Goal: Task Accomplishment & Management: Use online tool/utility

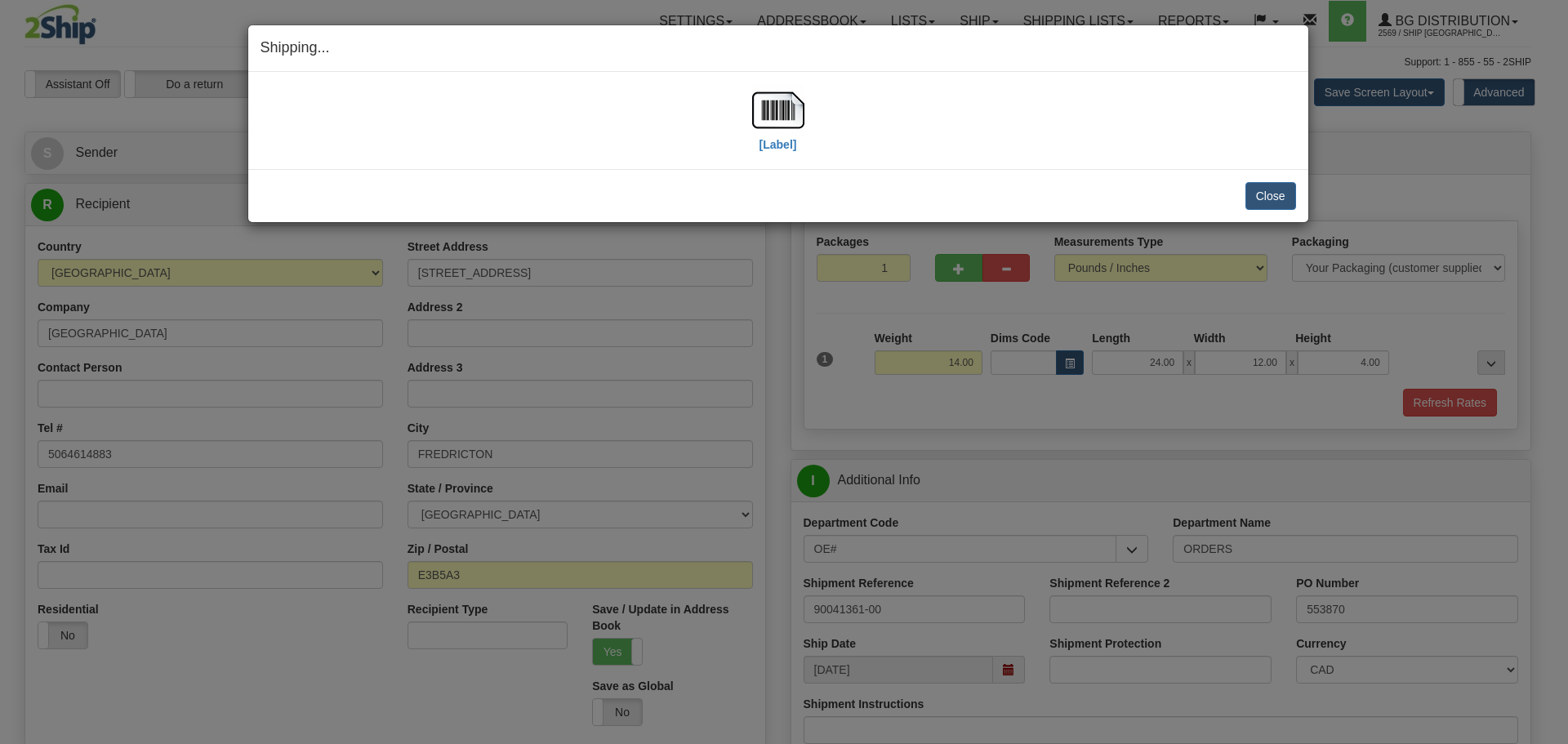
select select "NB"
select select "2"
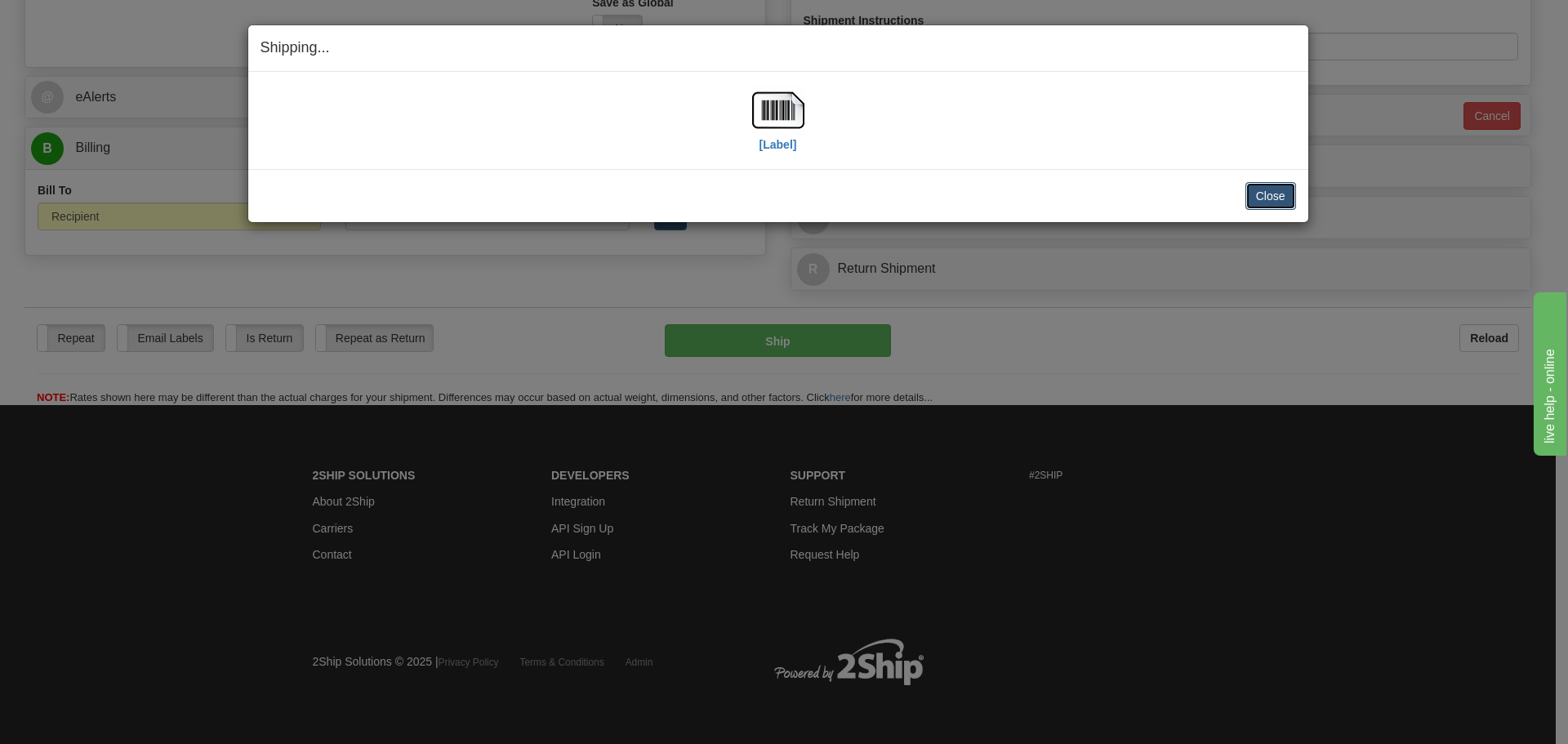
click at [1266, 195] on button "Close" at bounding box center [1270, 195] width 51 height 28
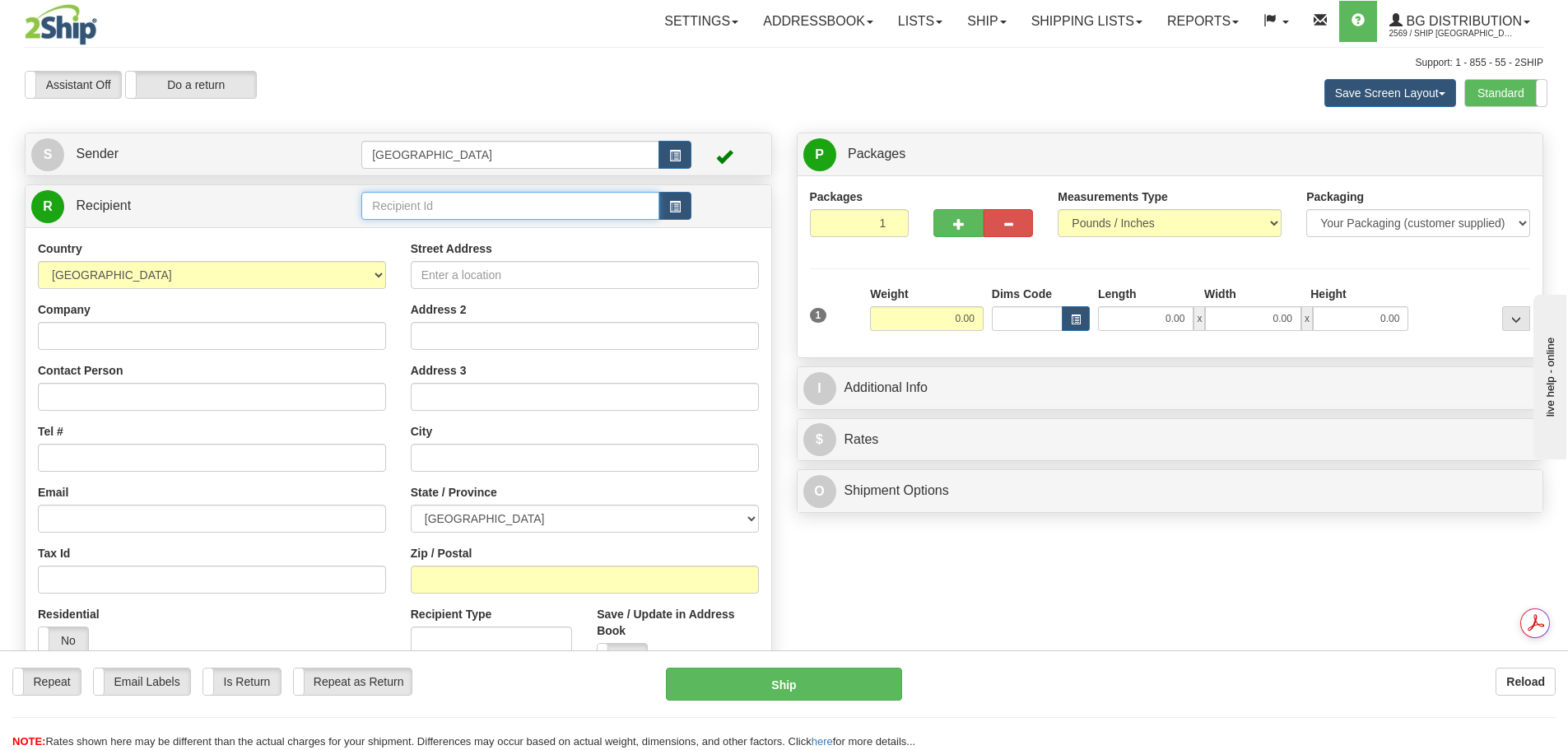
click at [480, 207] on input "text" at bounding box center [511, 206] width 298 height 28
click at [508, 235] on div "80014" at bounding box center [508, 231] width 282 height 18
type input "80014"
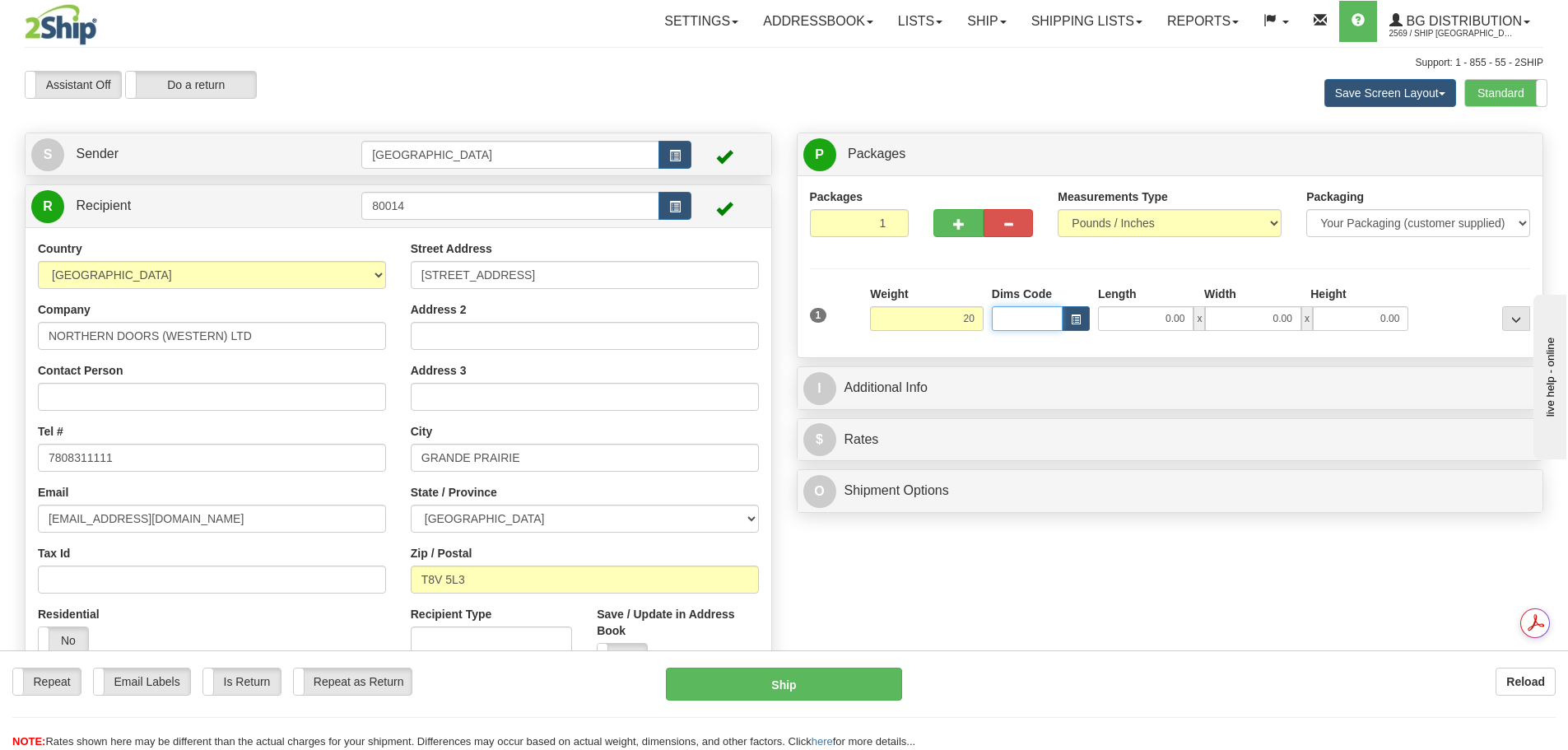
type input "20.00"
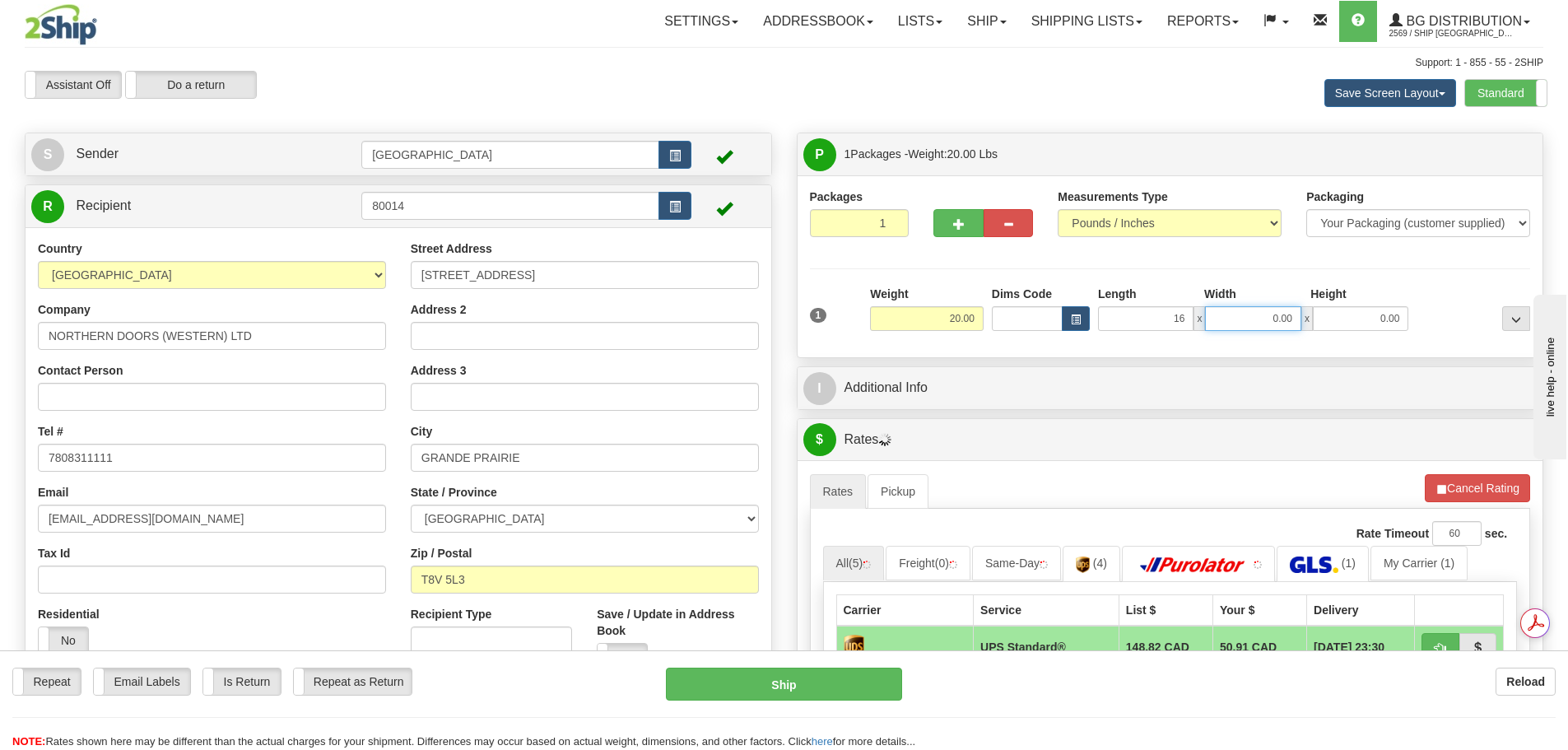
type input "16.00"
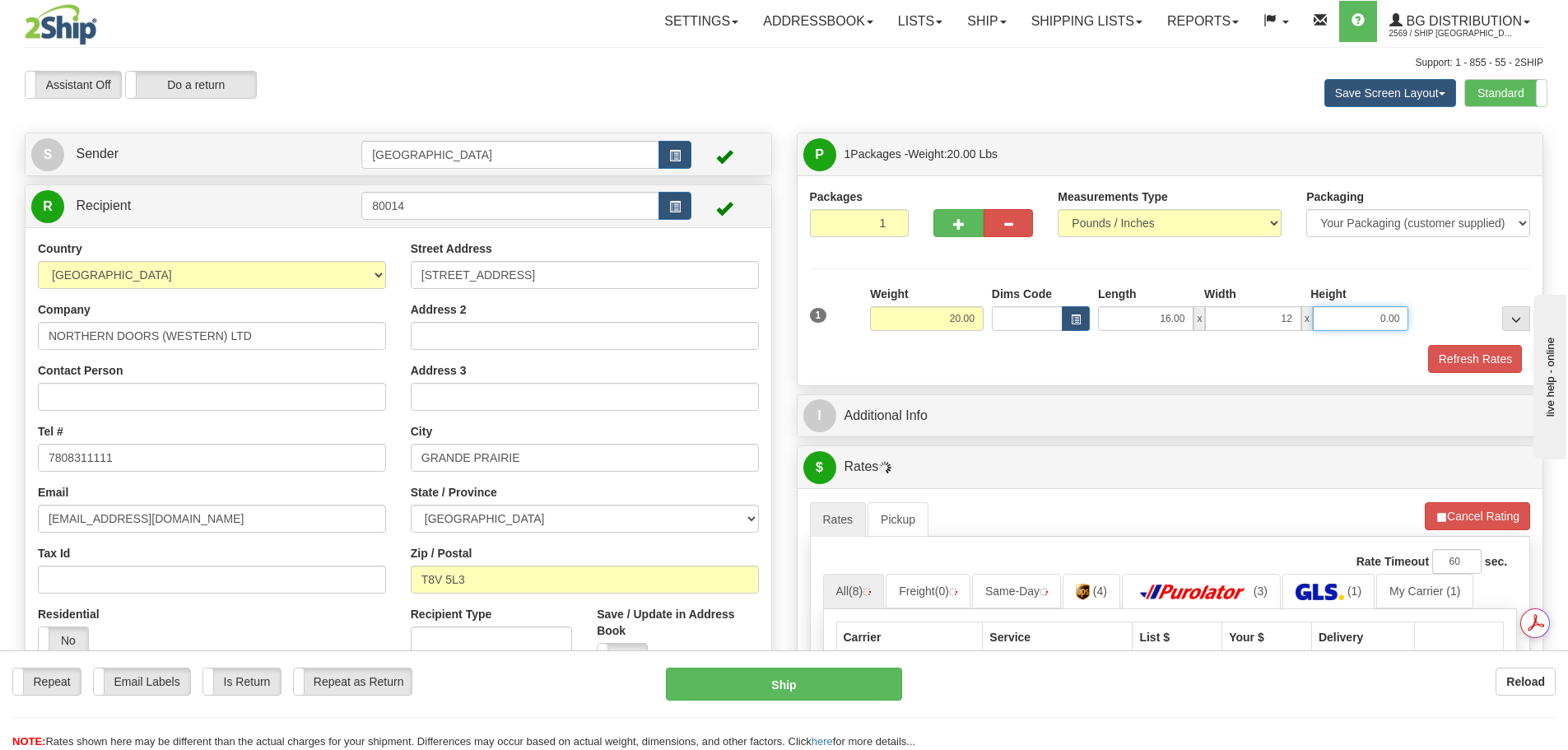
type input "12.00"
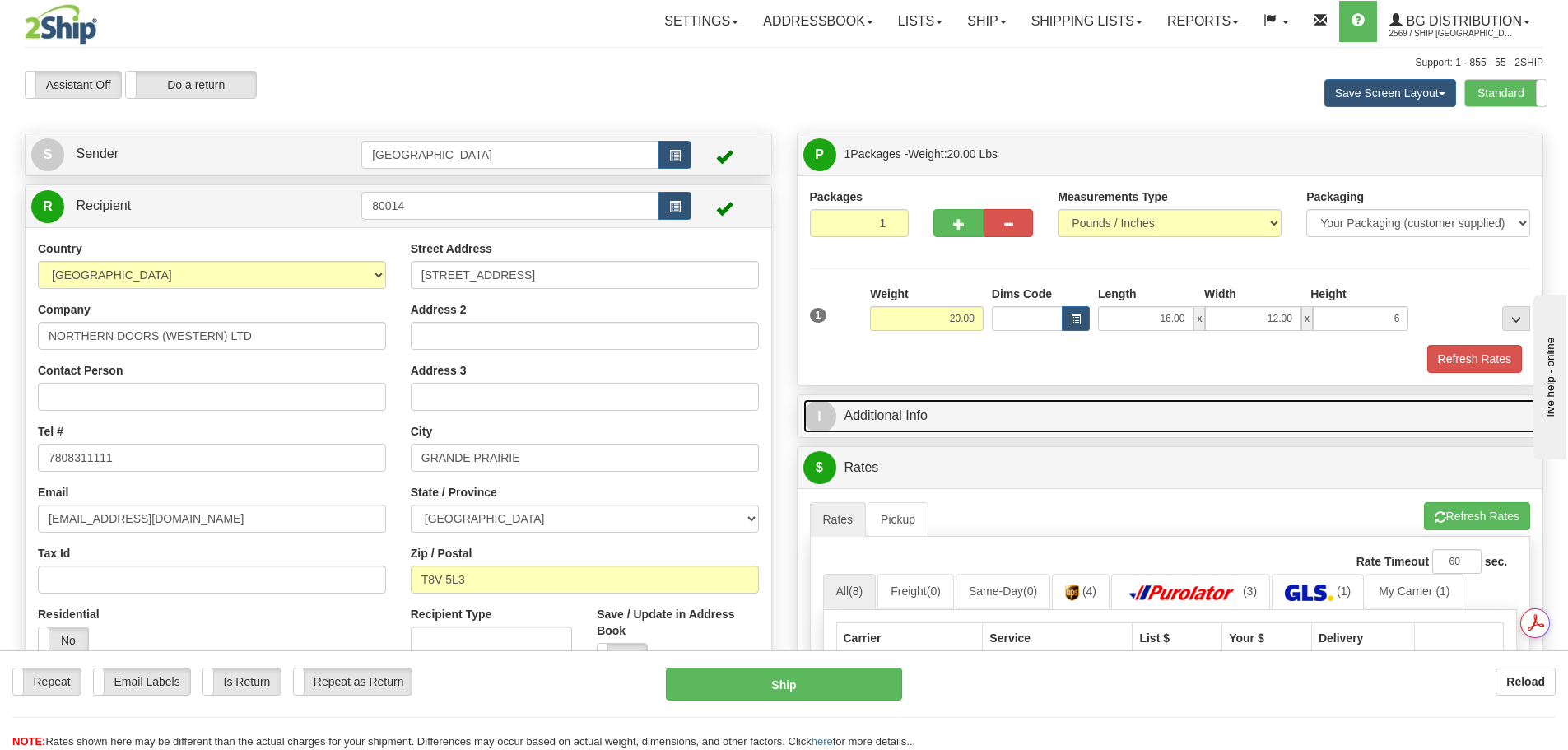
type input "6.00"
click at [983, 420] on link "I Additional Info" at bounding box center [1170, 416] width 734 height 33
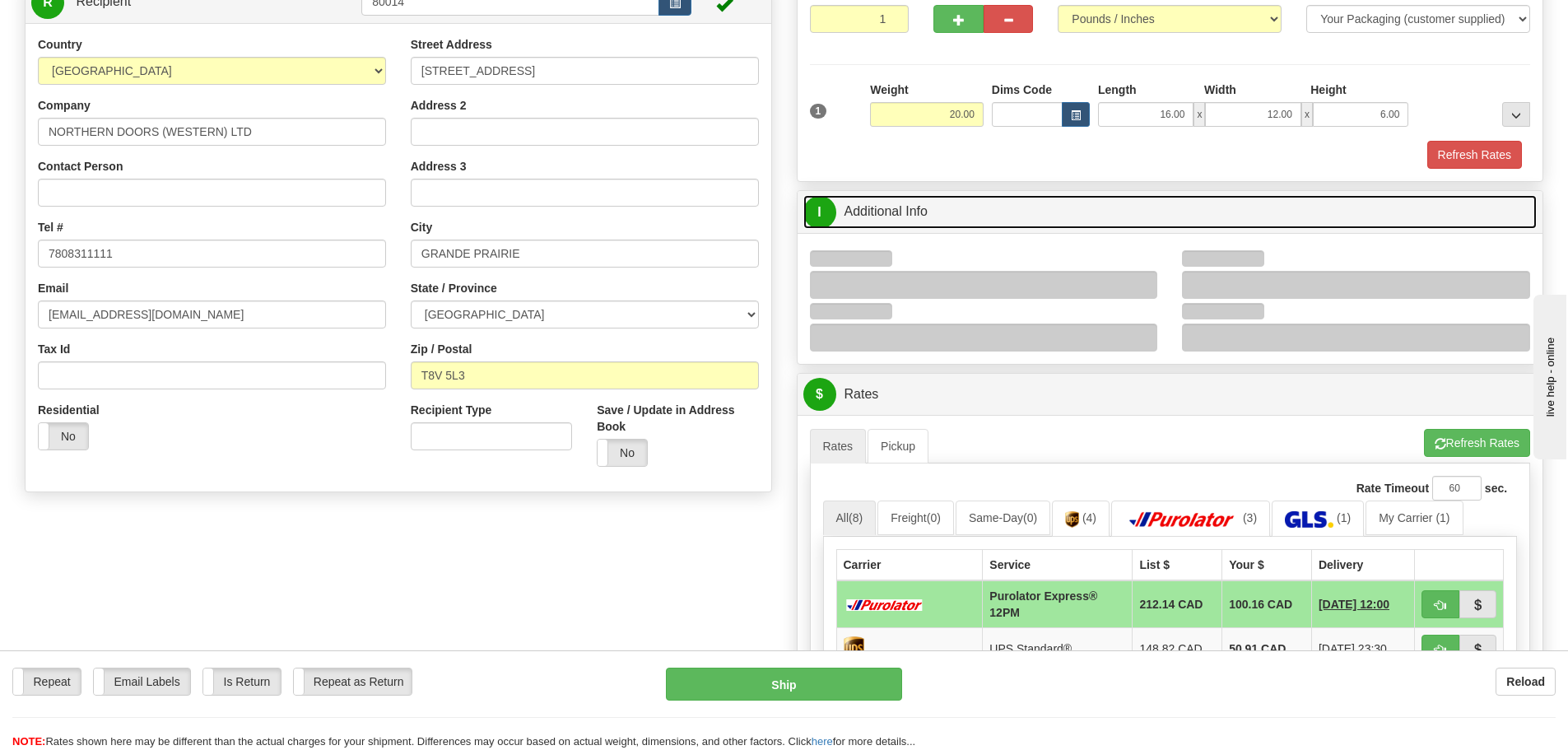
scroll to position [247, 0]
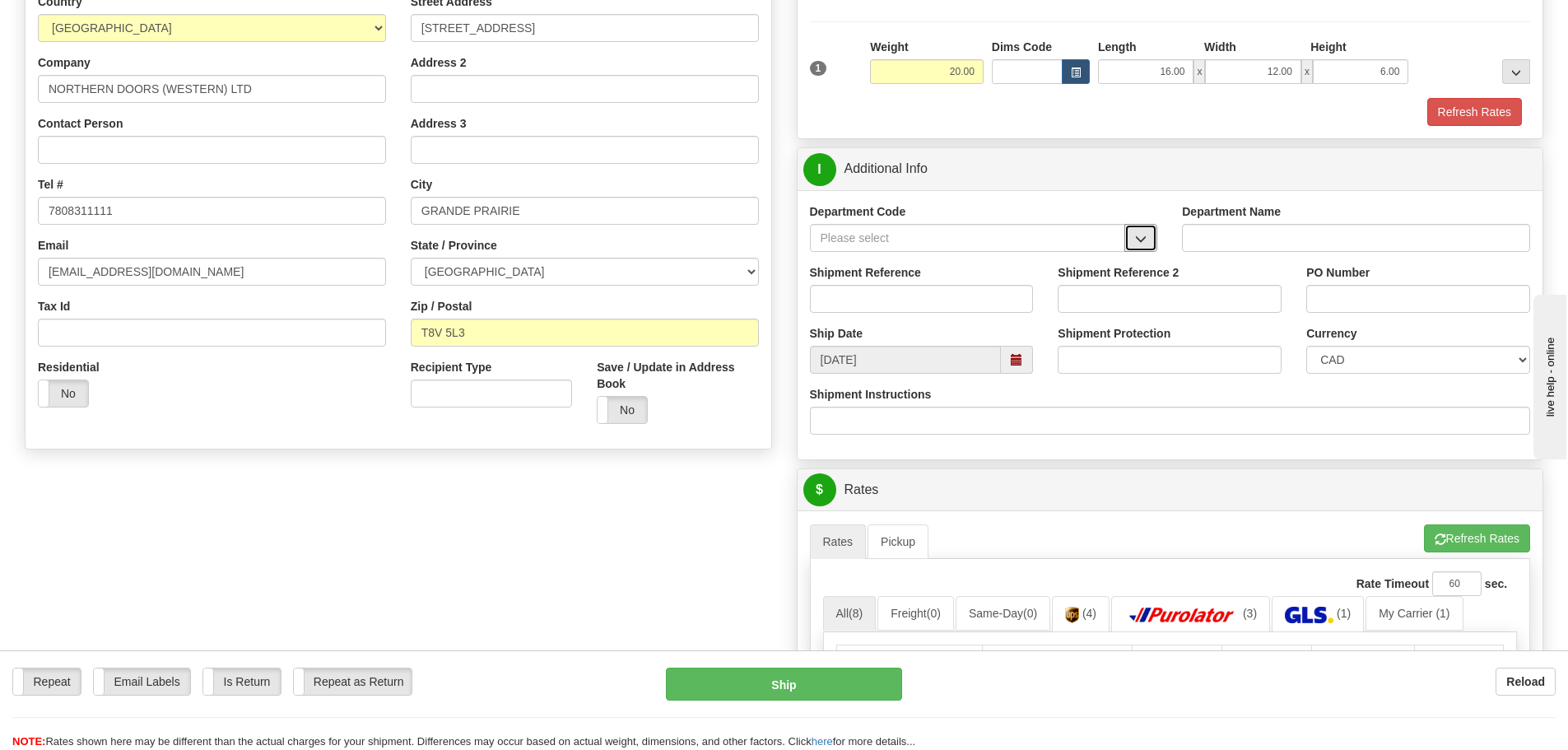
drag, startPoint x: 1147, startPoint y: 238, endPoint x: 1131, endPoint y: 257, distance: 24.8
click at [1147, 238] on span "button" at bounding box center [1141, 238] width 12 height 11
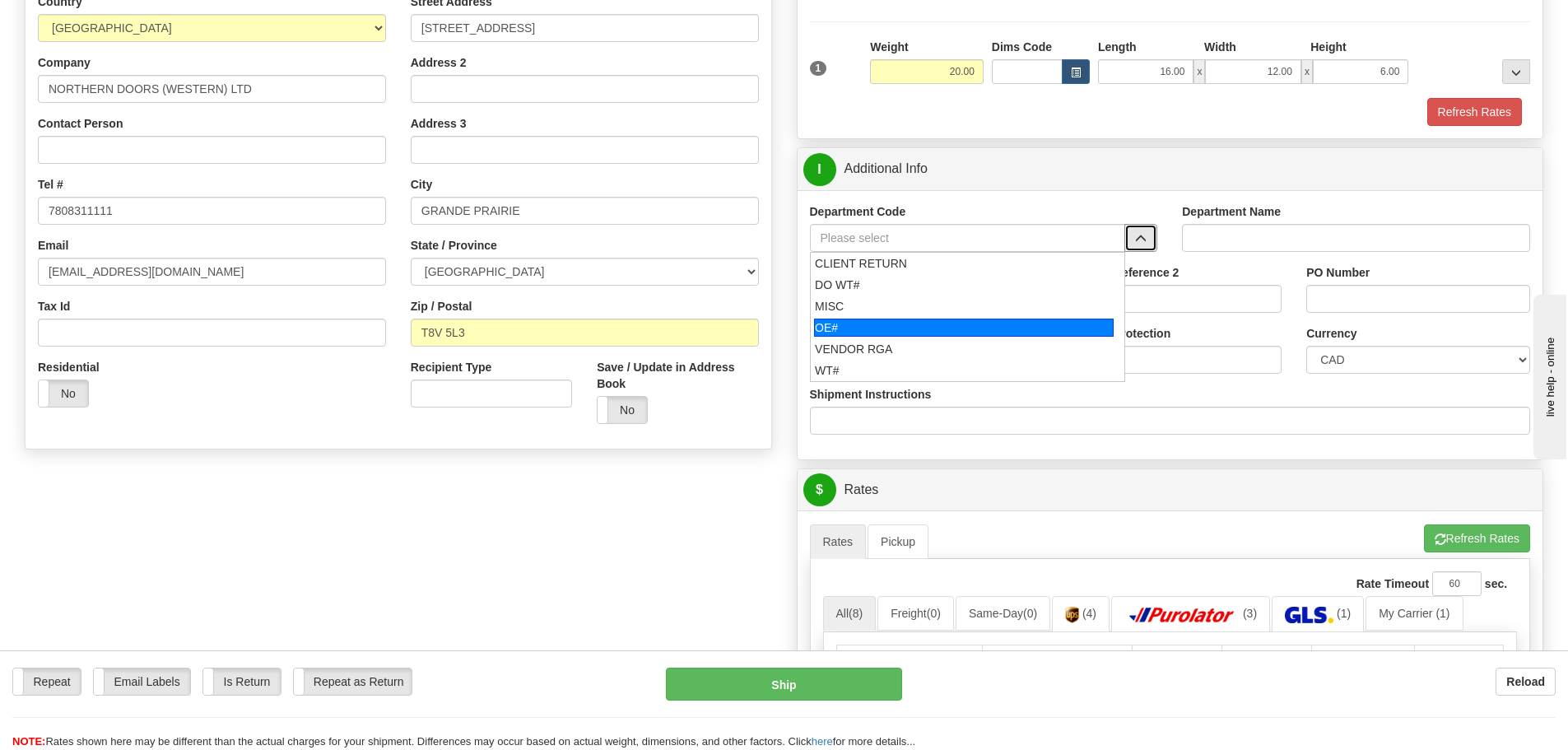
click at [1038, 330] on div "OE#" at bounding box center [964, 327] width 300 height 18
type input "OE#"
type input "ORDERS"
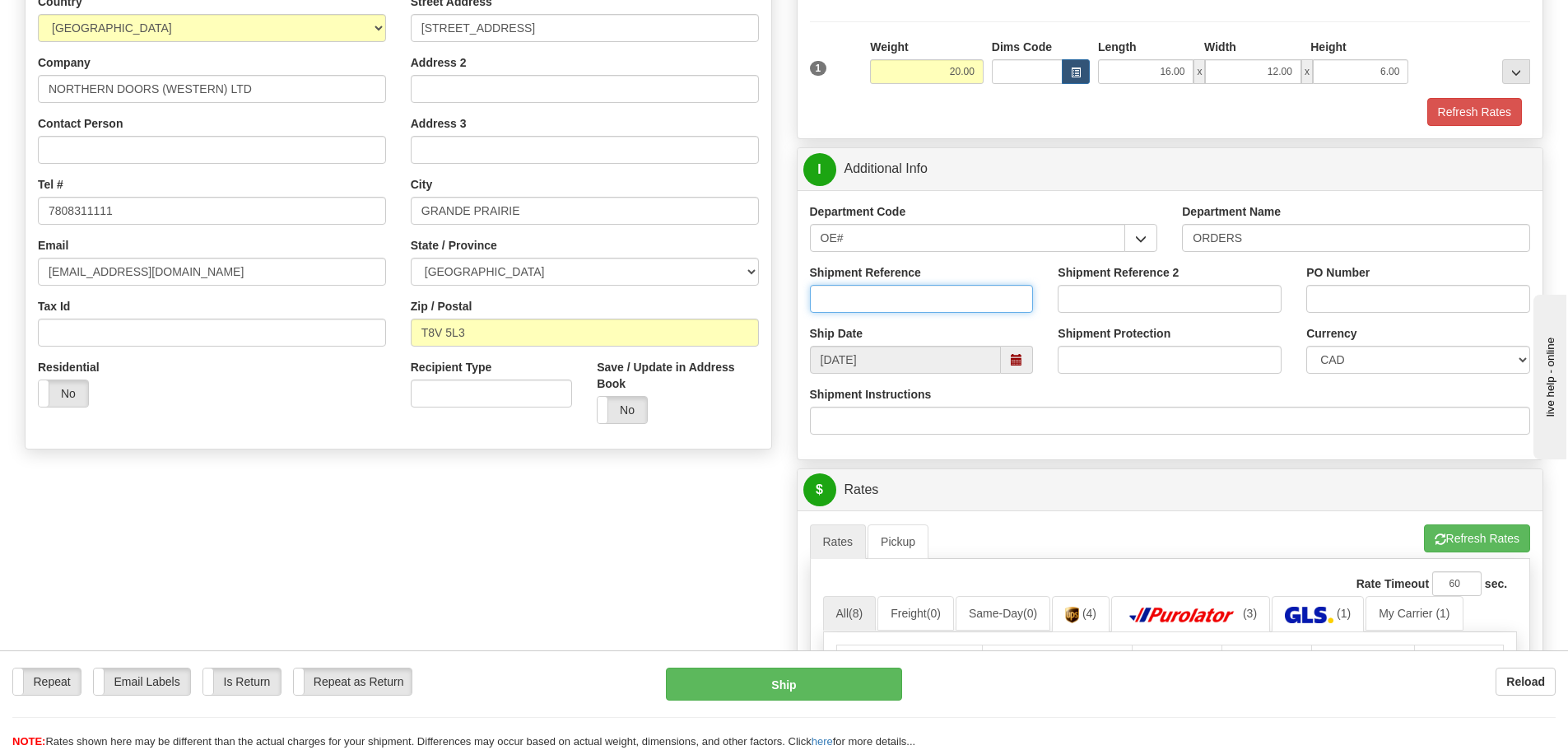
click at [914, 303] on input "Shipment Reference" at bounding box center [922, 298] width 224 height 28
type input "90041329-00"
type input "1156"
click at [921, 284] on input "90041329-00" at bounding box center [922, 298] width 224 height 28
type input "90041329-00; 90039618-00"
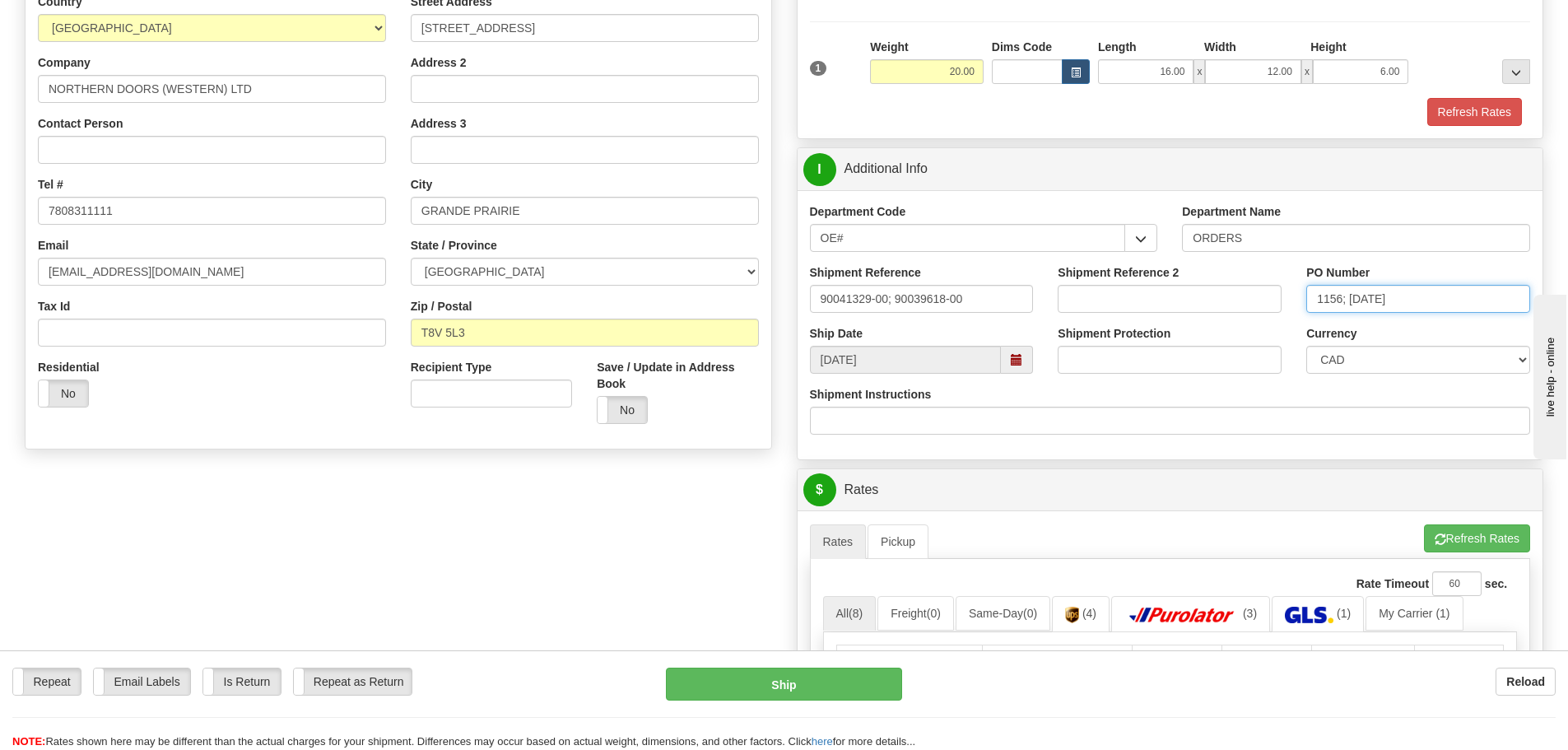
click at [1351, 295] on input "1156; 08/11/25" at bounding box center [1418, 298] width 224 height 28
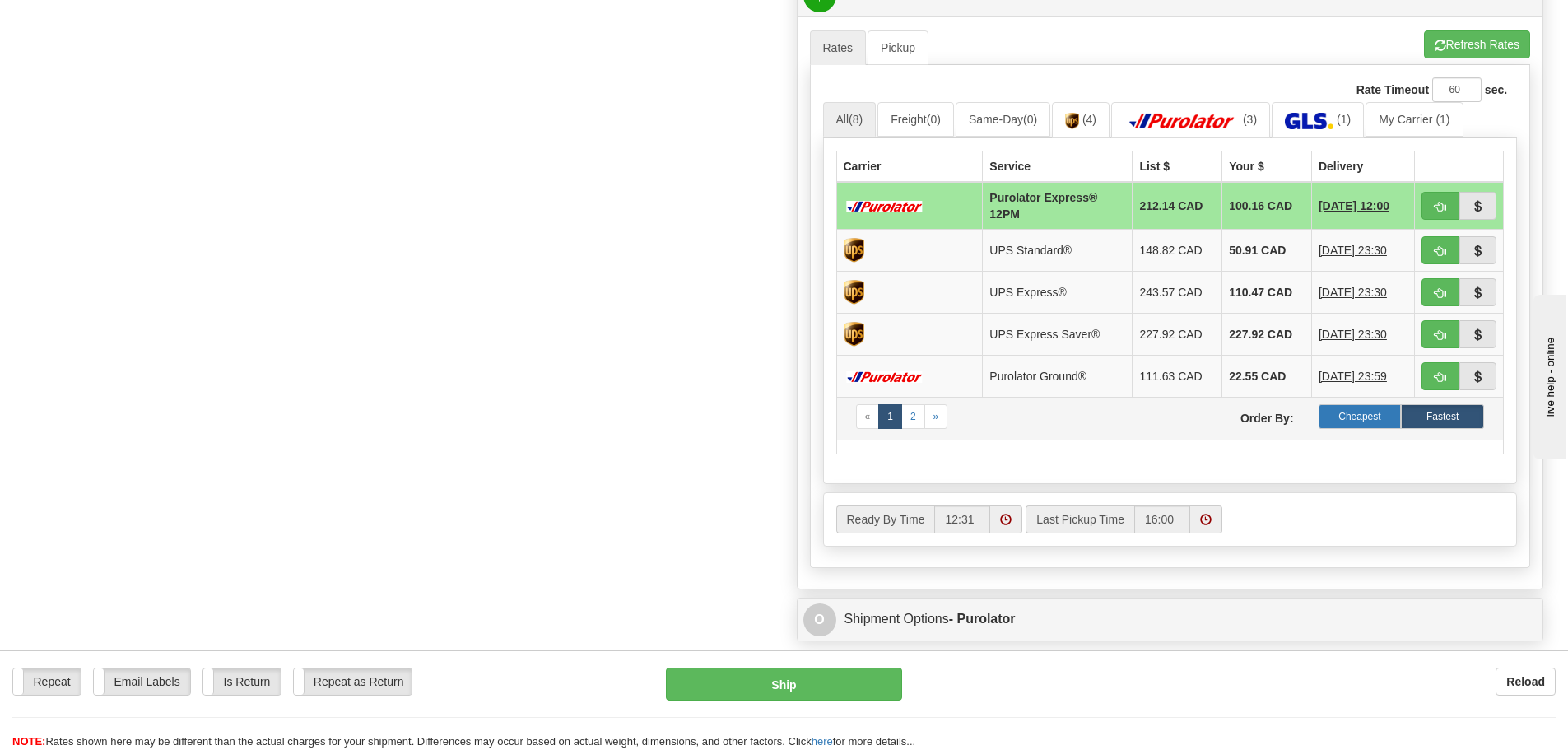
scroll to position [0, 0]
type input "1156; Blair 08/11/25"
click at [1347, 411] on label "Cheapest" at bounding box center [1360, 416] width 83 height 25
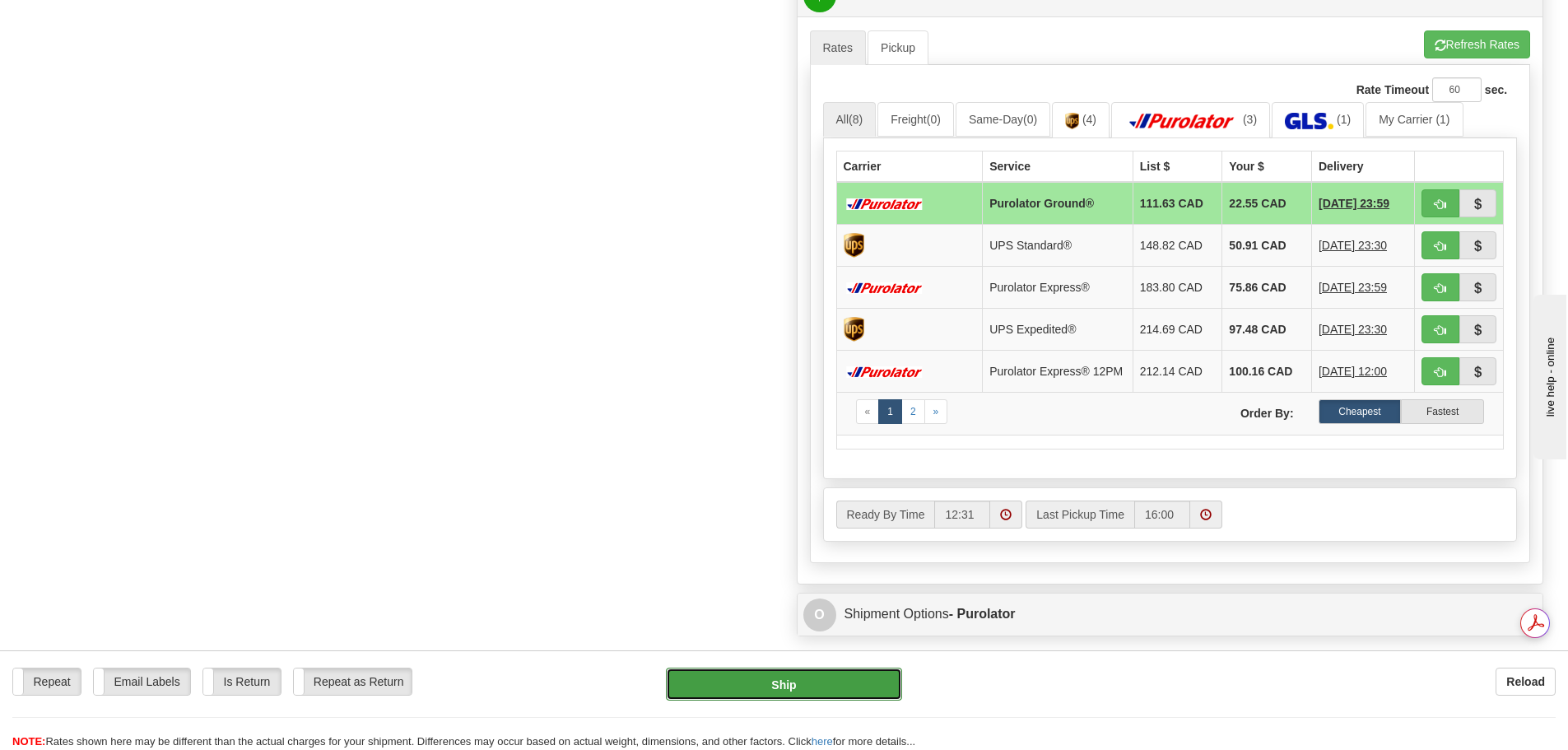
click at [805, 675] on button "Ship" at bounding box center [784, 684] width 236 height 33
type input "260"
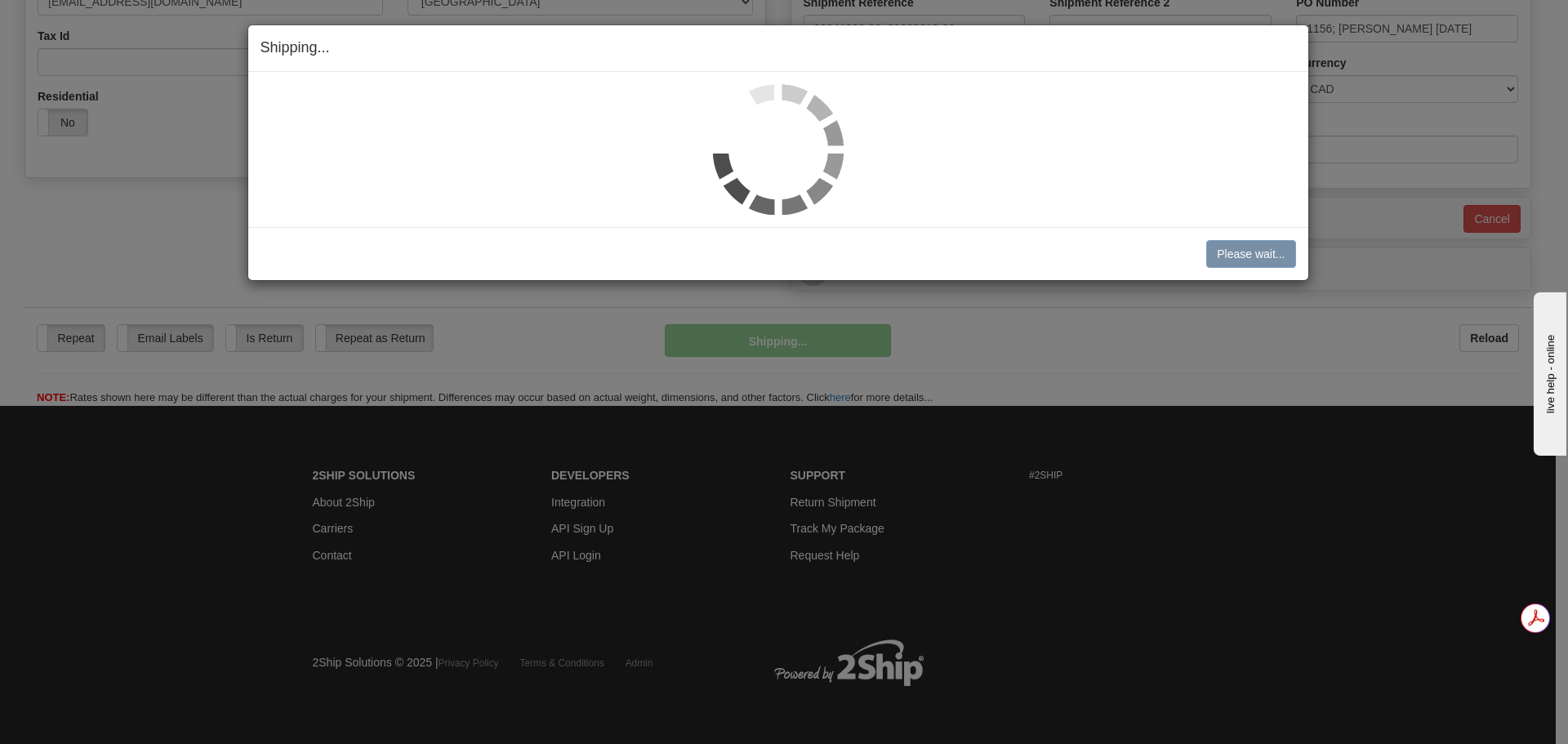
scroll to position [514, 0]
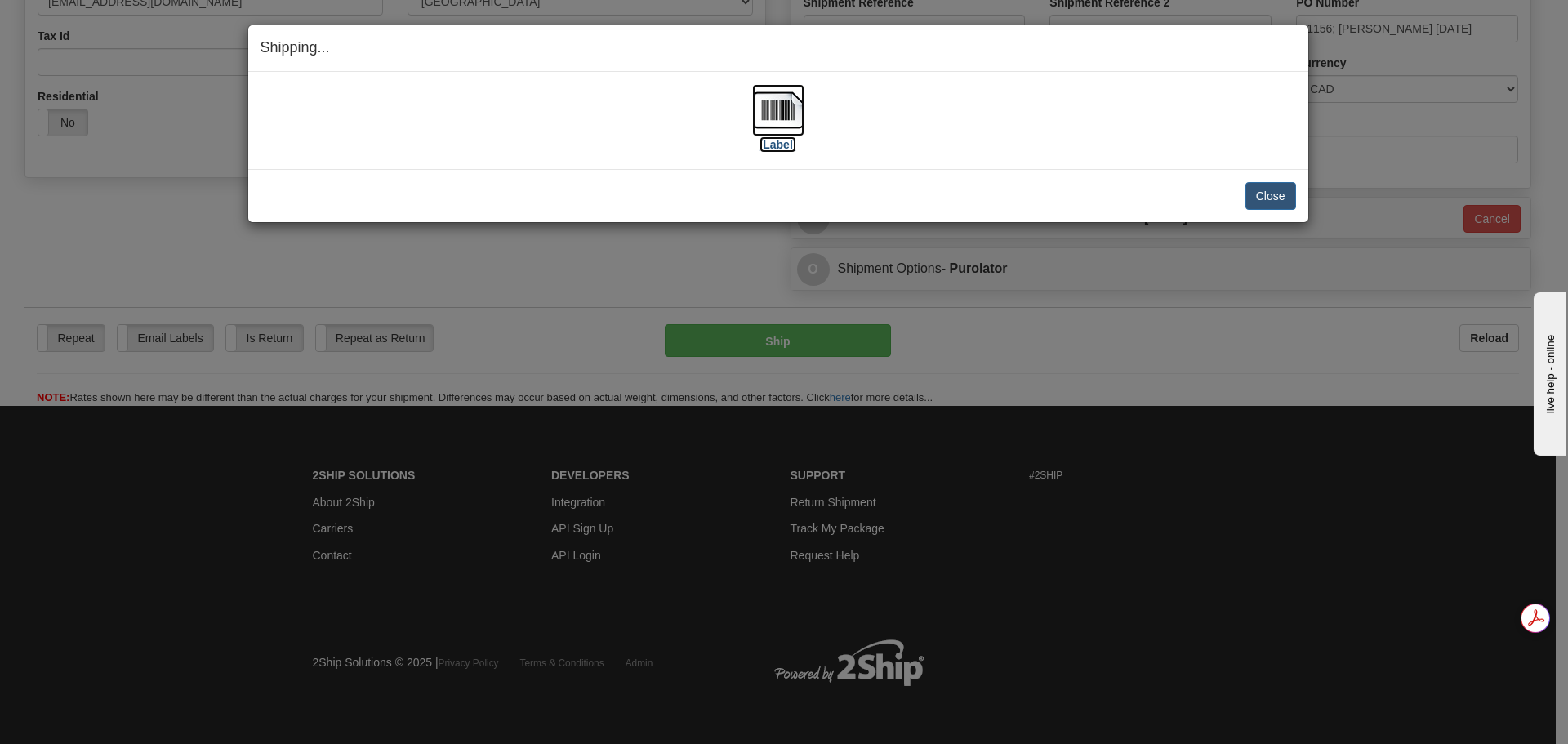
click at [778, 124] on img at bounding box center [778, 110] width 53 height 53
click at [1266, 195] on button "Close" at bounding box center [1270, 195] width 51 height 28
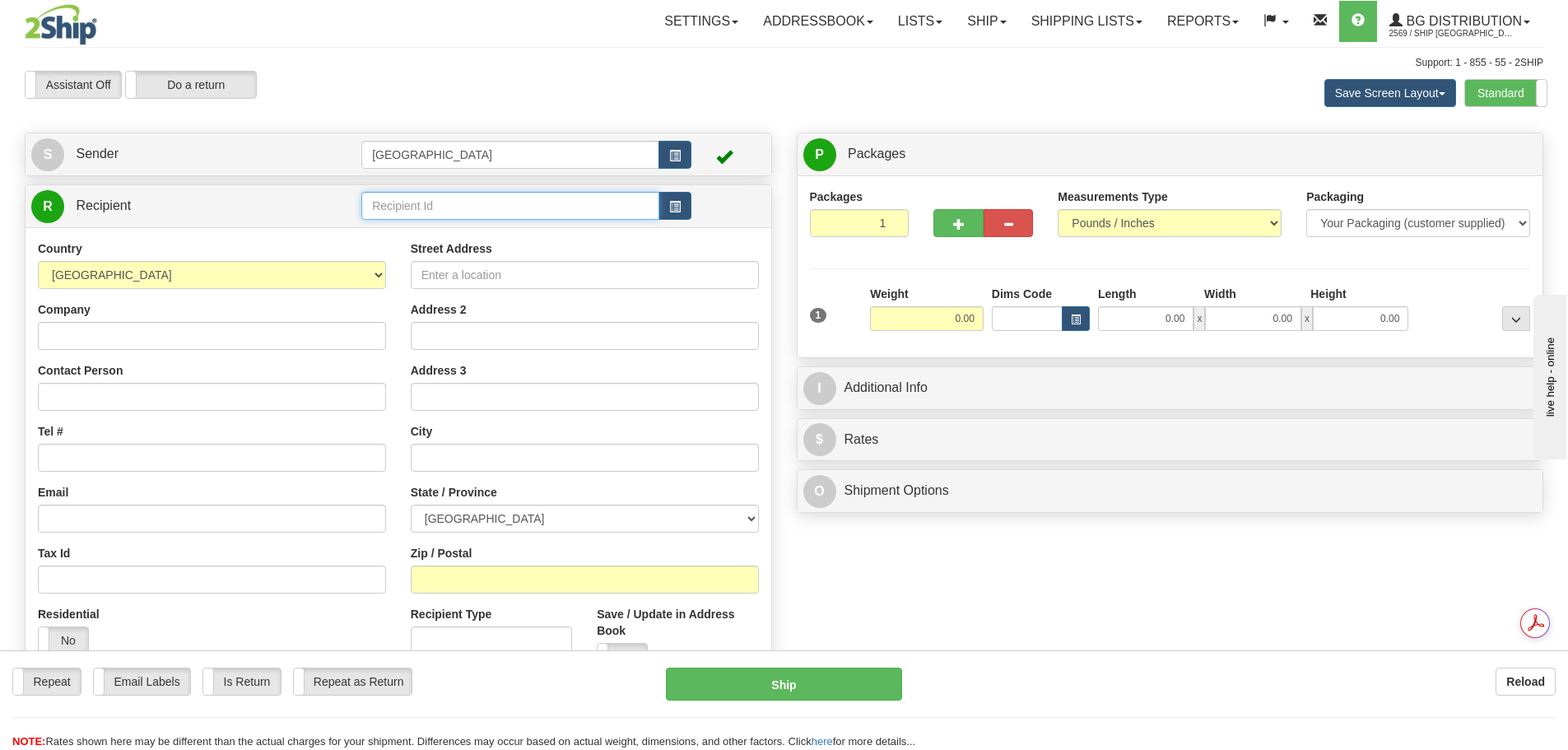
click at [538, 197] on input "text" at bounding box center [511, 206] width 298 height 28
click at [493, 233] on div "80025" at bounding box center [508, 231] width 282 height 18
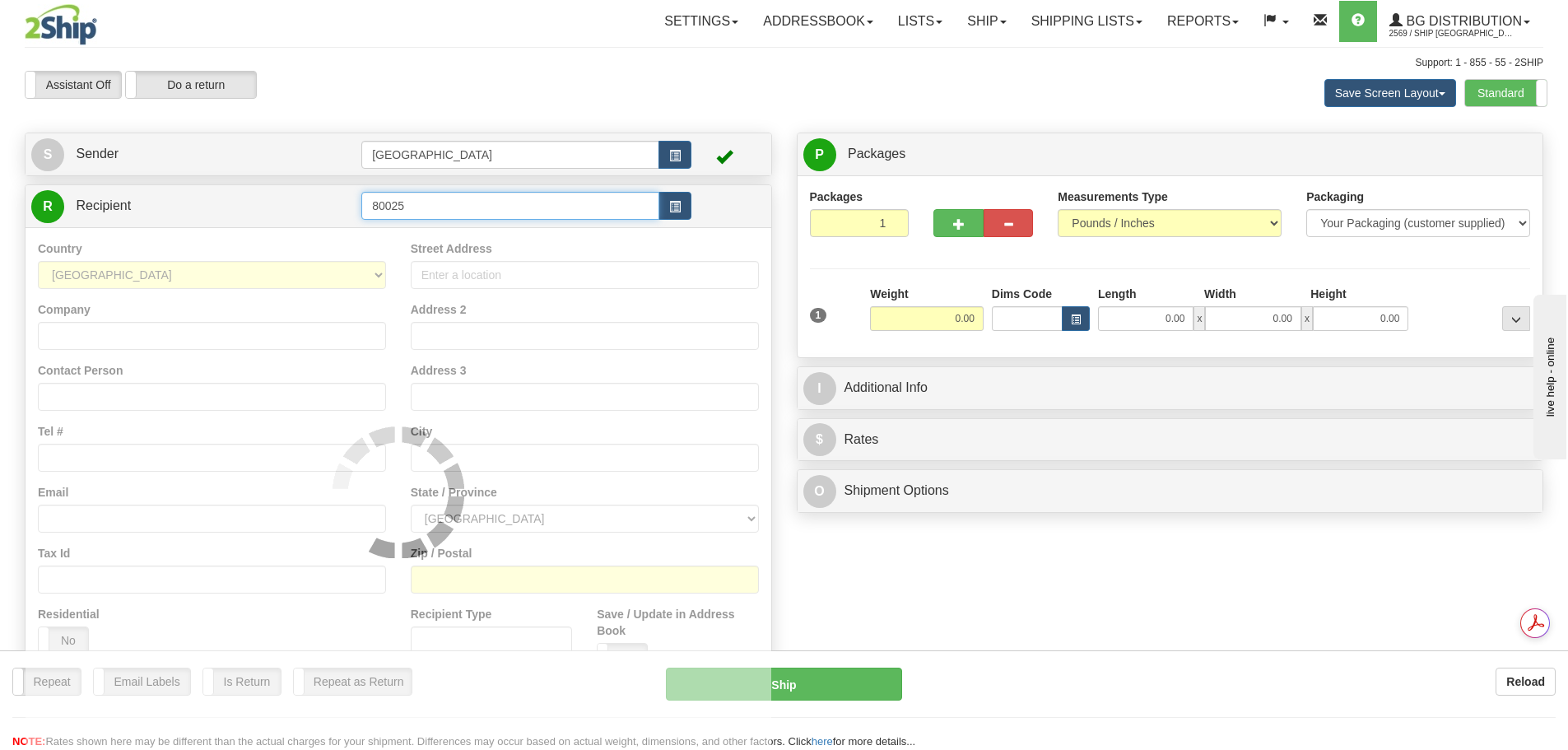
type input "80025"
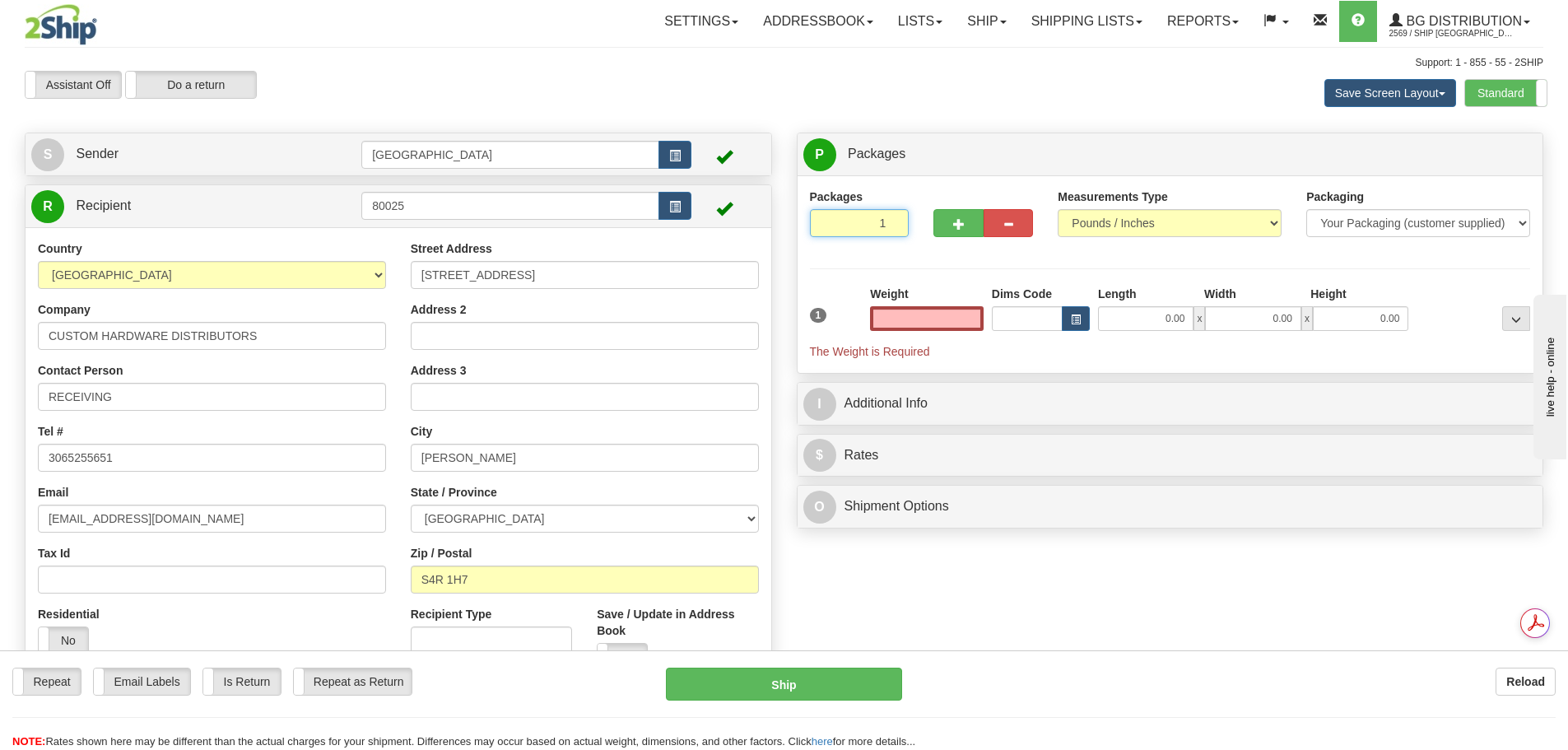
type input "2"
type input "0.00"
type input "2"
click at [891, 219] on input "2" at bounding box center [860, 223] width 100 height 28
click at [1498, 155] on span "Package Level" at bounding box center [1495, 155] width 65 height 12
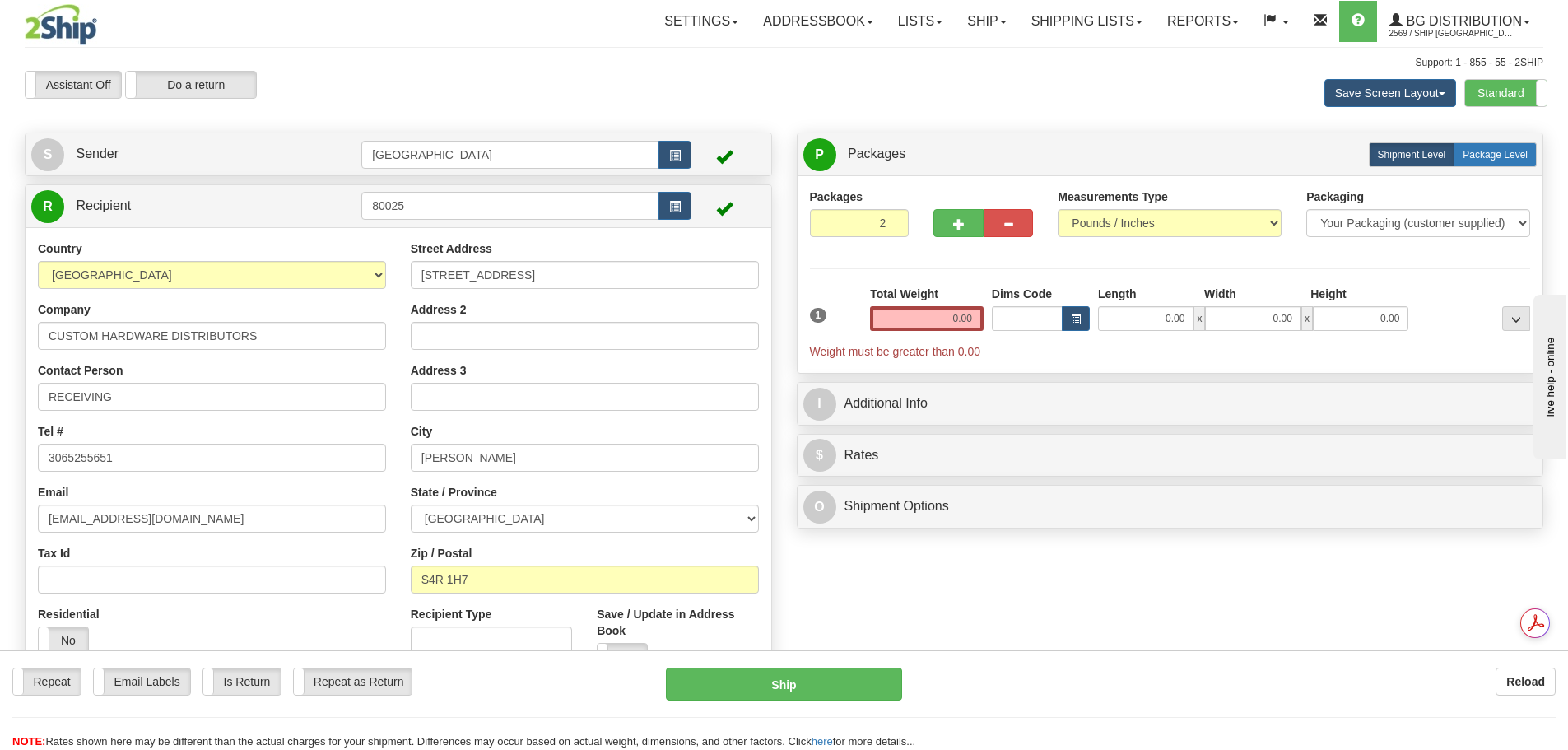
radio input "true"
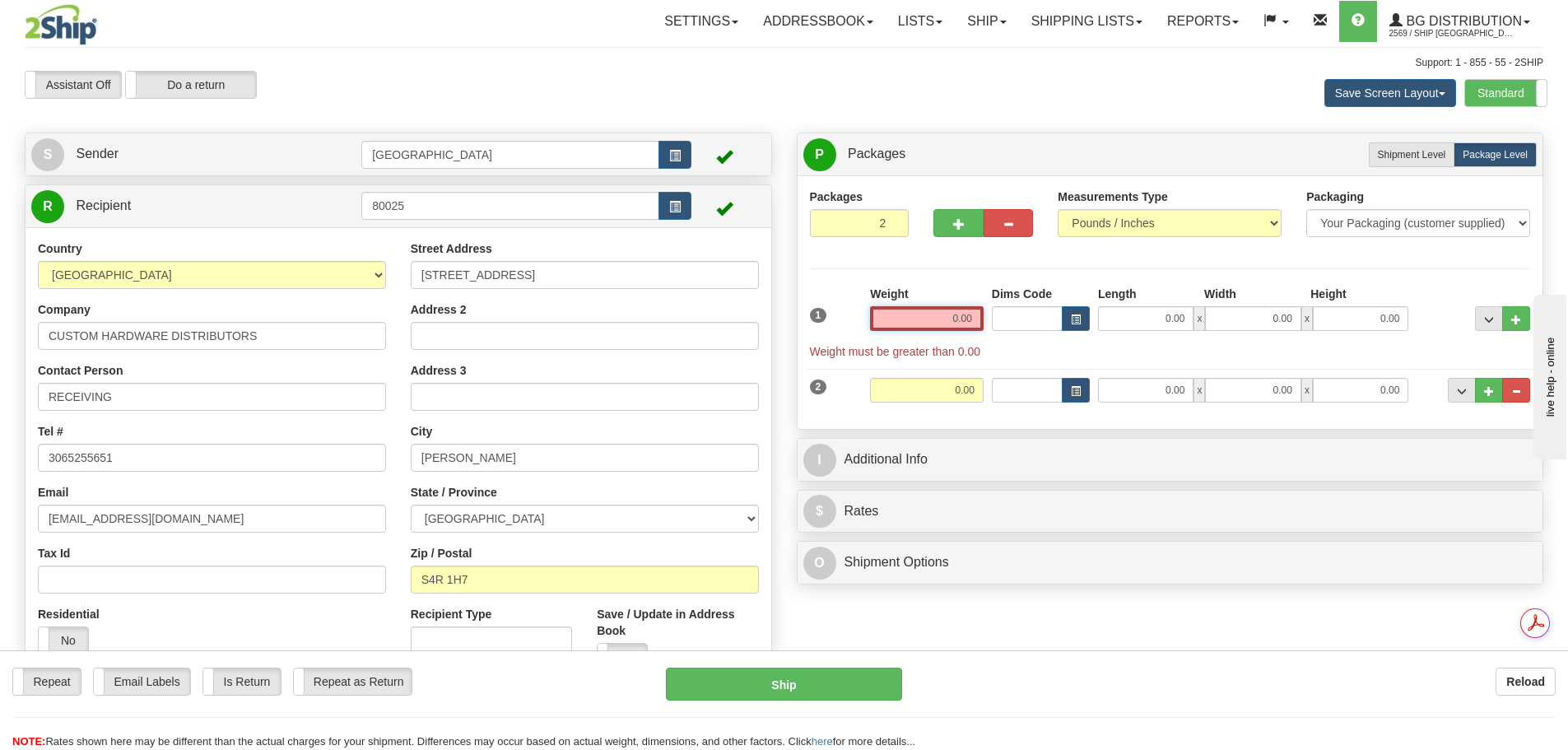
drag, startPoint x: 1036, startPoint y: 297, endPoint x: 1070, endPoint y: 290, distance: 34.7
click at [1070, 290] on div "1 Weight 0.00 Dims Code 0.00" at bounding box center [1171, 323] width 730 height 75
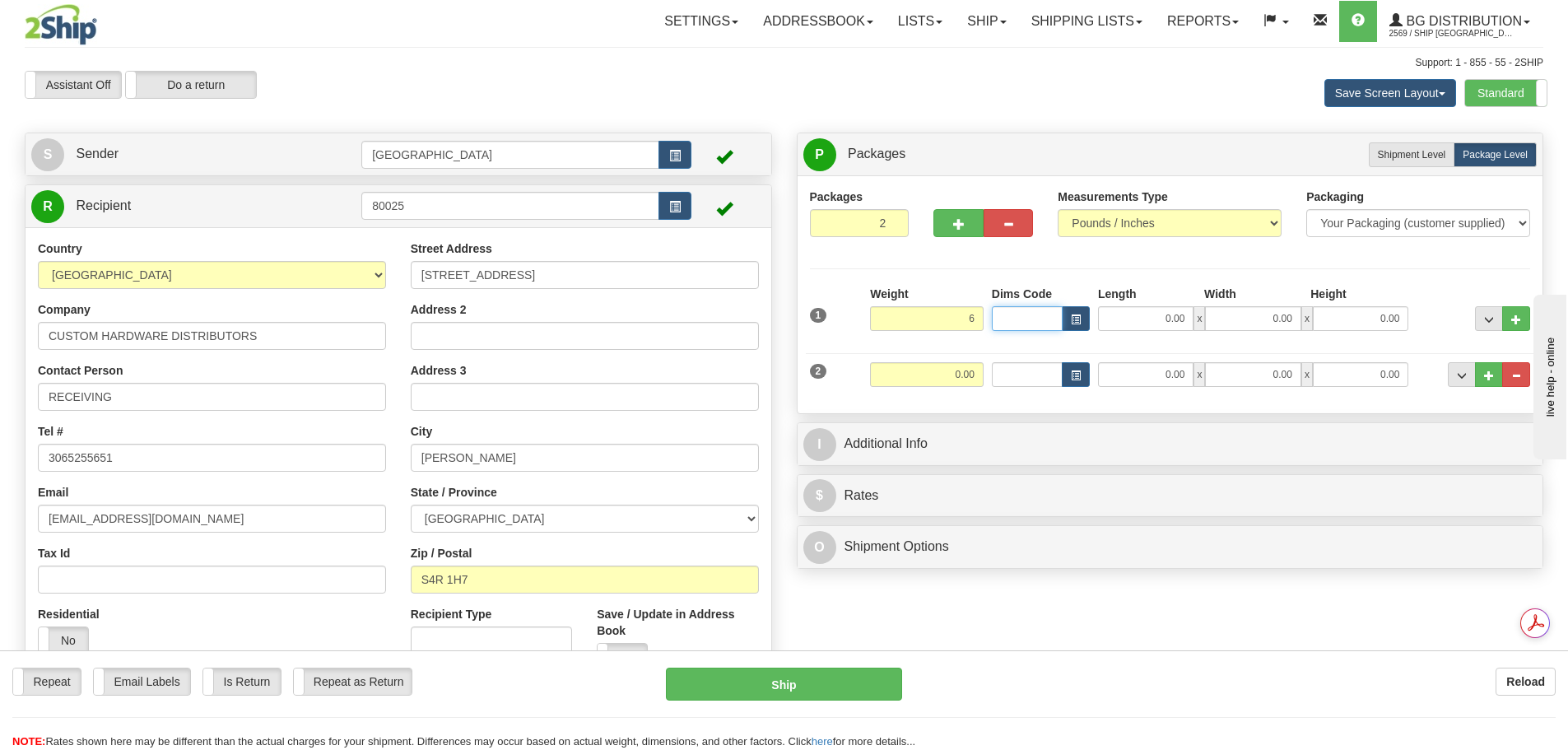
type input "6.00"
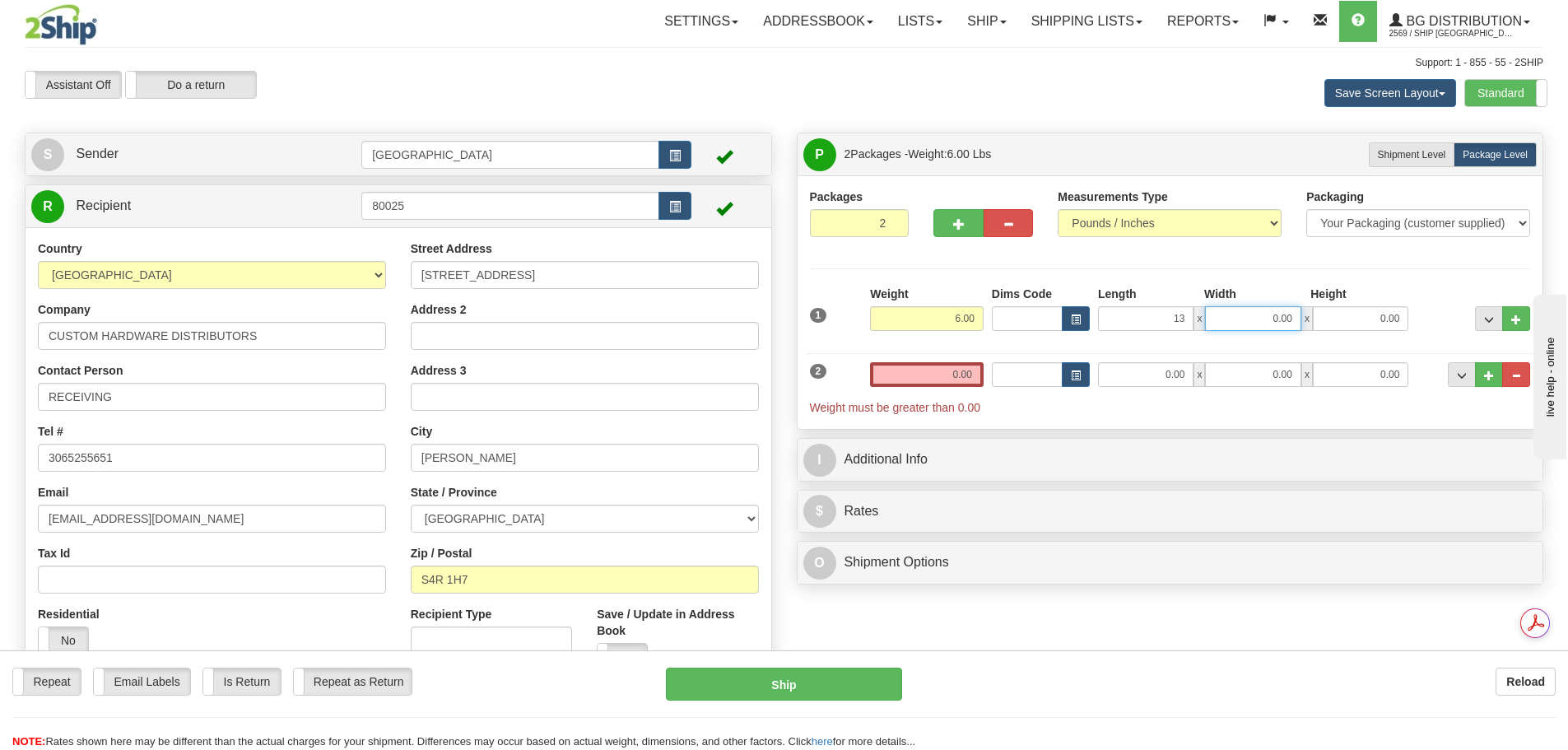
type input "13.00"
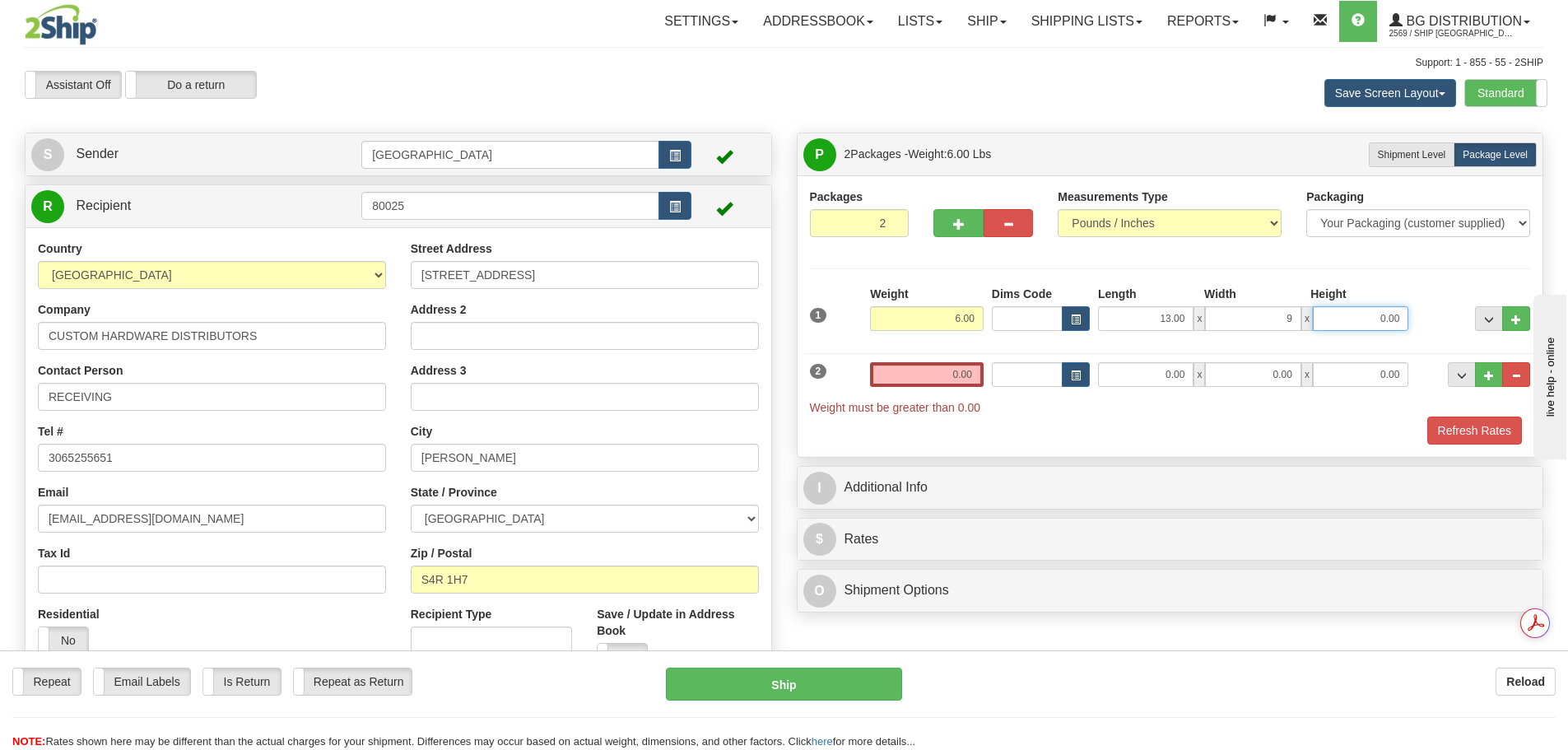
type input "9.00"
type input "8.00"
drag, startPoint x: 949, startPoint y: 376, endPoint x: 1013, endPoint y: 379, distance: 64.1
click at [1013, 379] on div "2 Weight 0.00 Dims Code Length Width Height" at bounding box center [1171, 380] width 730 height 71
type input "15.00"
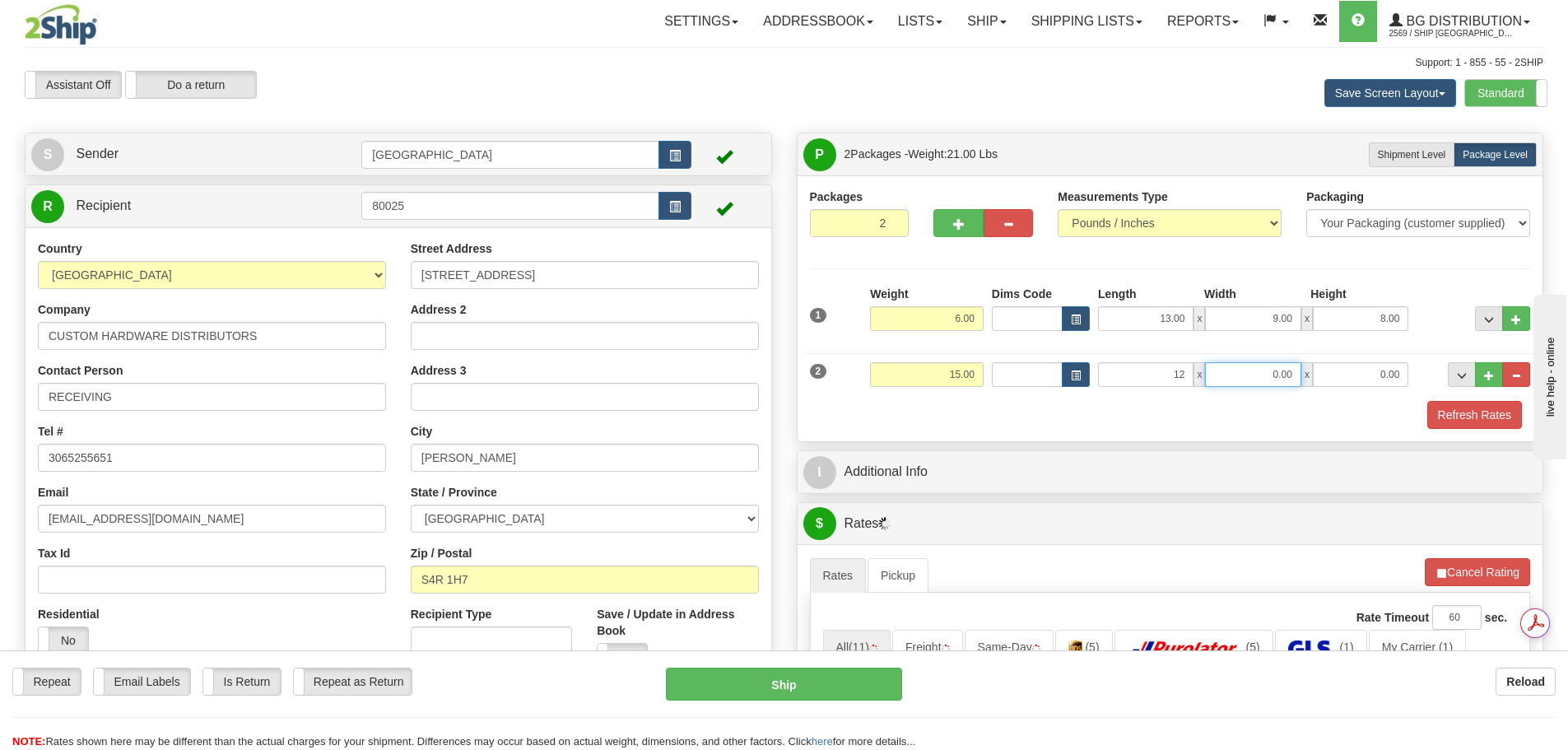
type input "12.00"
drag, startPoint x: 1309, startPoint y: 368, endPoint x: 1365, endPoint y: 357, distance: 57.1
click at [1365, 357] on div "2 Weight 15.00 Dims Code Length Width Height" at bounding box center [1171, 373] width 730 height 55
type input "11.00"
type input "10.00"
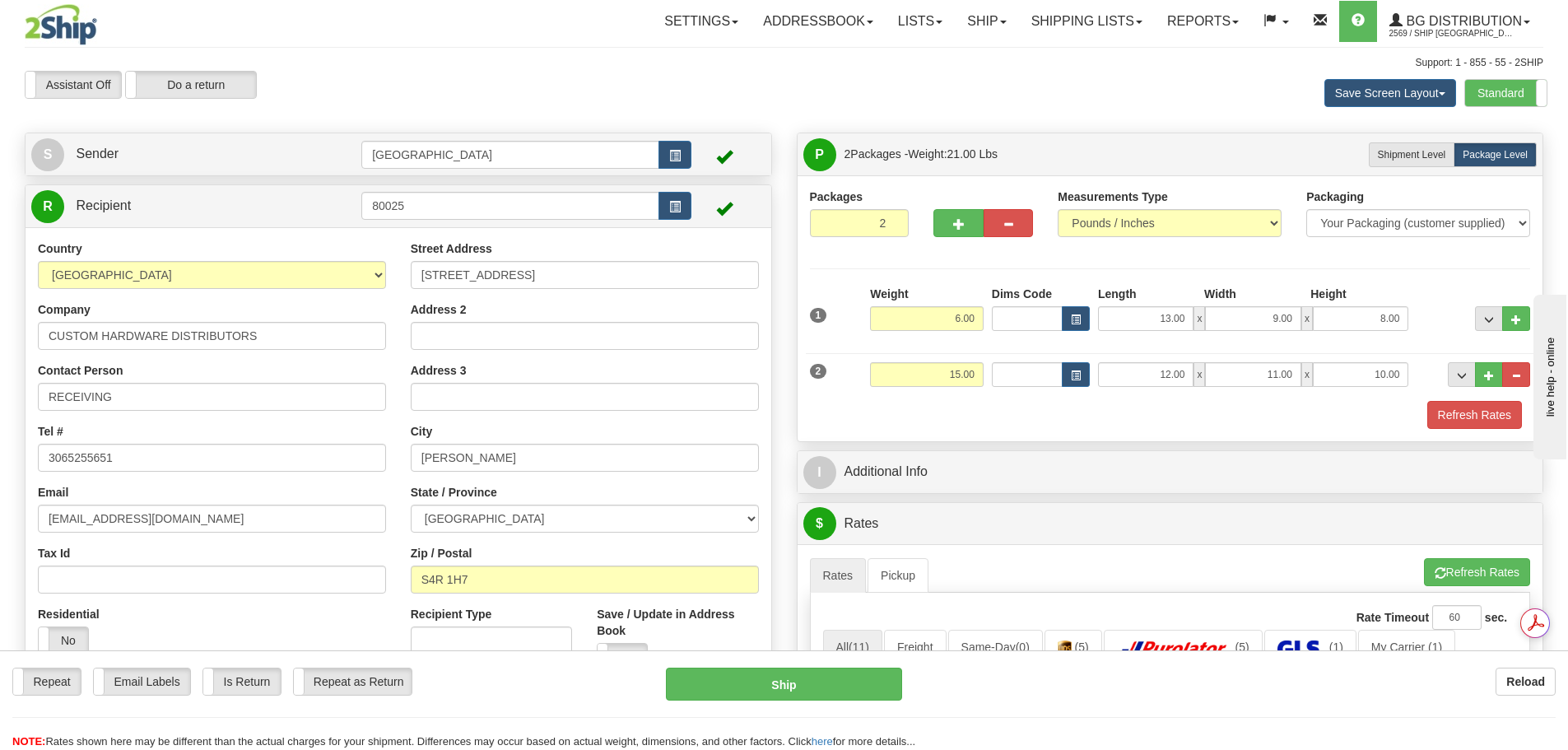
click at [948, 490] on div "I Additional Info" at bounding box center [1171, 472] width 746 height 42
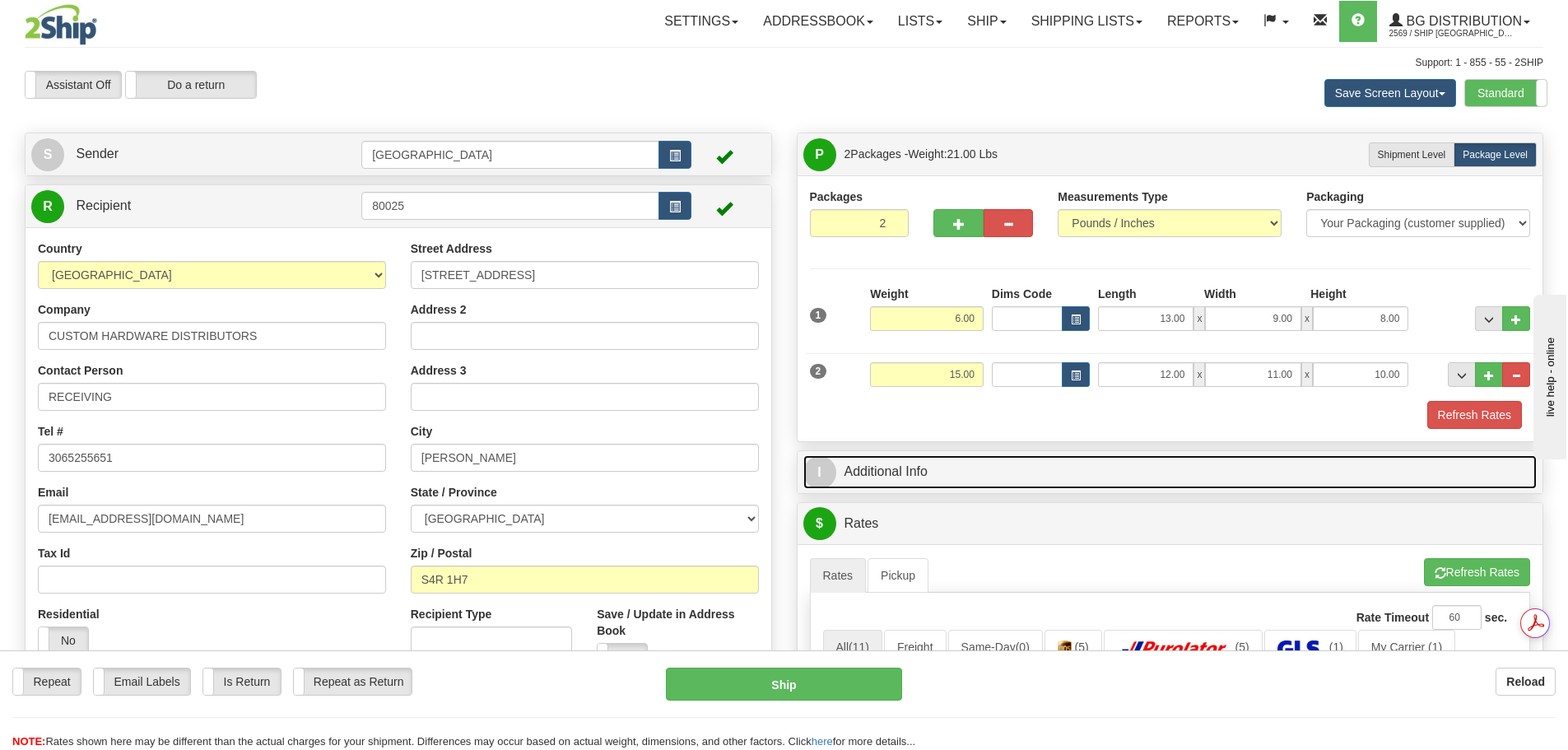
click at [948, 471] on link "I Additional Info" at bounding box center [1170, 472] width 734 height 33
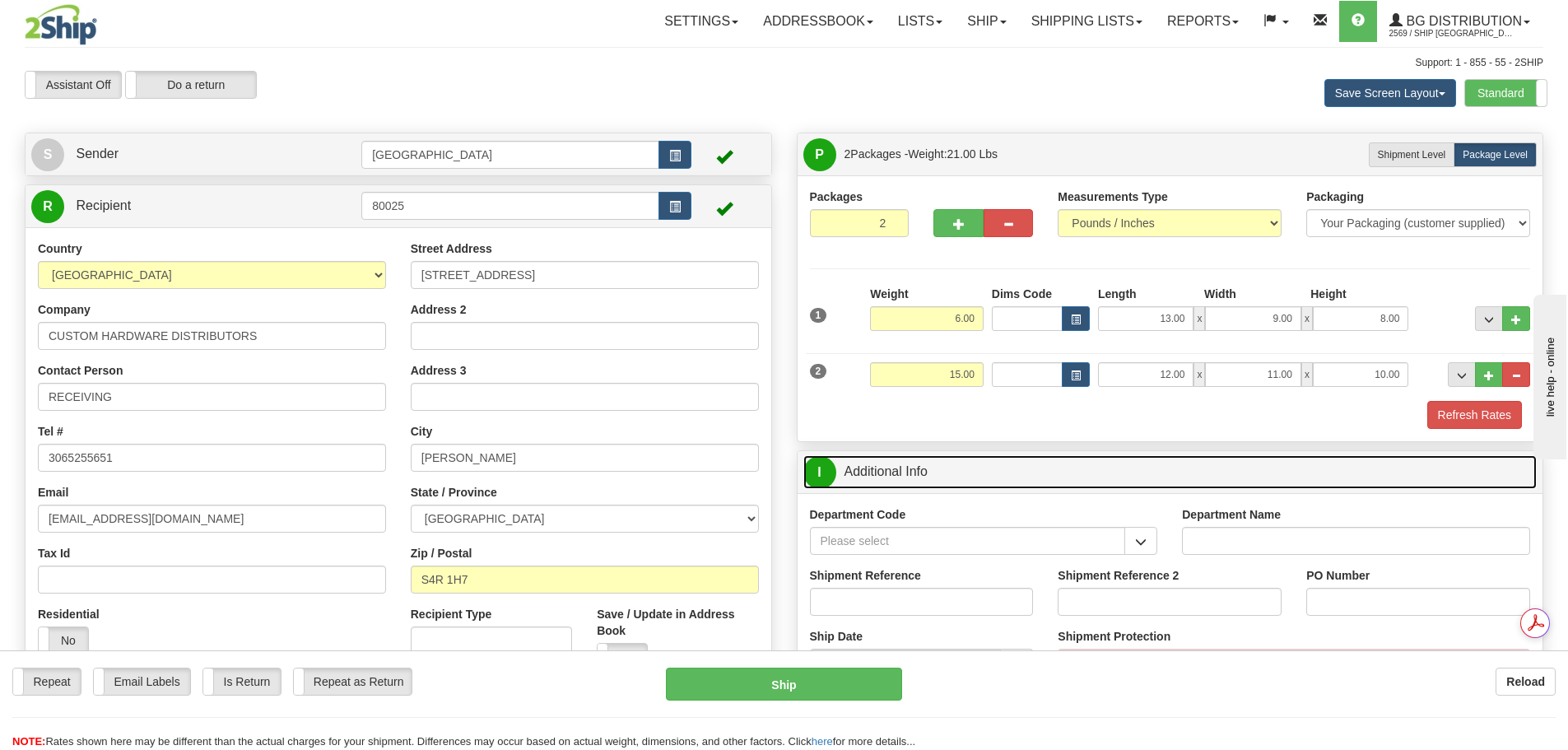
scroll to position [82, 0]
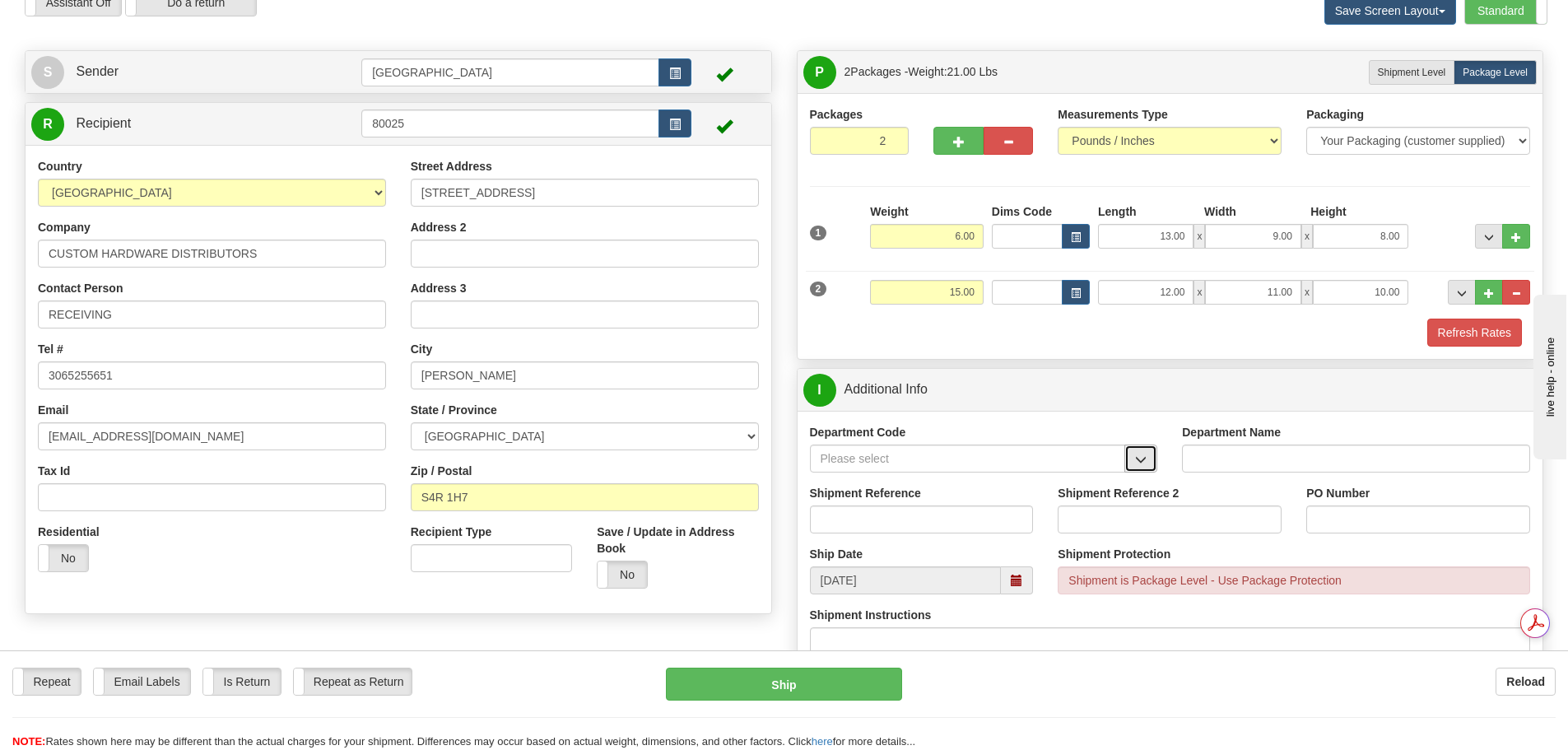
click at [1141, 469] on button "button" at bounding box center [1141, 458] width 33 height 28
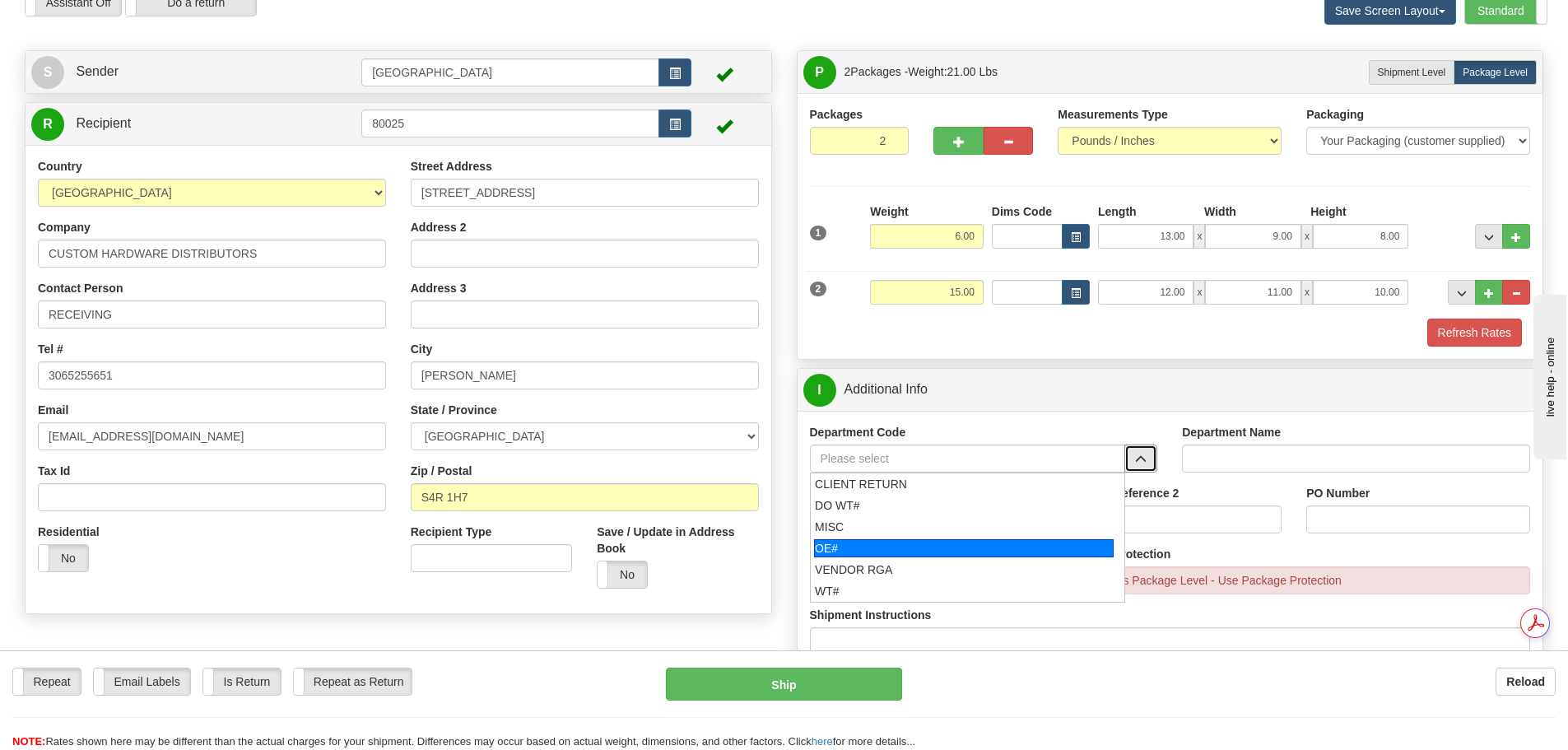
click at [1036, 557] on div "OE#" at bounding box center [964, 548] width 300 height 18
type input "OE#"
type input "ORDERS"
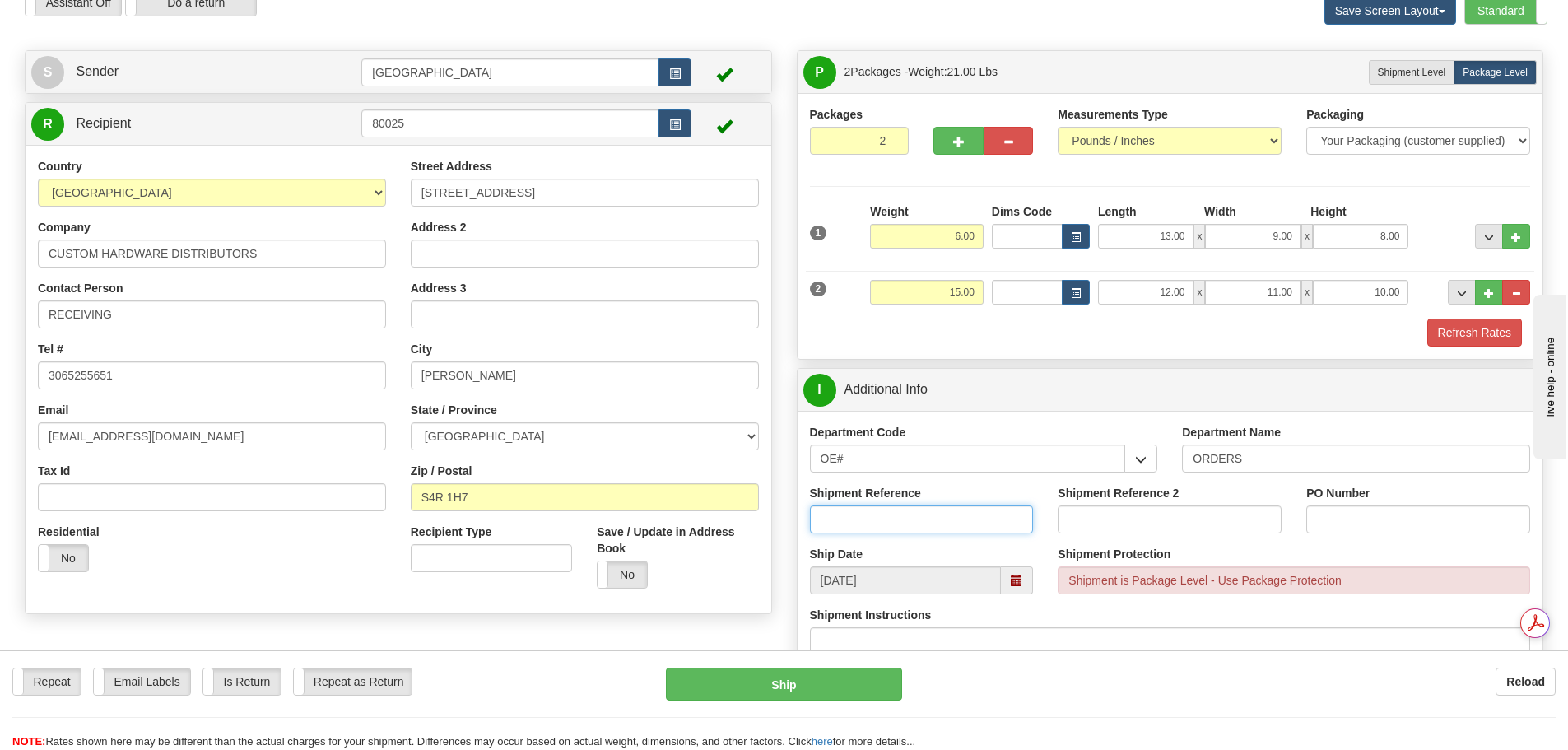
click at [930, 521] on input "Shipment Reference" at bounding box center [922, 520] width 224 height 28
type input "90040802-00"
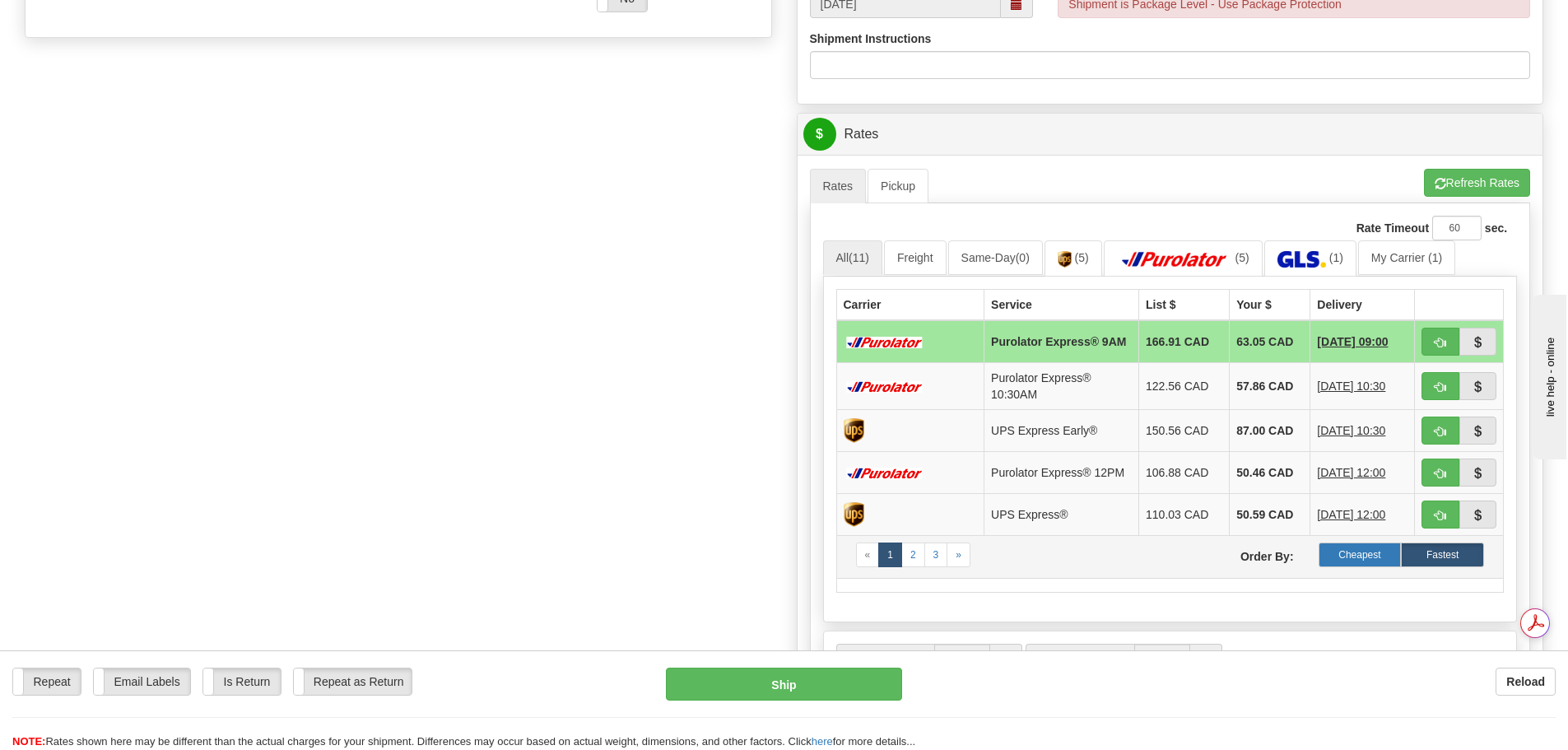
scroll to position [0, 0]
type input "7000015917"
click at [1356, 566] on label "Cheapest" at bounding box center [1360, 554] width 83 height 25
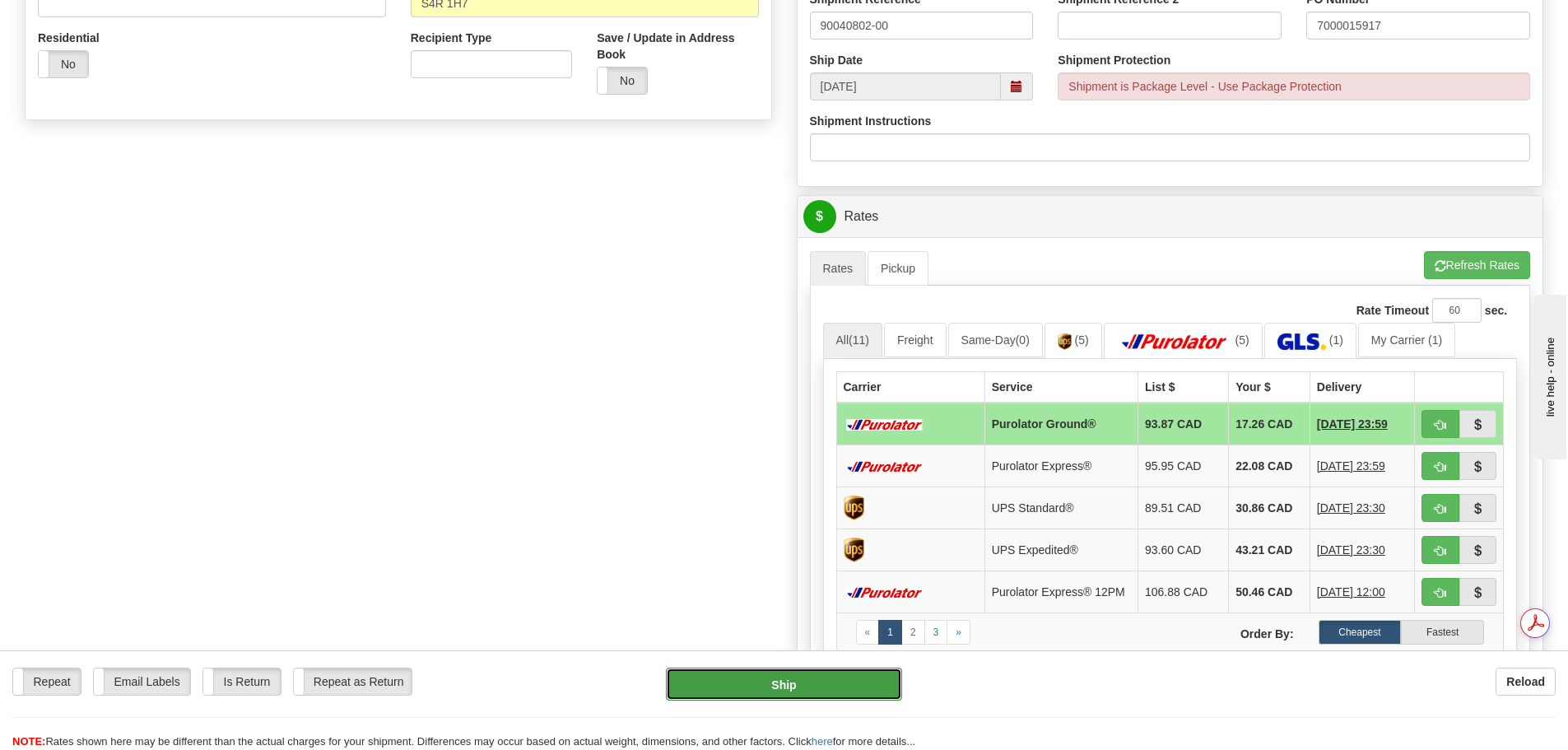
click at [760, 693] on button "Ship" at bounding box center [784, 684] width 236 height 33
type input "260"
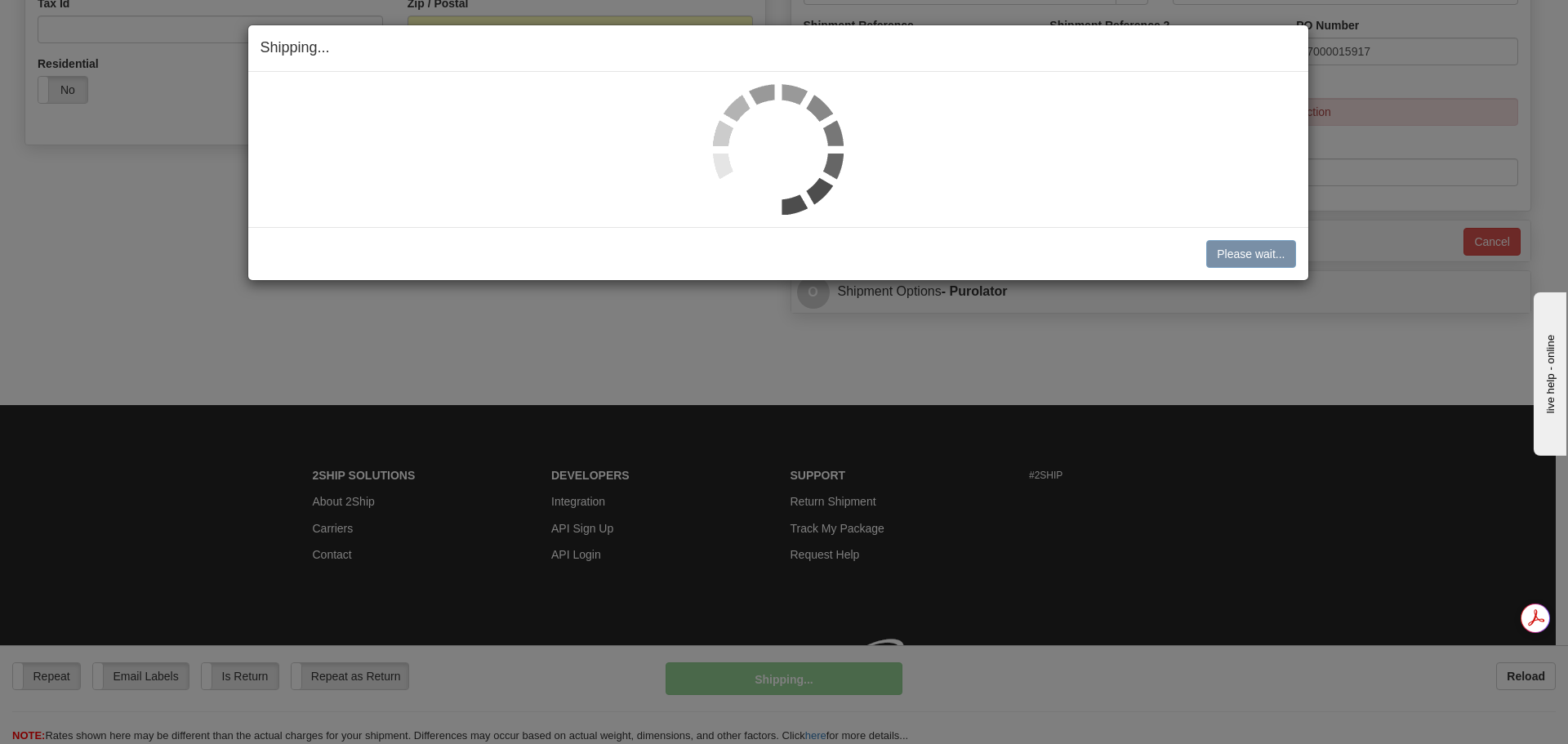
scroll to position [546, 0]
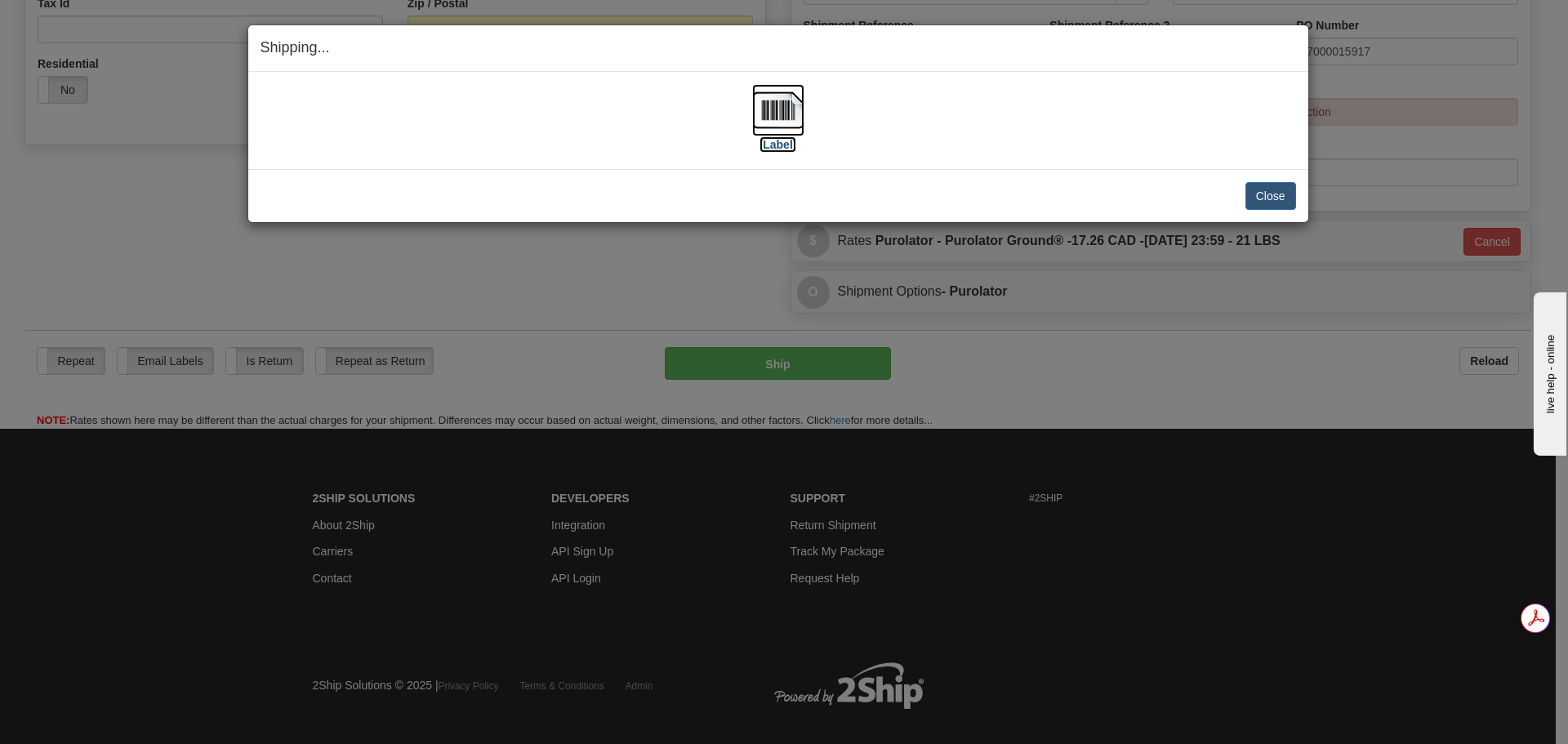
click at [794, 117] on img at bounding box center [778, 110] width 53 height 53
click at [791, 110] on img at bounding box center [778, 110] width 53 height 53
click at [1285, 192] on button "Close" at bounding box center [1270, 195] width 51 height 28
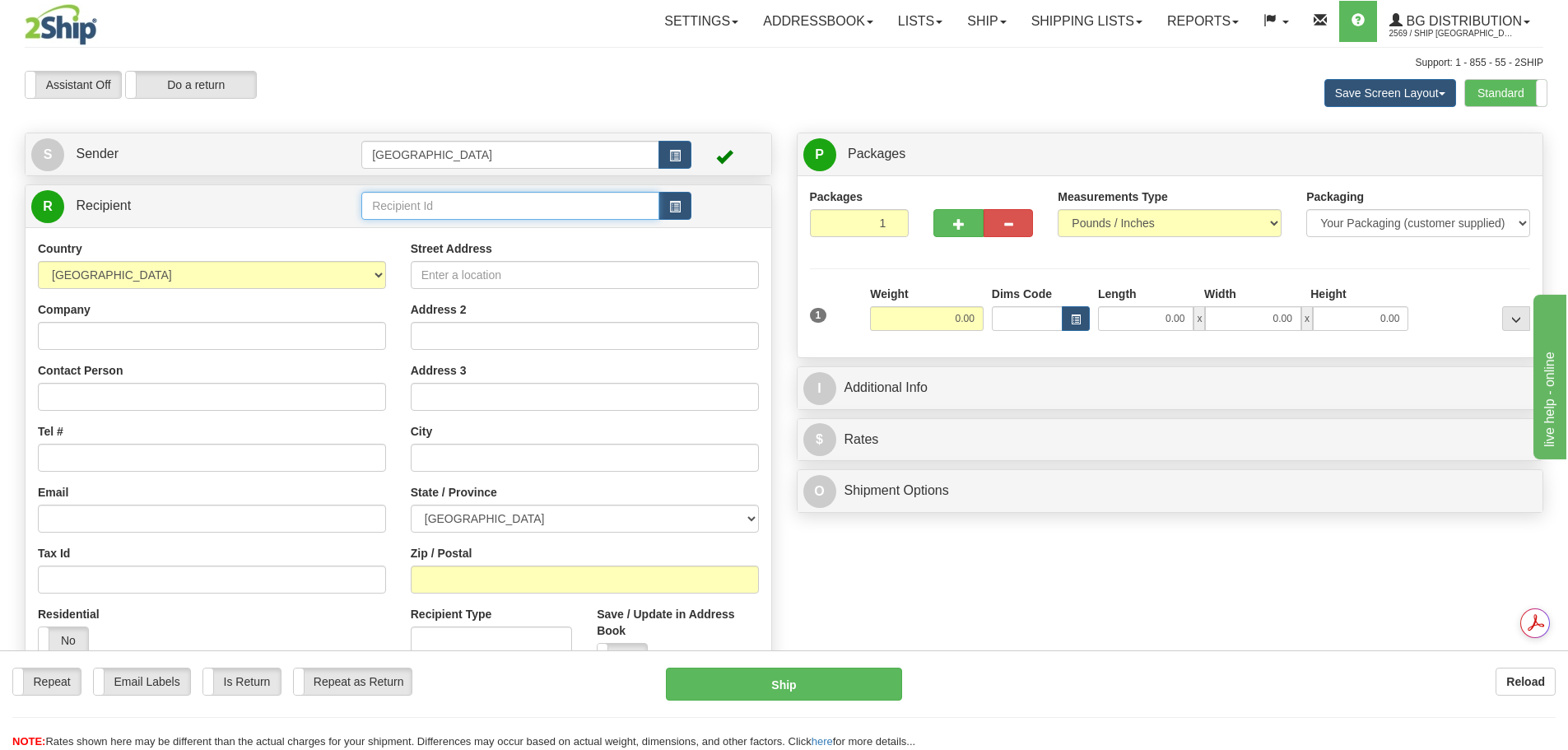
click at [407, 203] on input "text" at bounding box center [511, 206] width 298 height 28
click at [412, 225] on div "52000" at bounding box center [508, 231] width 282 height 18
type input "52000"
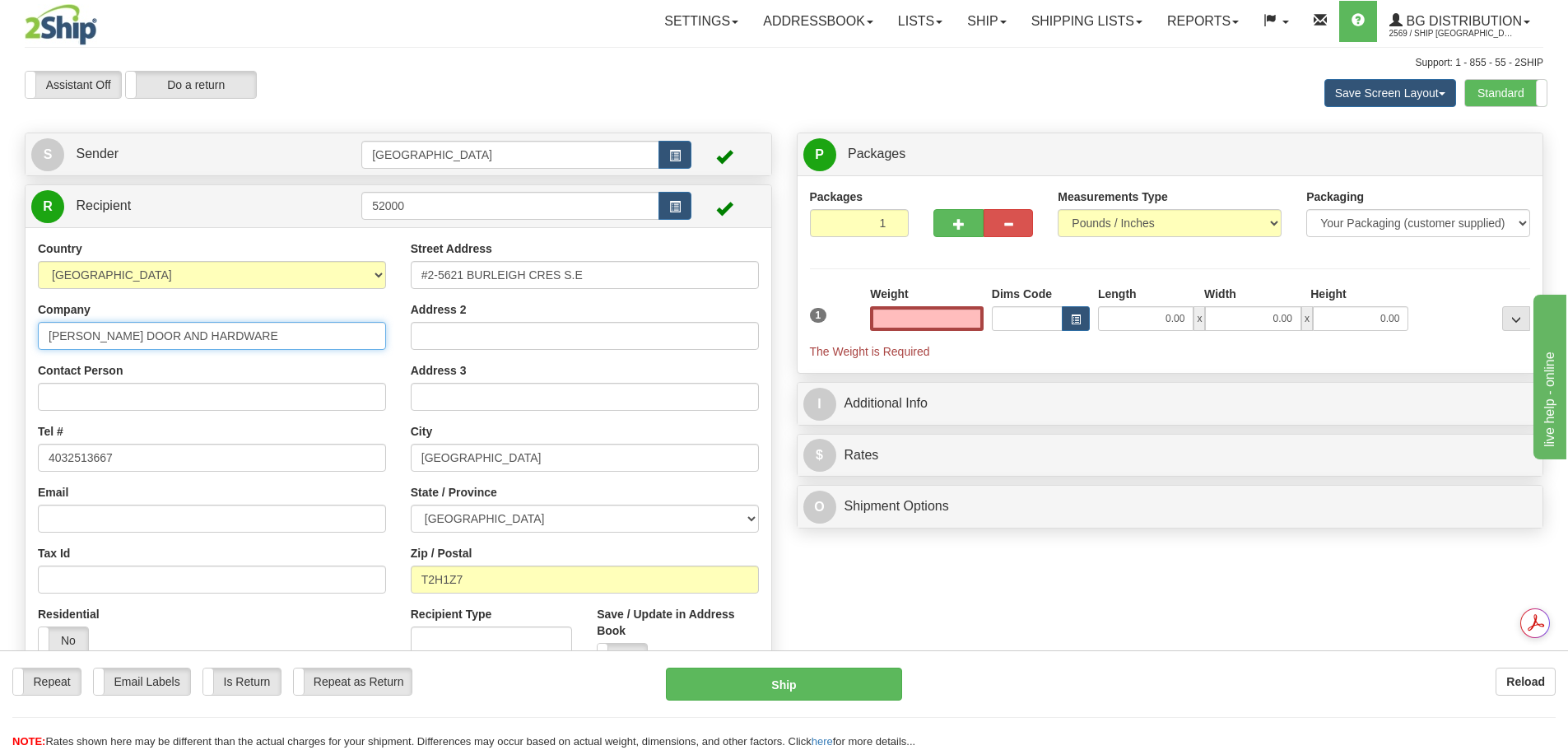
type input "0.00"
drag, startPoint x: 265, startPoint y: 327, endPoint x: 0, endPoint y: 319, distance: 265.1
click at [0, 319] on div "Toggle navigation Settings Shipping Preferences Fields Preferences New" at bounding box center [784, 394] width 1568 height 788
type input "ROC MODULAR"
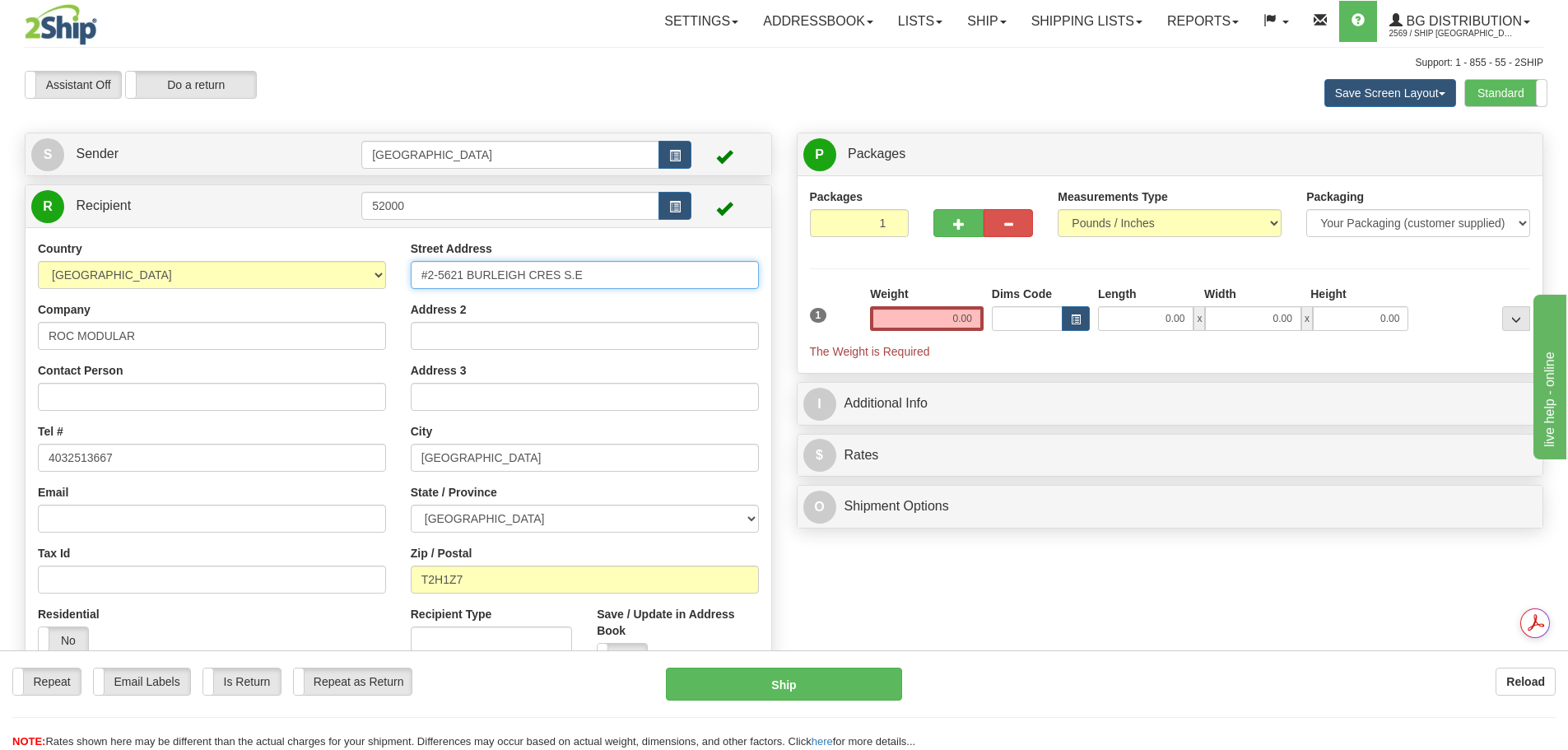
drag, startPoint x: 610, startPoint y: 274, endPoint x: 406, endPoint y: 270, distance: 204.0
click at [406, 270] on div "Street Address #2-5621 BURLEIGH CRES S.E Address 2 Address 3 City CALGARY State…" at bounding box center [584, 462] width 373 height 443
type input "504-8TH AVE E"
drag, startPoint x: 501, startPoint y: 455, endPoint x: 367, endPoint y: 451, distance: 134.1
click at [367, 451] on div "Country AFGHANISTAN ALAND ISLANDS ALBANIA ALGERIA AMERICAN SAMOA ANDORRA ANGOLA…" at bounding box center [398, 462] width 746 height 443
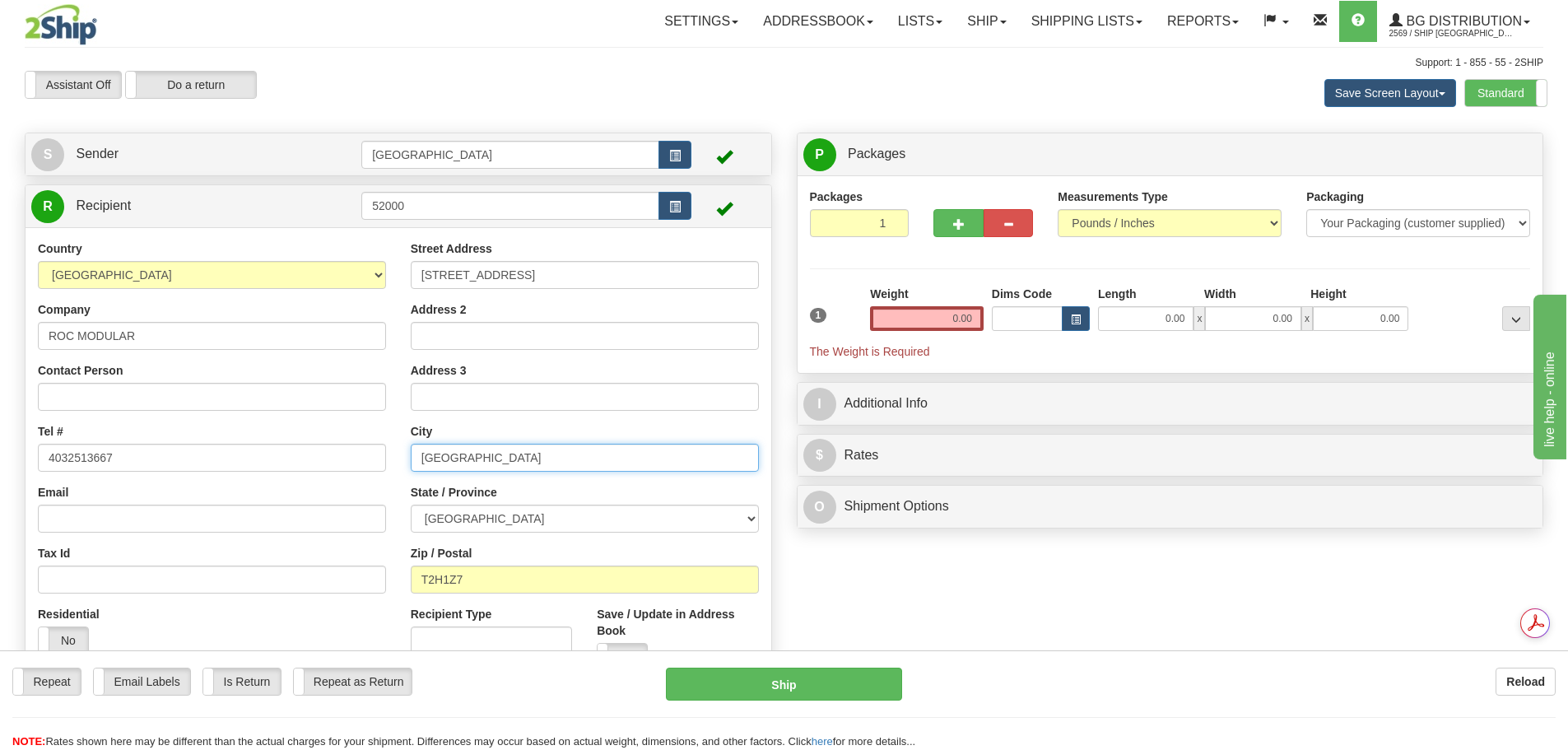
type input "BOW ISLAND"
drag, startPoint x: 485, startPoint y: 586, endPoint x: 408, endPoint y: 580, distance: 77.2
click at [408, 580] on div "Street Address 504-8TH AVE E Address 2 Address 3 City BOW ISLAND State / Provin…" at bounding box center [584, 462] width 373 height 443
type input "T0K0G0"
click at [893, 216] on input "2" at bounding box center [860, 223] width 100 height 28
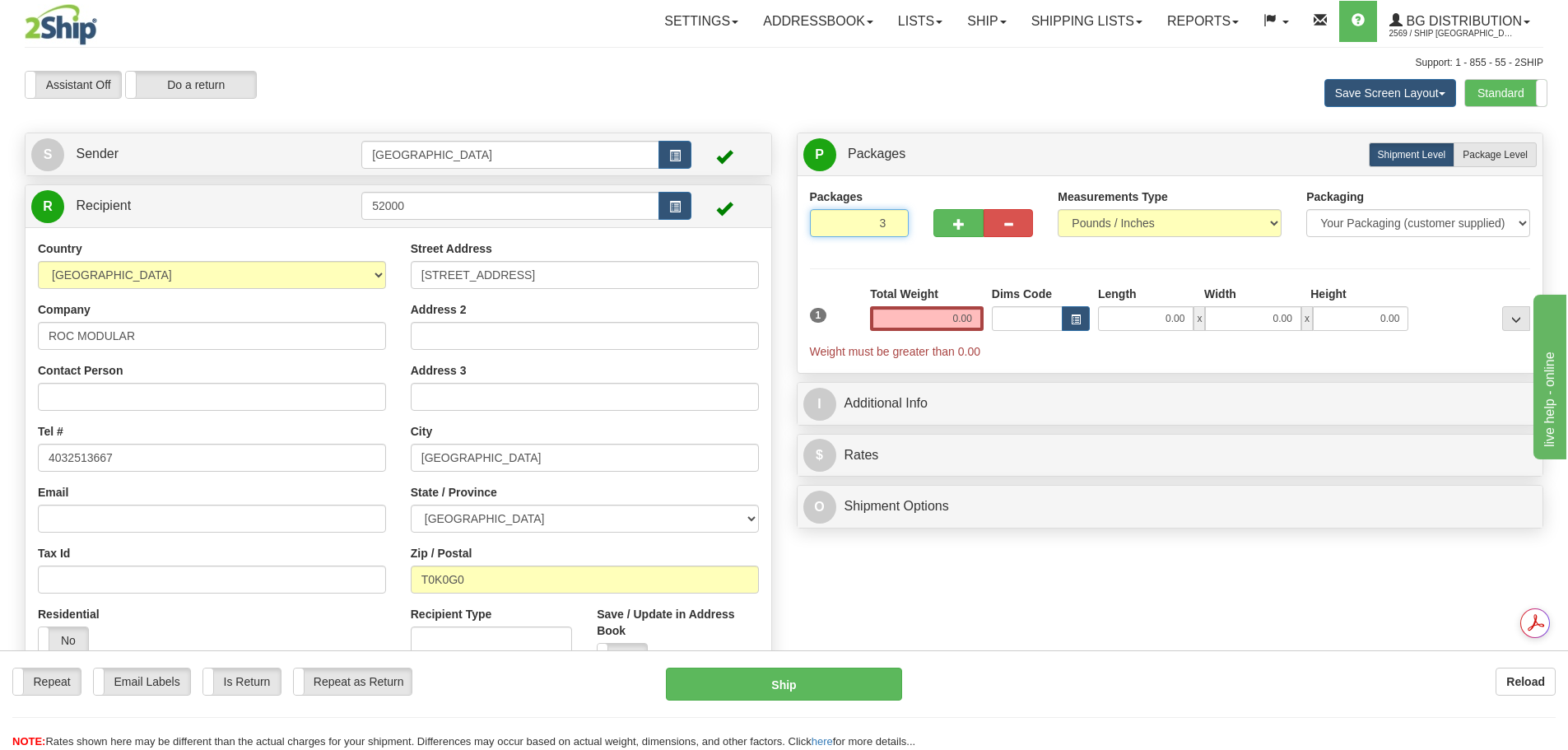
click at [893, 216] on input "3" at bounding box center [860, 223] width 100 height 28
click at [893, 216] on input "4" at bounding box center [860, 223] width 100 height 28
type input "5"
click at [893, 216] on input "5" at bounding box center [860, 223] width 100 height 28
click at [1486, 158] on span "Package Level" at bounding box center [1495, 155] width 65 height 12
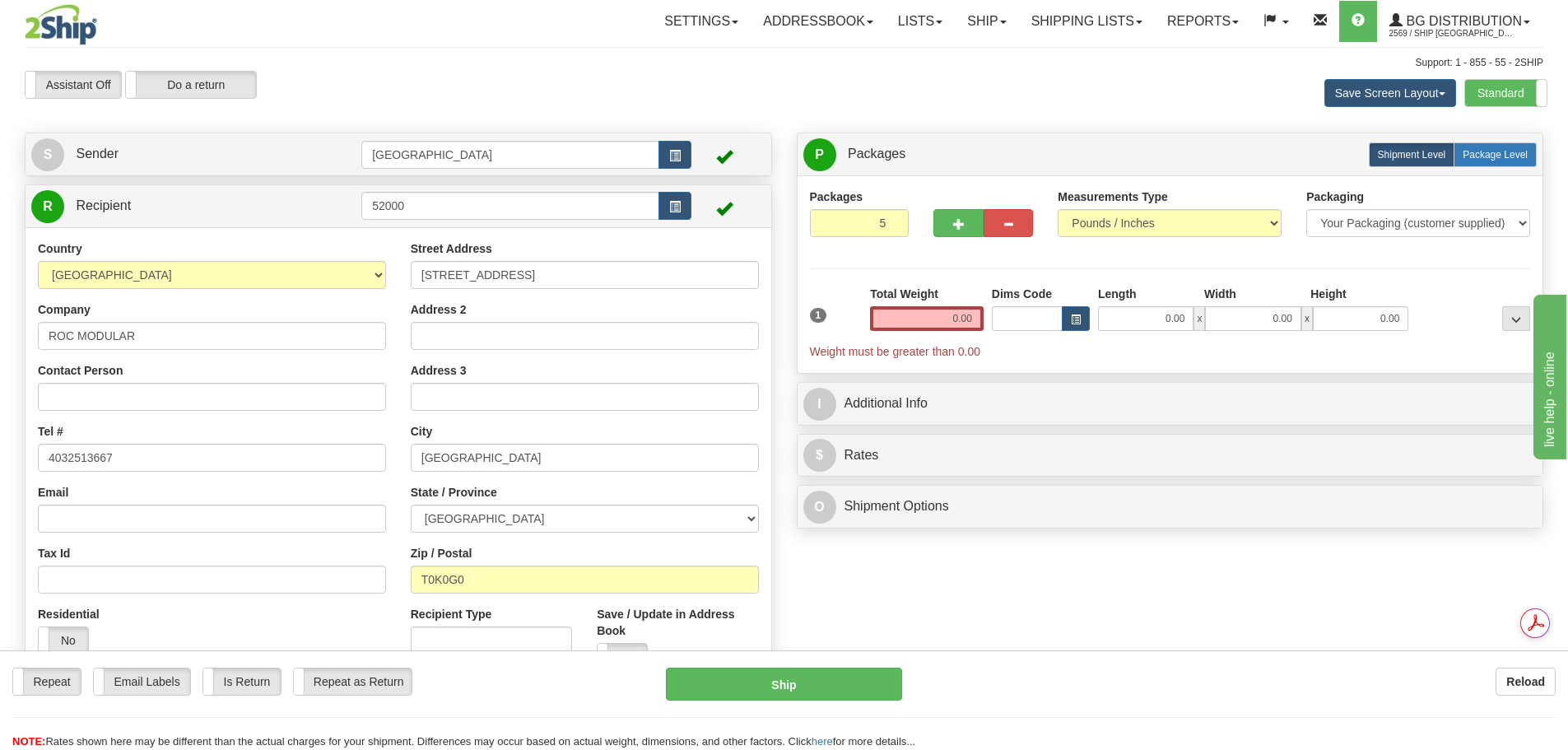
radio input "true"
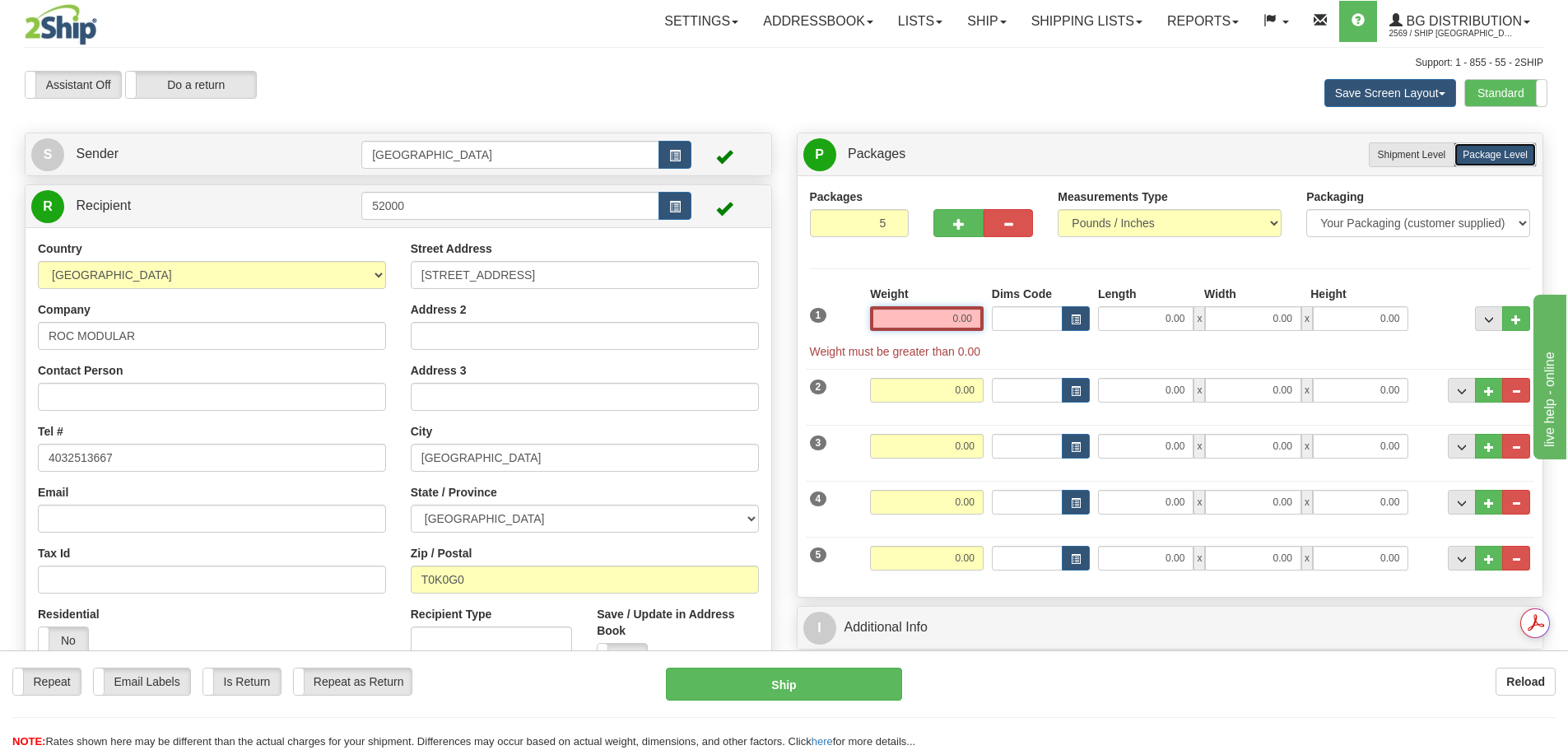
drag, startPoint x: 995, startPoint y: 307, endPoint x: 1081, endPoint y: 303, distance: 86.1
click at [1081, 303] on div "1 Weight 0.00 Dims Code 0.00" at bounding box center [1171, 323] width 730 height 75
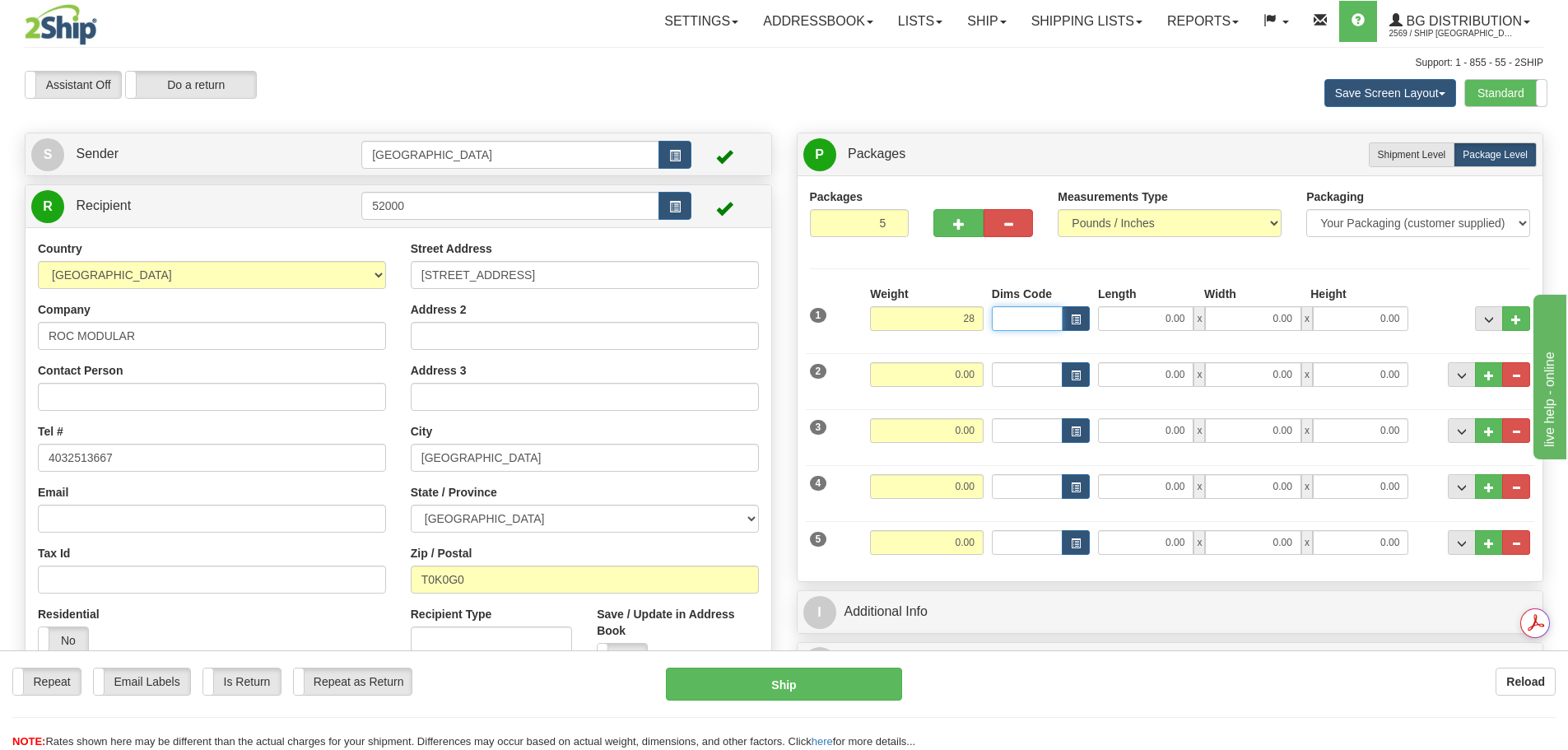
type input "28.00"
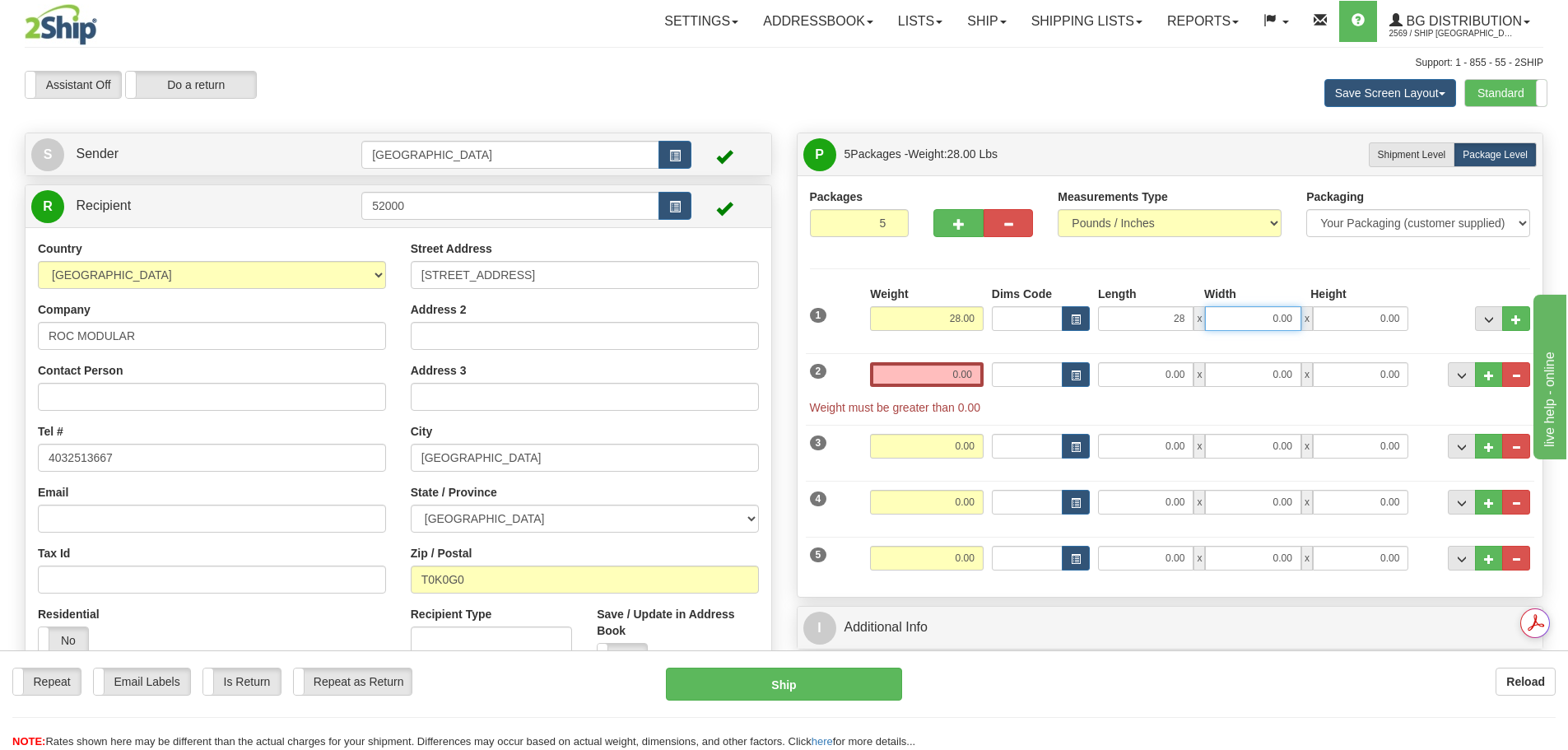
type input "28.00"
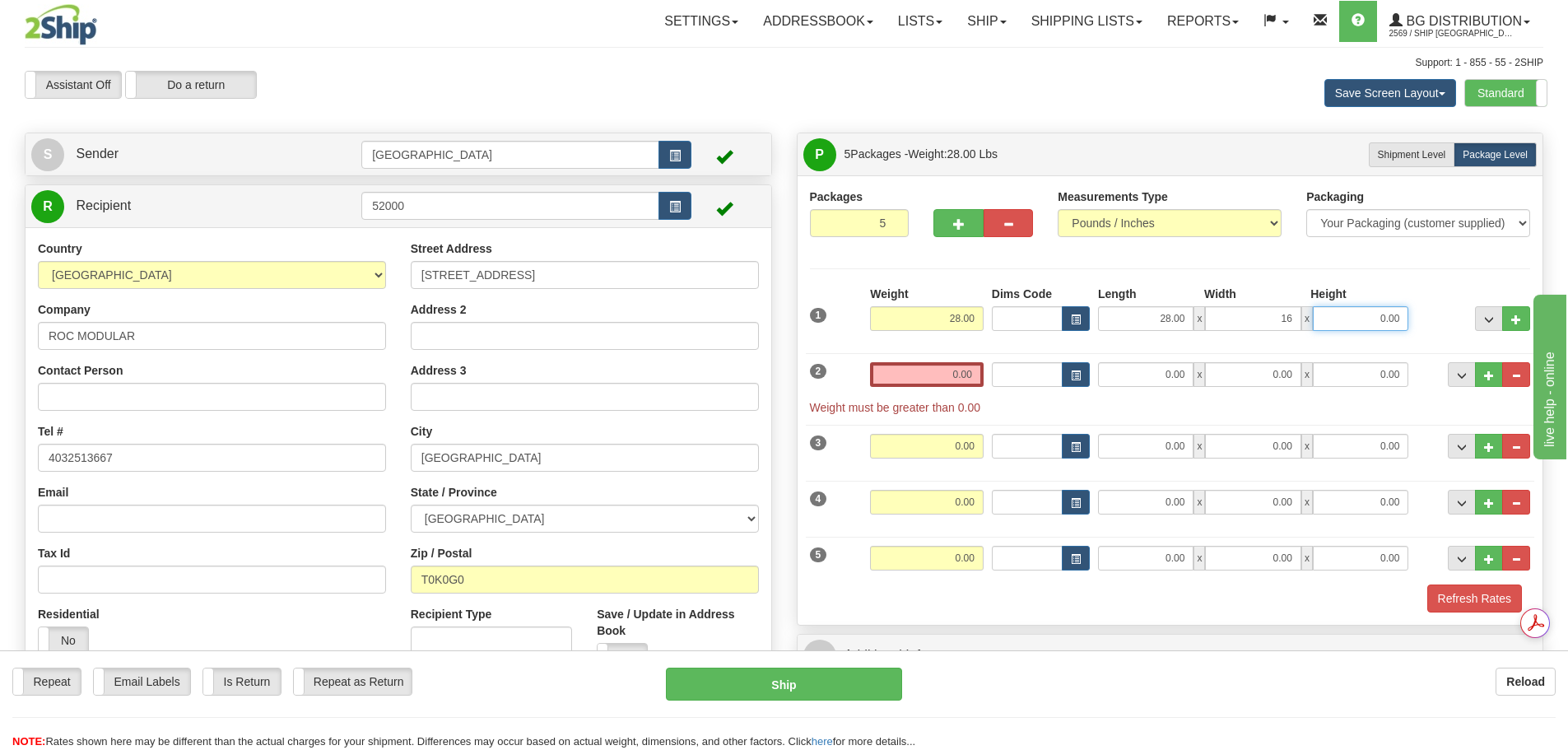
type input "16.00"
type input "5.00"
drag, startPoint x: 963, startPoint y: 370, endPoint x: 1046, endPoint y: 370, distance: 83.0
click at [1046, 370] on div "2 Weight 0.00 Dims Code Length Width Height" at bounding box center [1171, 380] width 730 height 71
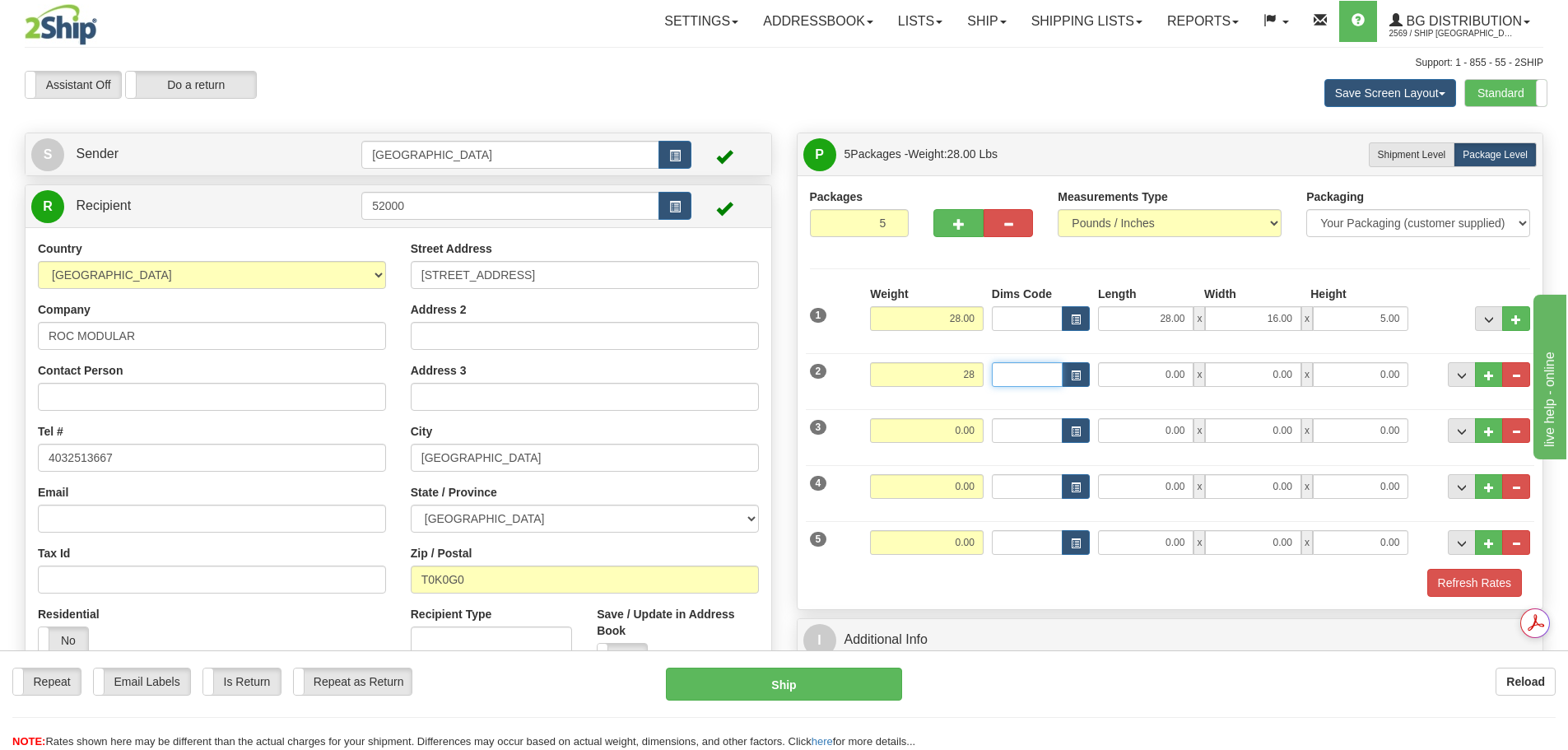
type input "28.00"
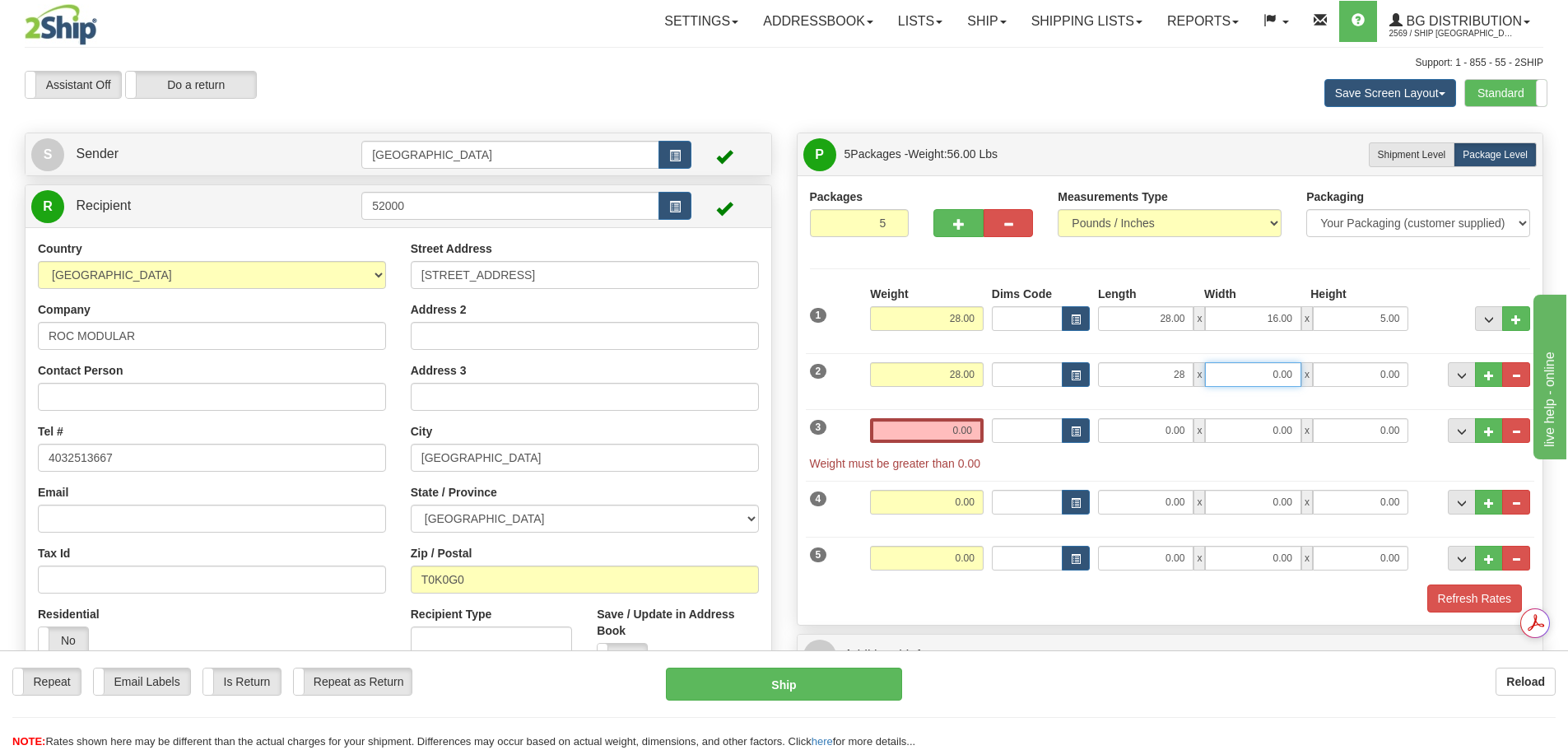
type input "28.00"
type input "16.00"
type input "5.00"
drag, startPoint x: 1027, startPoint y: 421, endPoint x: 1052, endPoint y: 421, distance: 25.0
click at [1052, 421] on div "3 Weight 0.00 Dims Code Length Width Height" at bounding box center [1171, 436] width 730 height 71
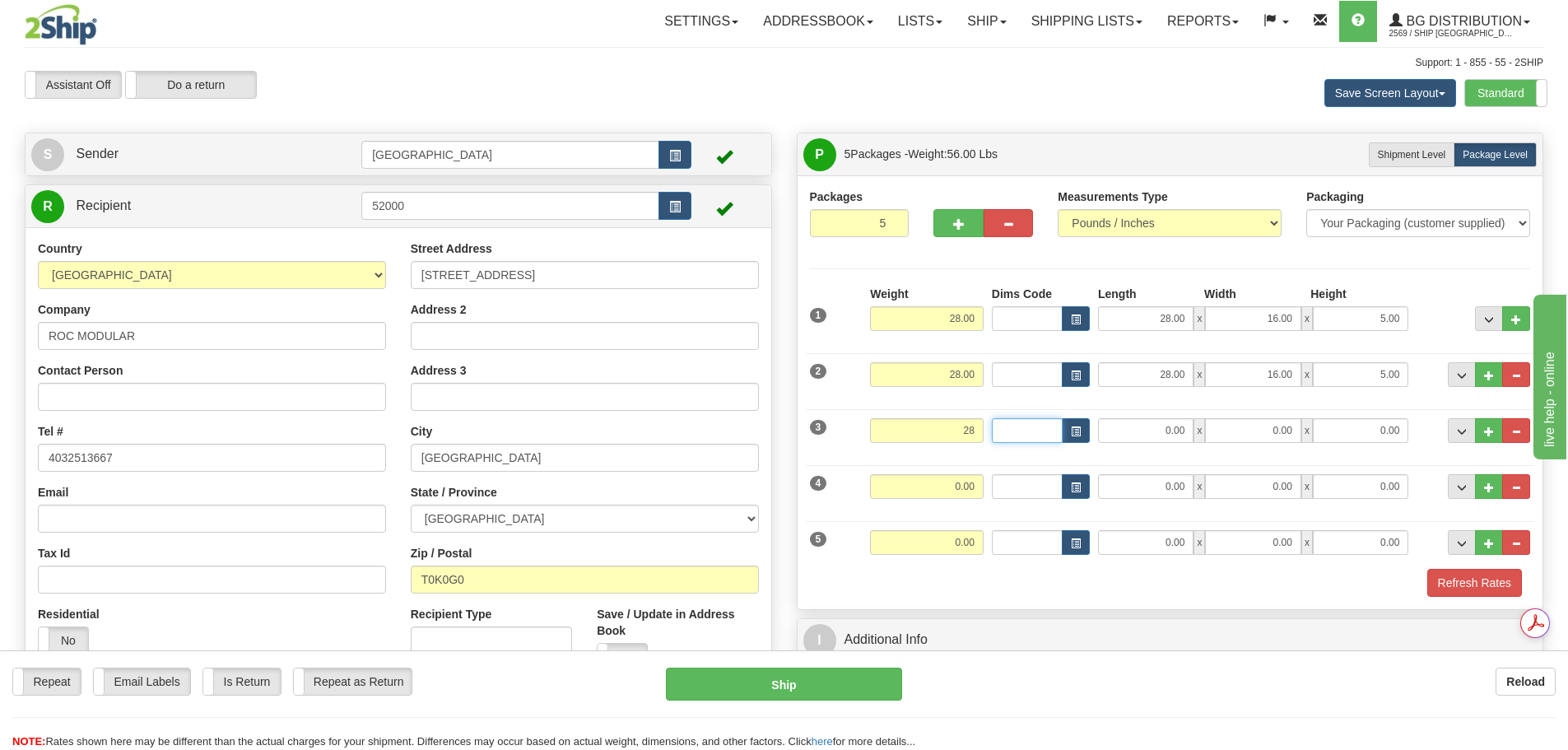
type input "28.00"
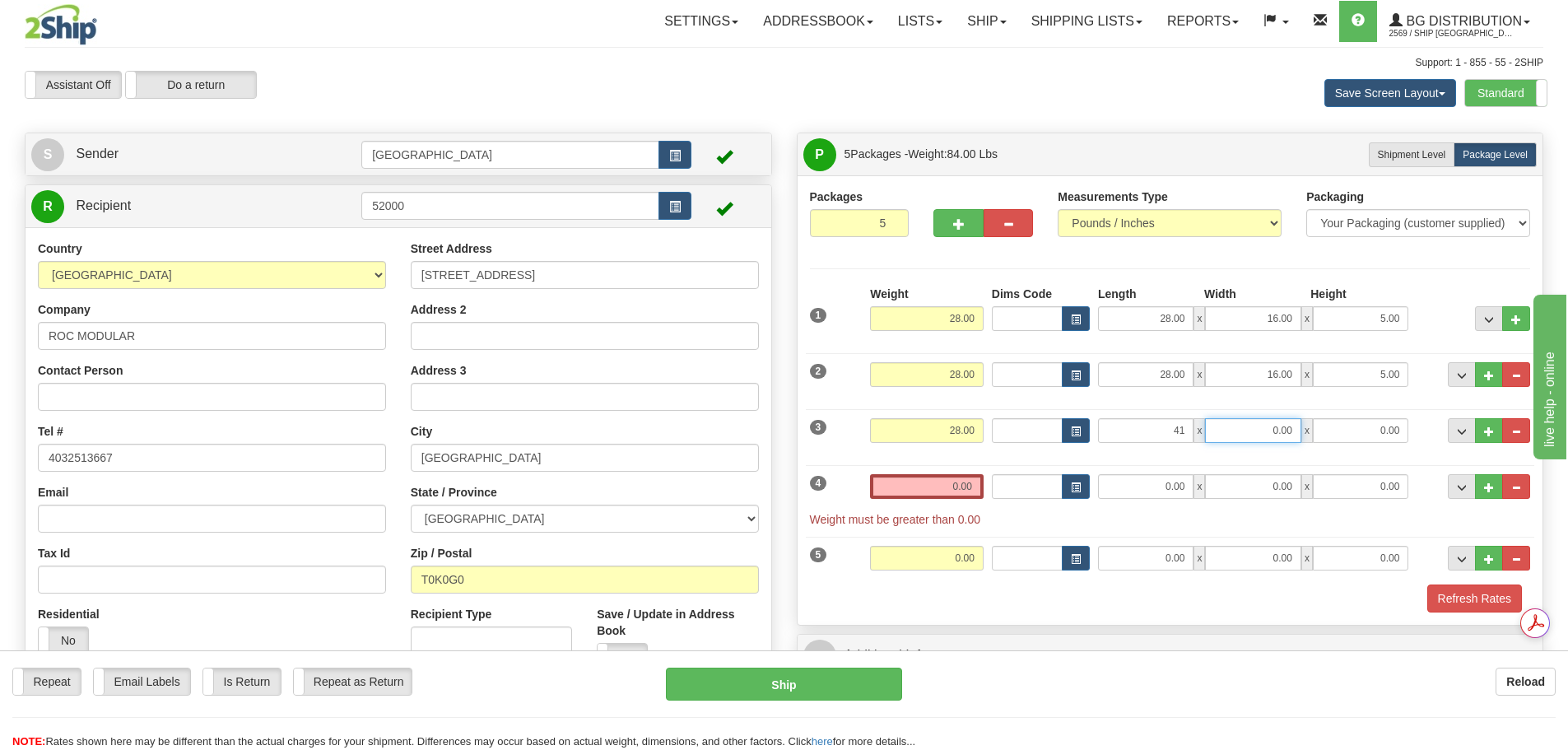
type input "41.00"
type input "7.00"
type input "5.00"
drag, startPoint x: 928, startPoint y: 479, endPoint x: 995, endPoint y: 484, distance: 67.2
click at [995, 484] on div "4 Weight 0.00 Dims Code Length Width Height" at bounding box center [1171, 492] width 730 height 71
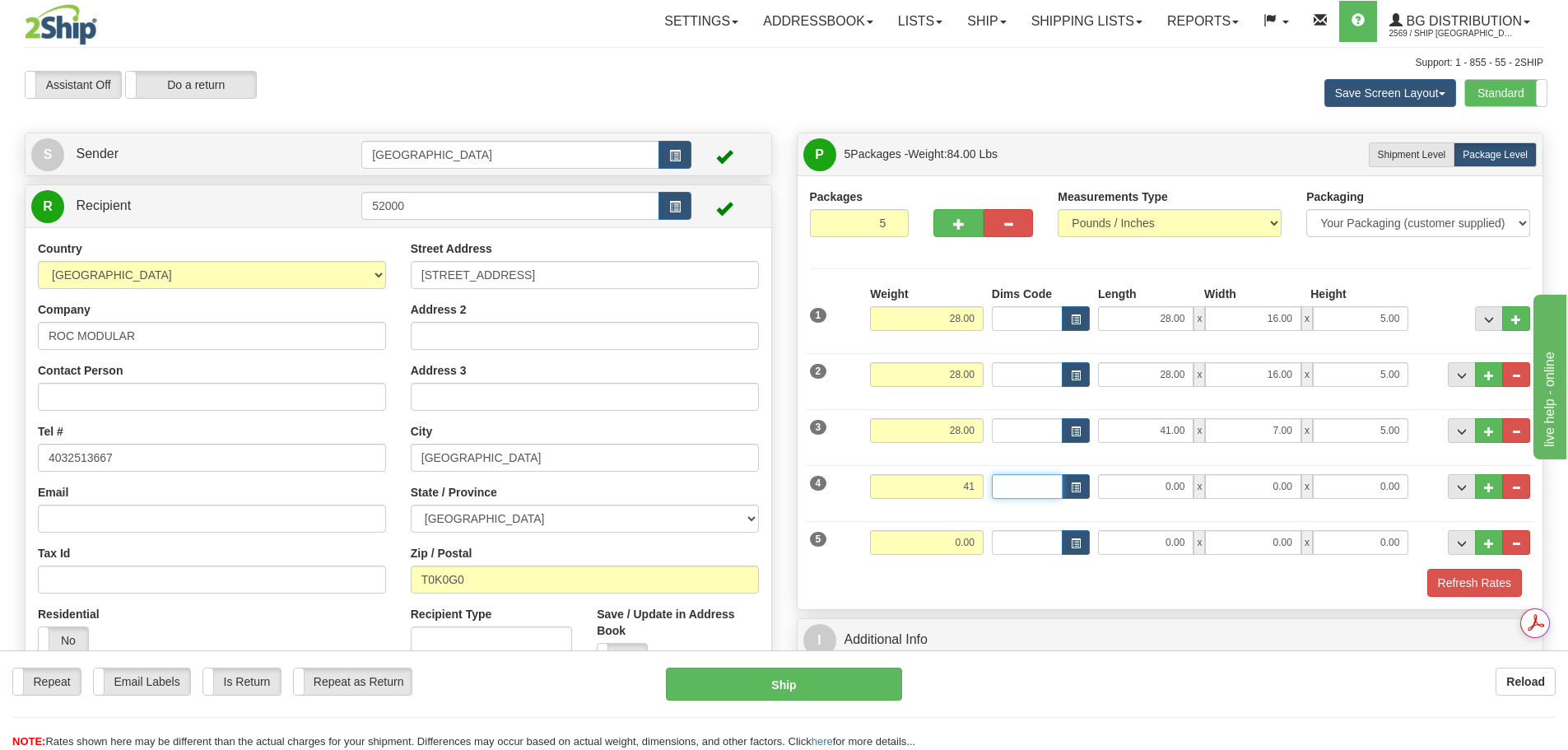
type input "41.00"
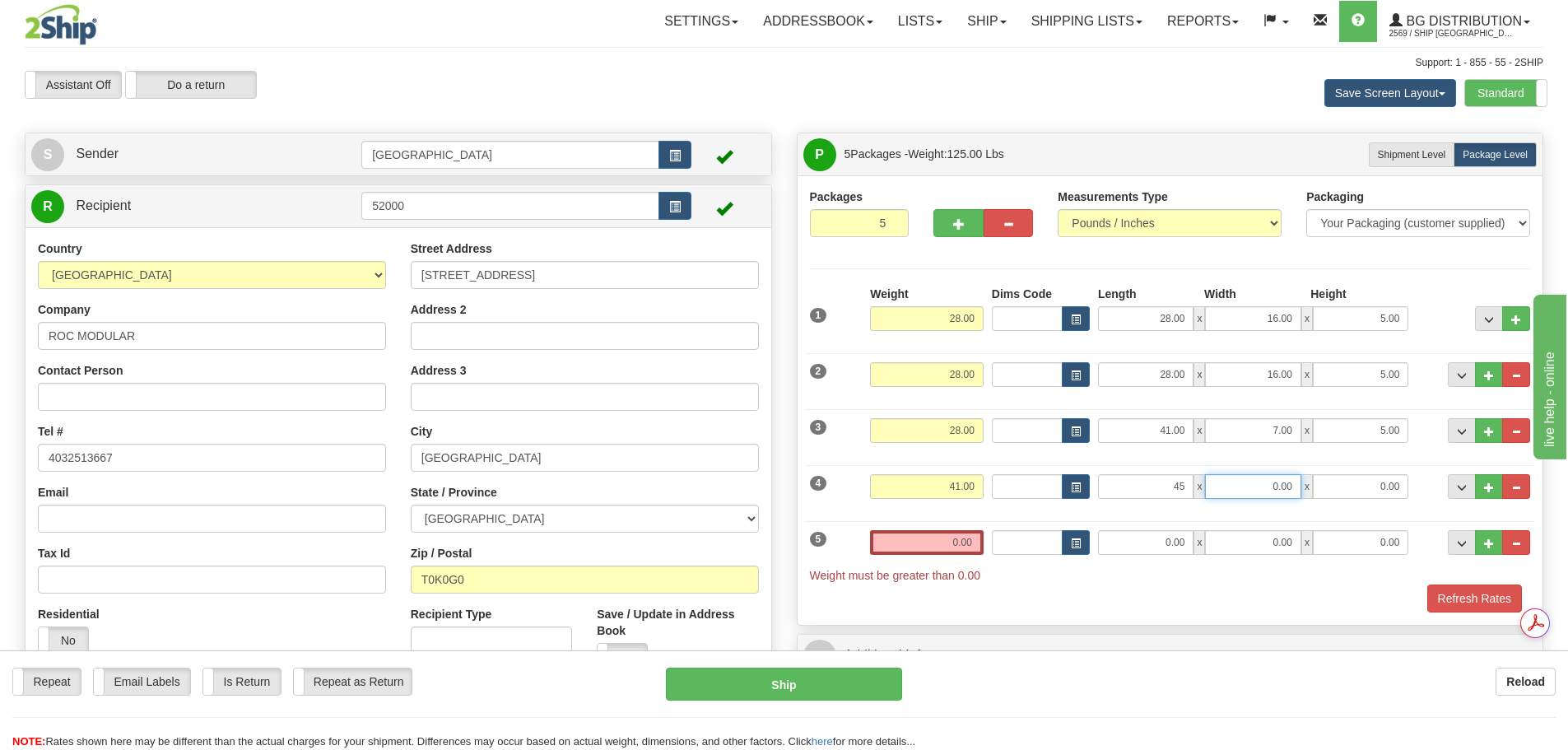
type input "45.00"
type input "10.00"
type input "8.00"
drag, startPoint x: 947, startPoint y: 531, endPoint x: 1062, endPoint y: 544, distance: 115.7
click at [1062, 544] on div "5 Weight 0.00 Dims Code Length Width Height" at bounding box center [1171, 548] width 730 height 71
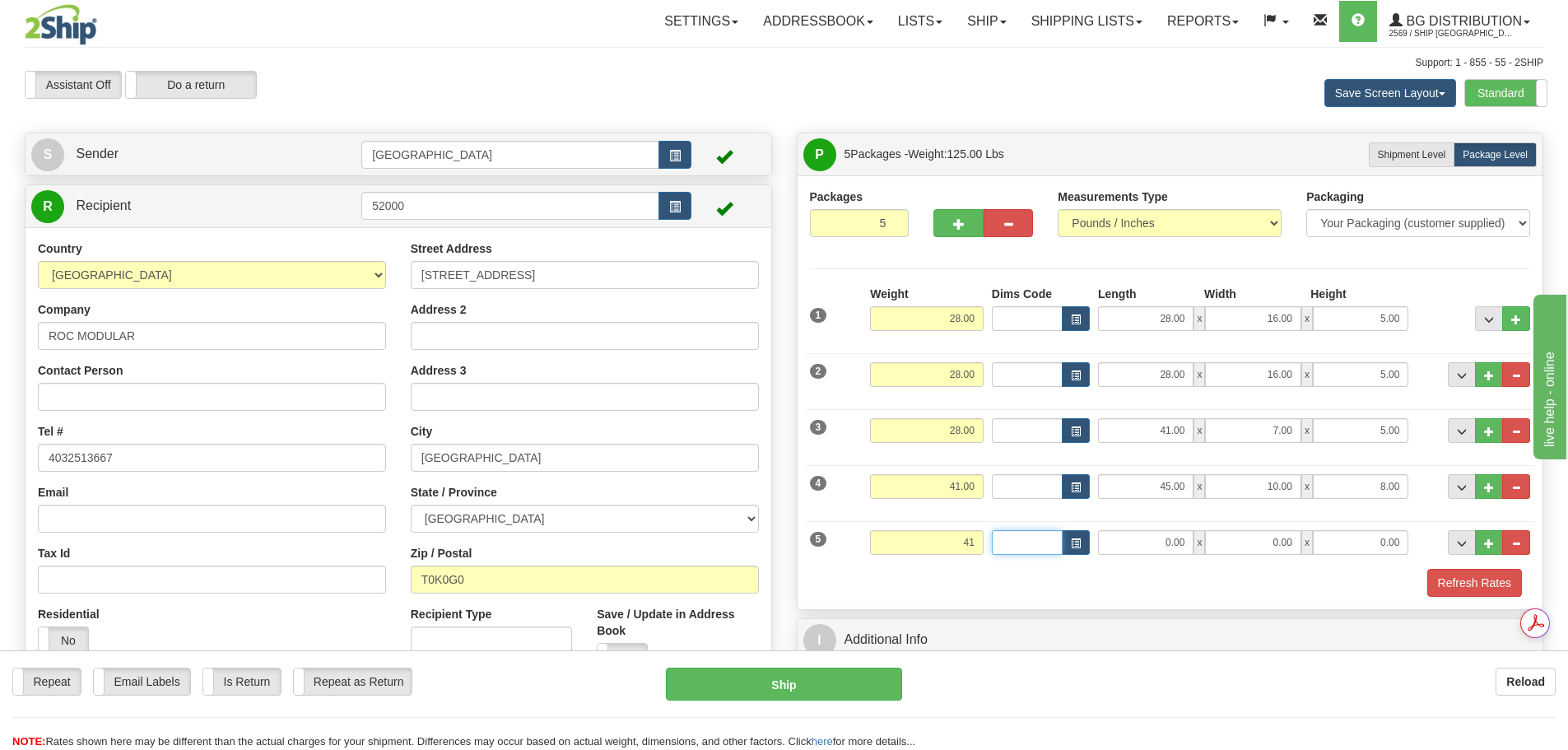
type input "41.00"
type input "45.00"
type input "10.00"
type input "8.00"
click at [1151, 592] on div "Refresh Rates" at bounding box center [1171, 582] width 730 height 28
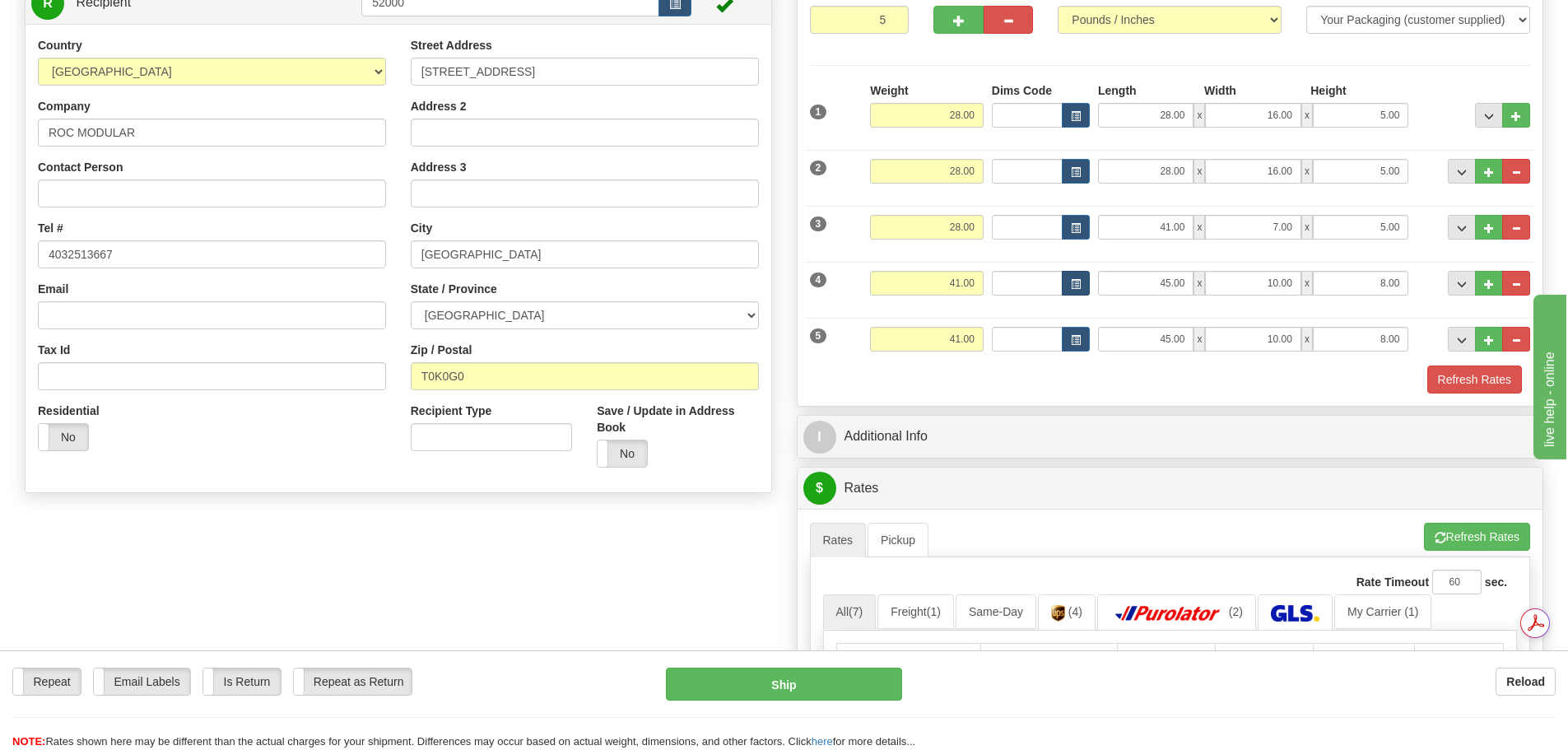
scroll to position [247, 0]
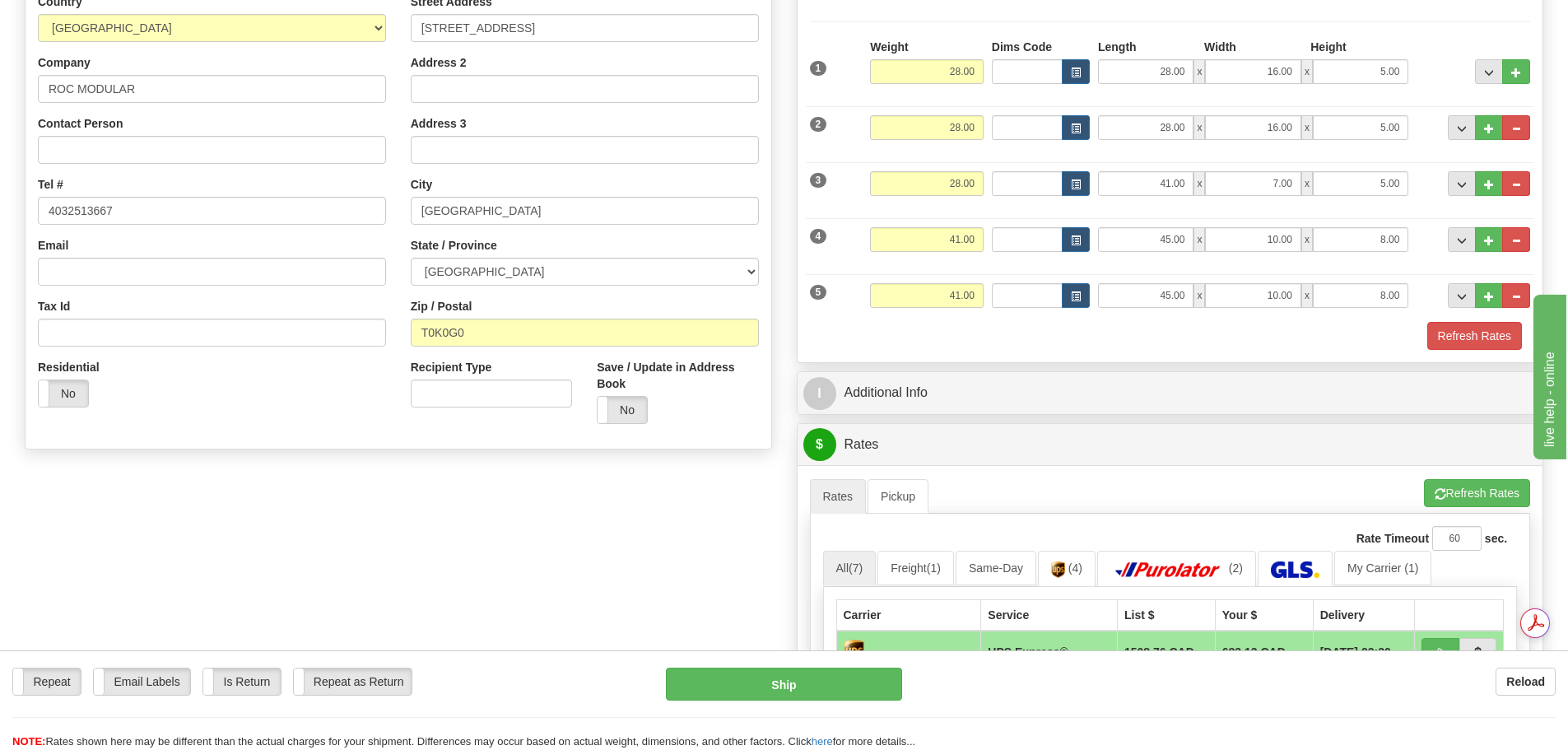
click at [1073, 410] on div "I Additional Info" at bounding box center [1171, 392] width 746 height 42
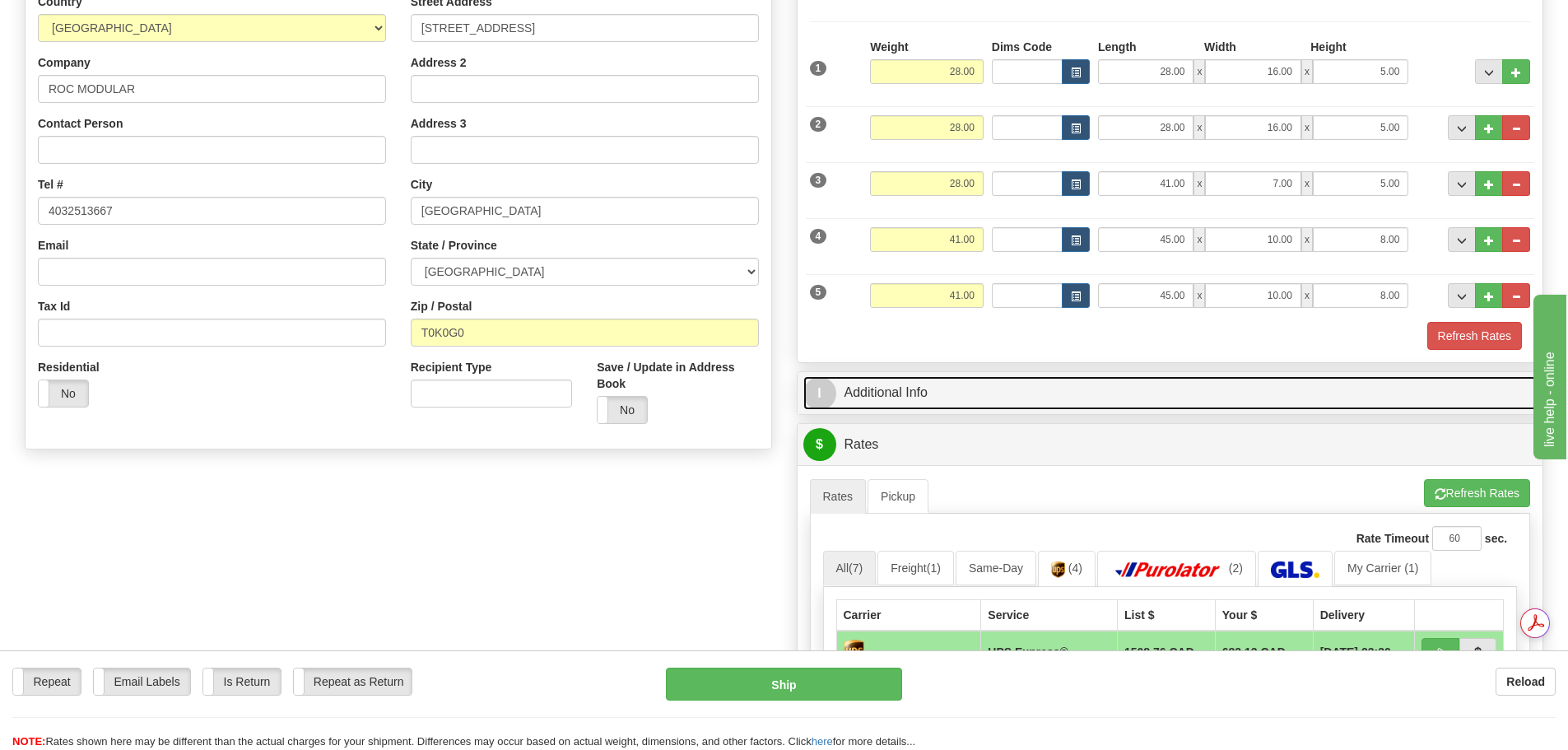
click at [1019, 400] on link "I Additional Info" at bounding box center [1170, 393] width 734 height 33
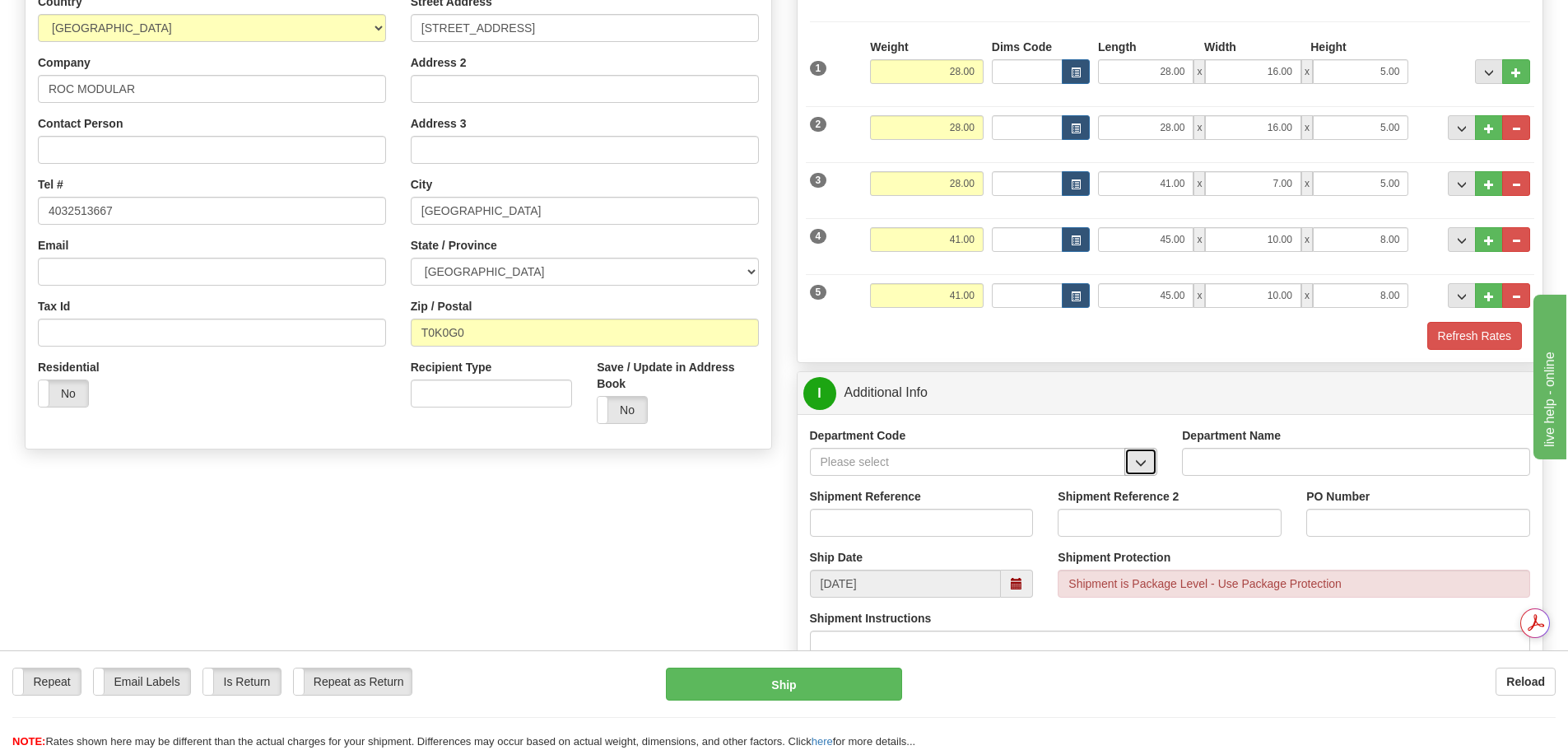
click at [1144, 461] on span "button" at bounding box center [1141, 463] width 12 height 11
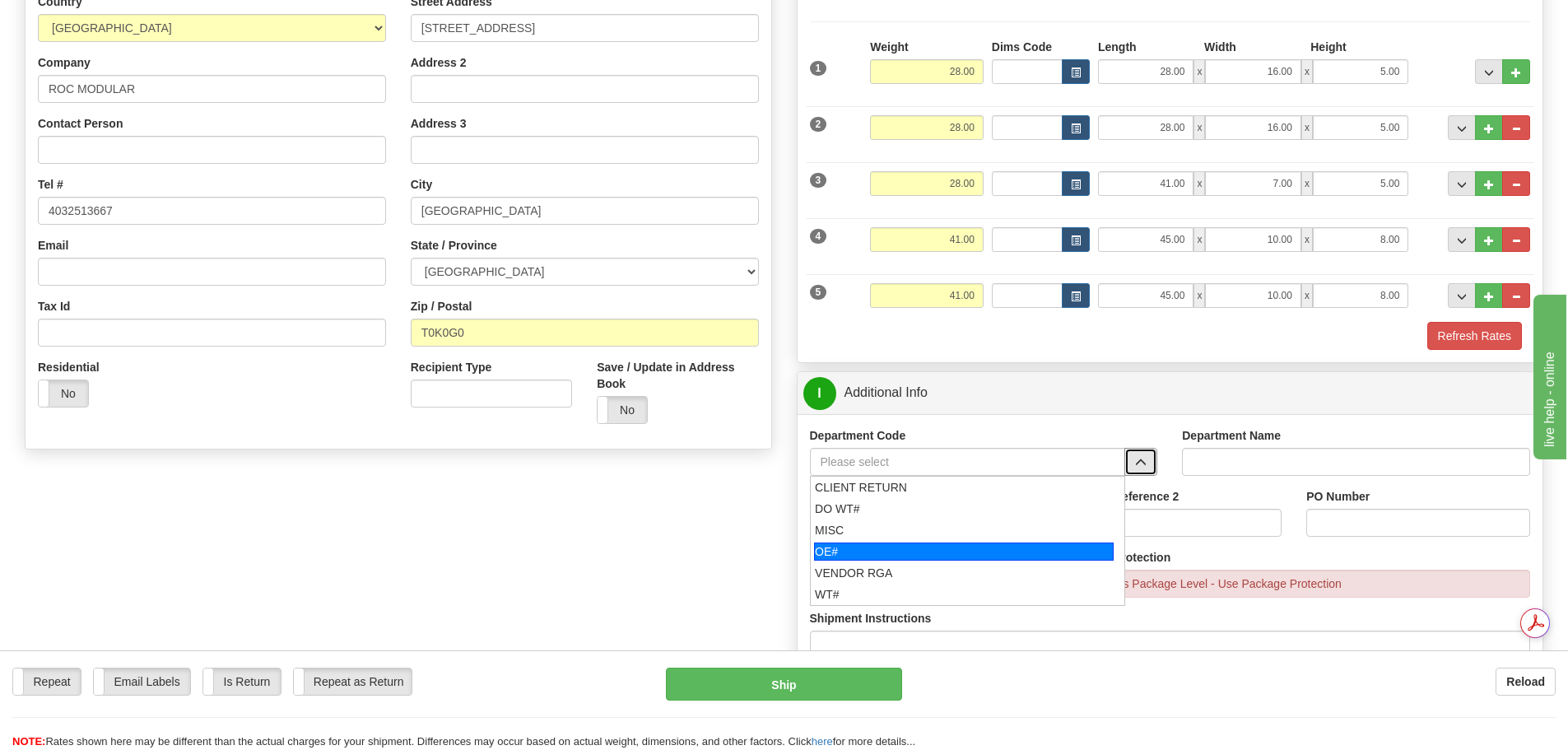
click at [926, 544] on div "OE#" at bounding box center [964, 551] width 300 height 18
type input "OE#"
type input "ORDERS"
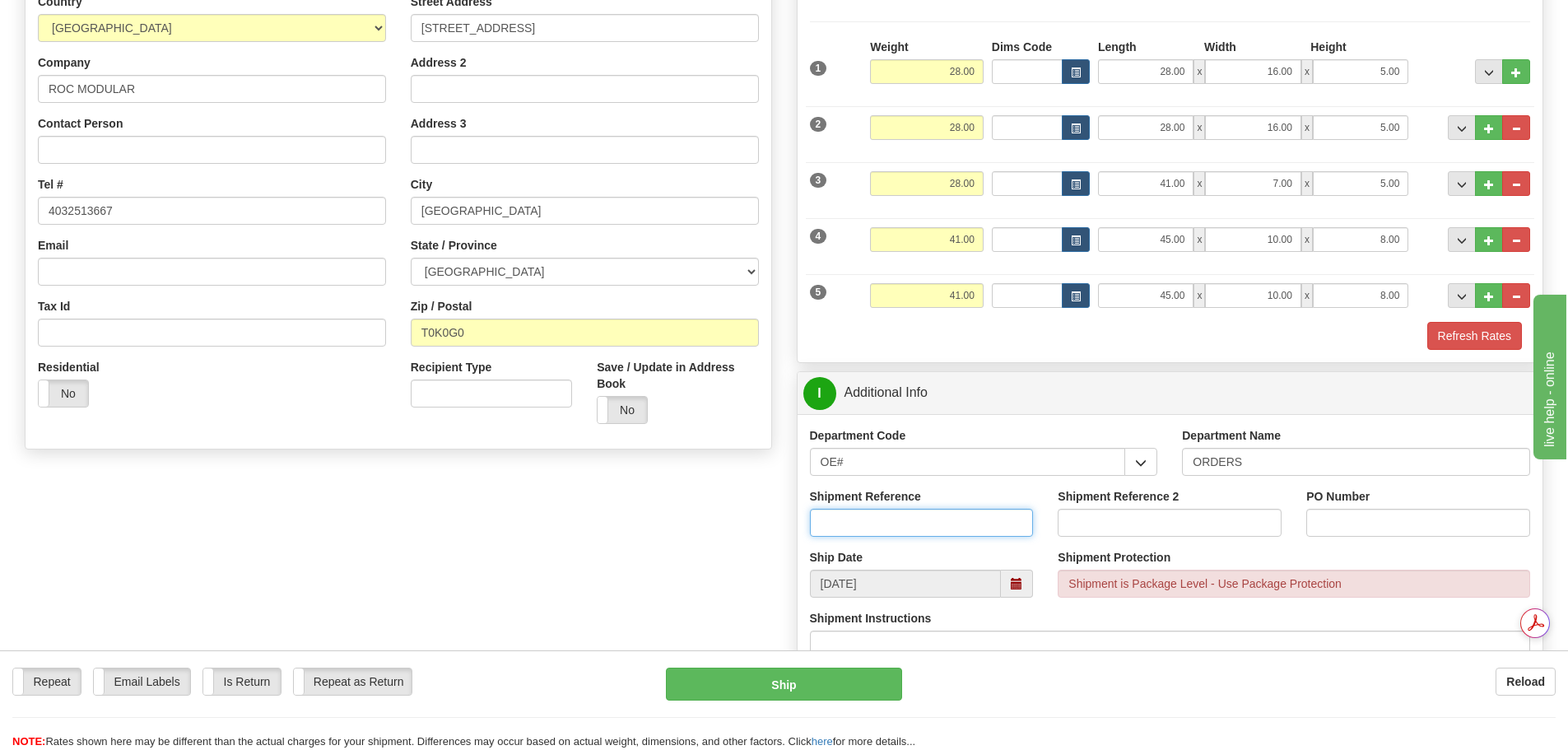
click at [912, 521] on input "Shipment Reference" at bounding box center [922, 523] width 224 height 28
type input "90041357-00"
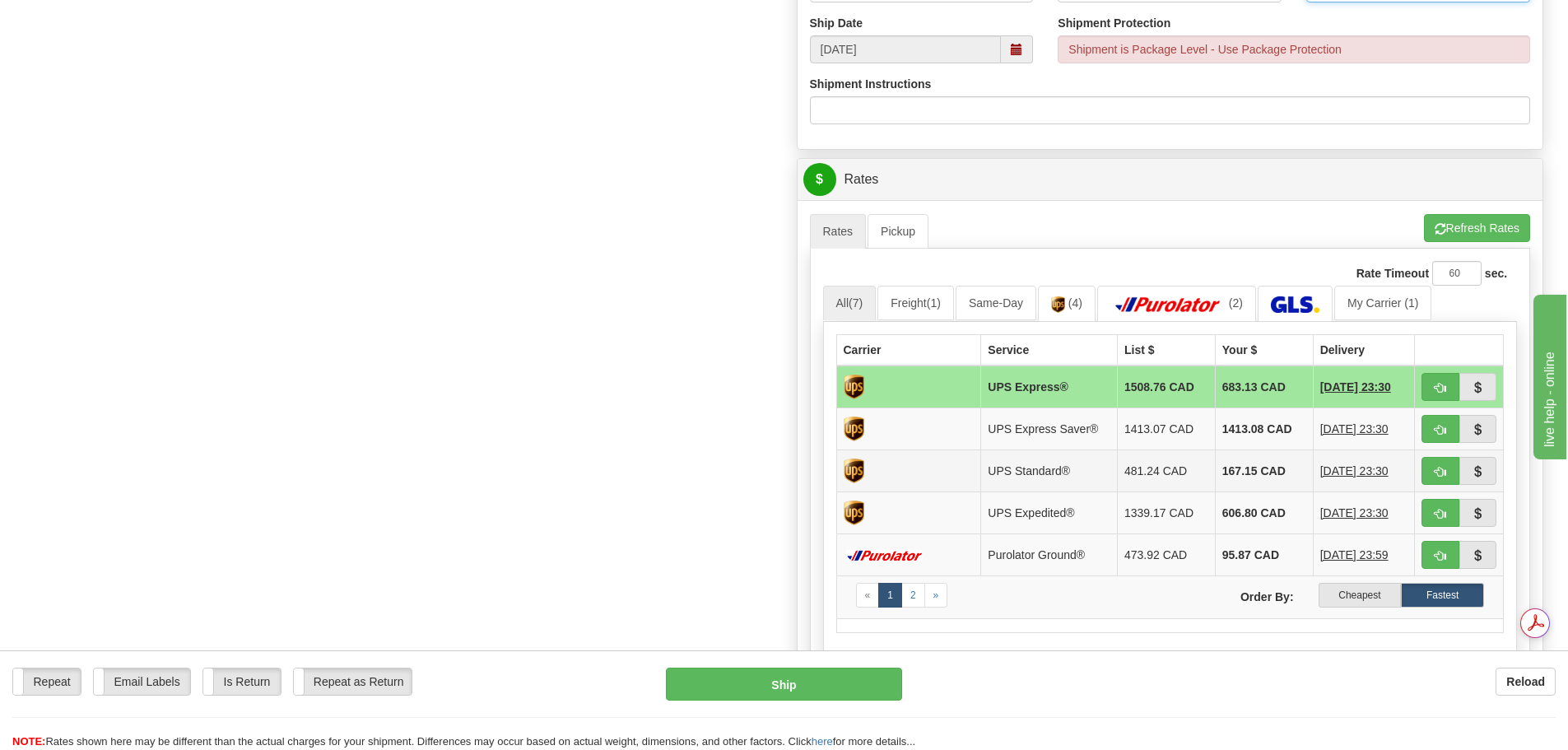
scroll to position [906, 0]
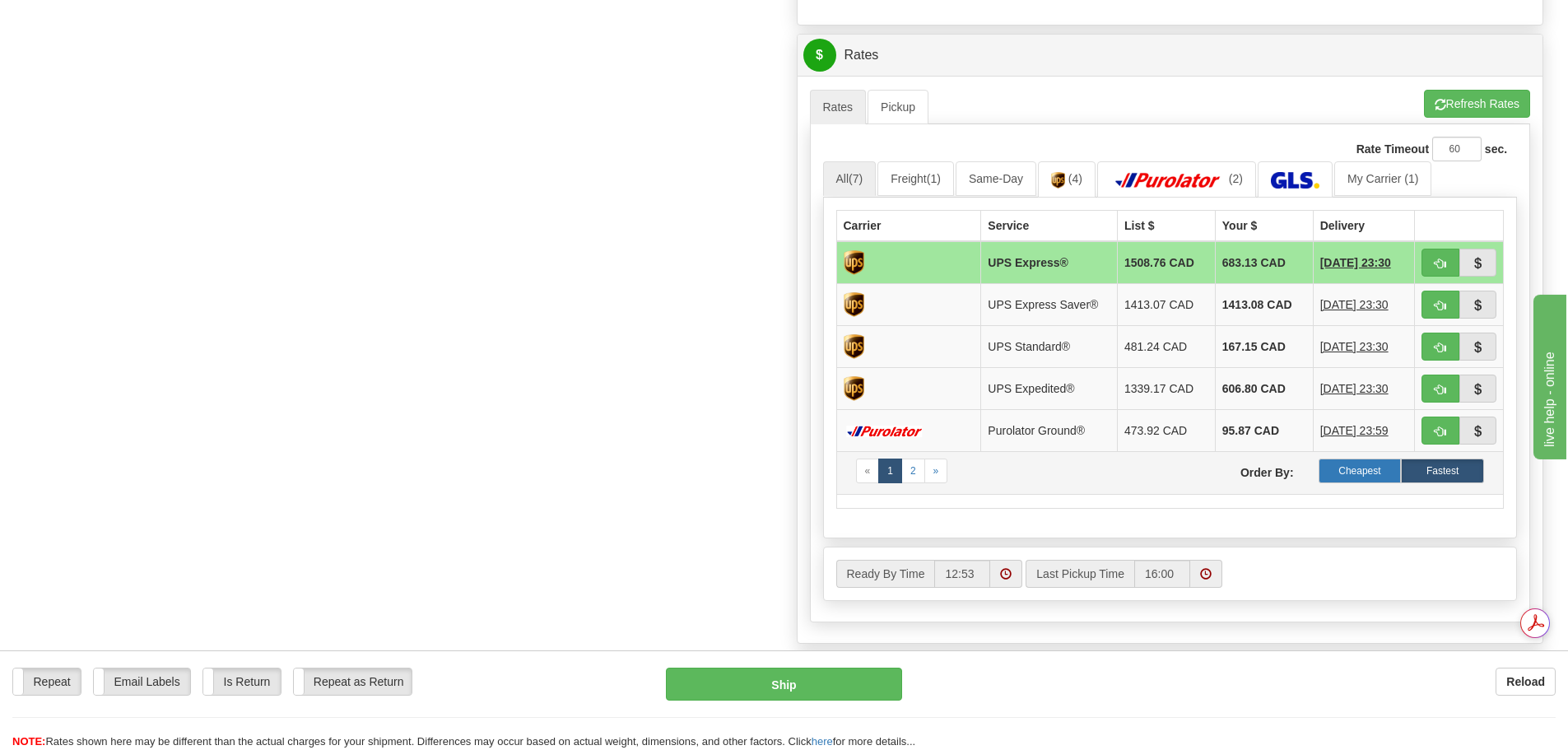
type input "15898"
click at [1346, 470] on label "Cheapest" at bounding box center [1360, 471] width 83 height 25
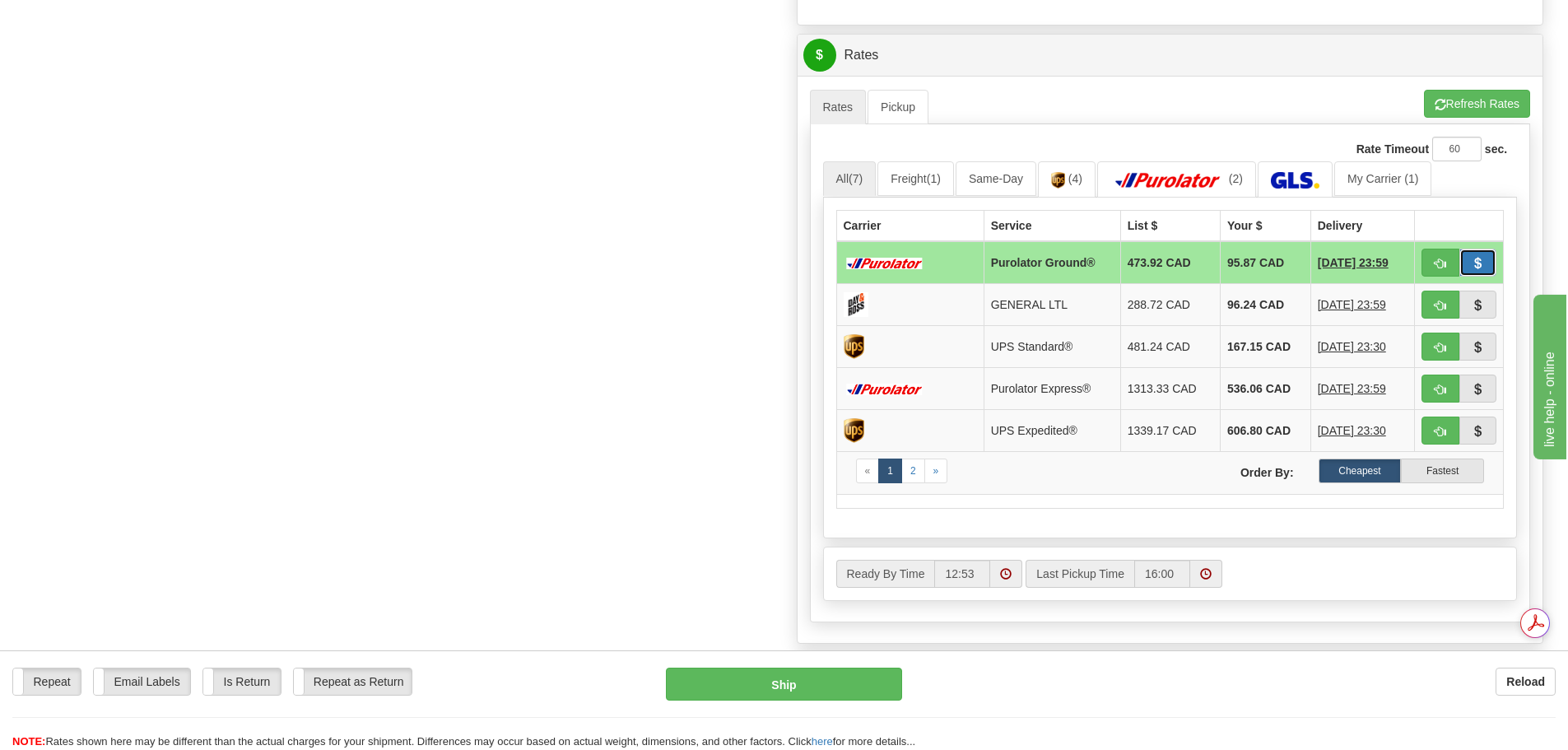
click at [1480, 263] on span "button" at bounding box center [1478, 264] width 12 height 11
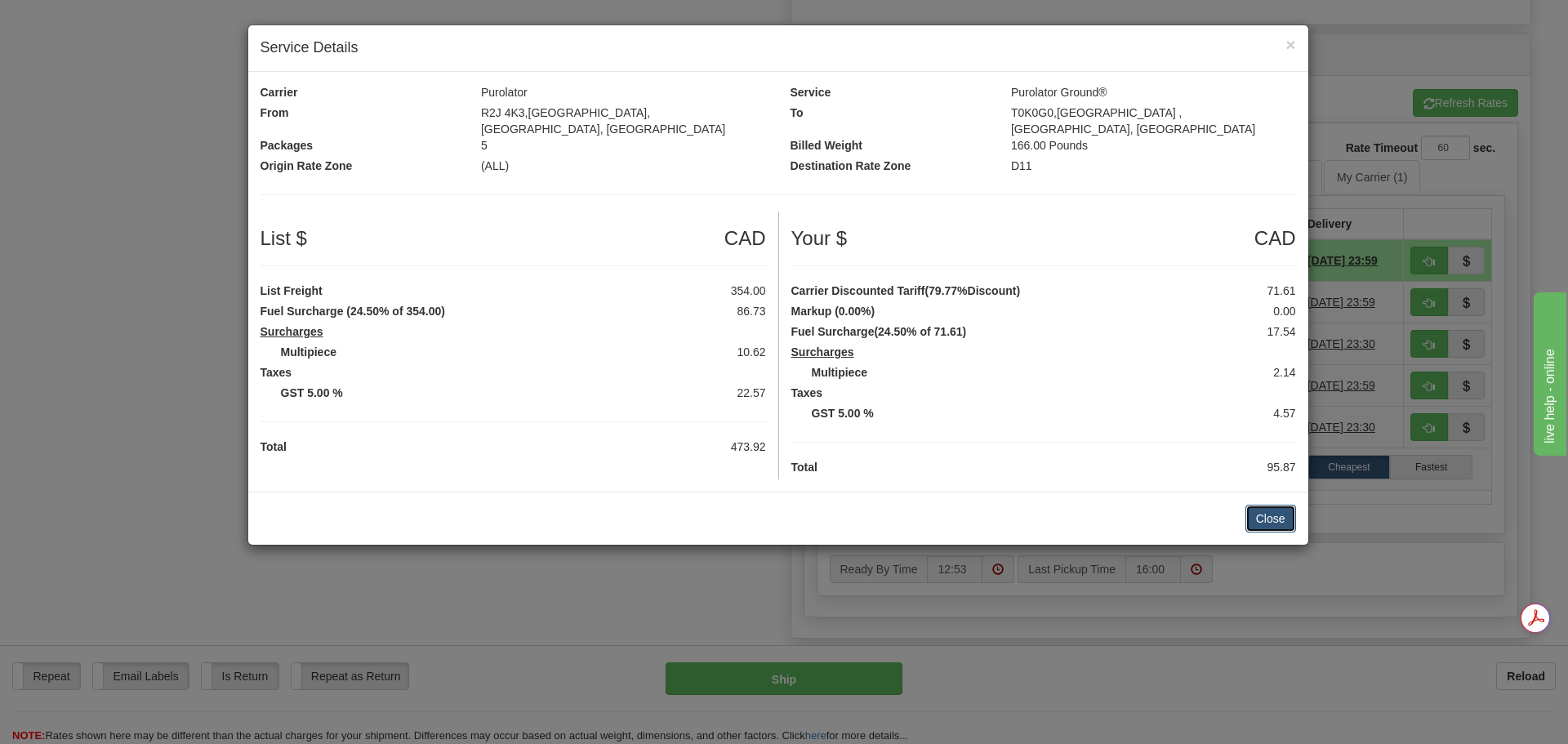
click at [1259, 510] on button "Close" at bounding box center [1270, 518] width 51 height 28
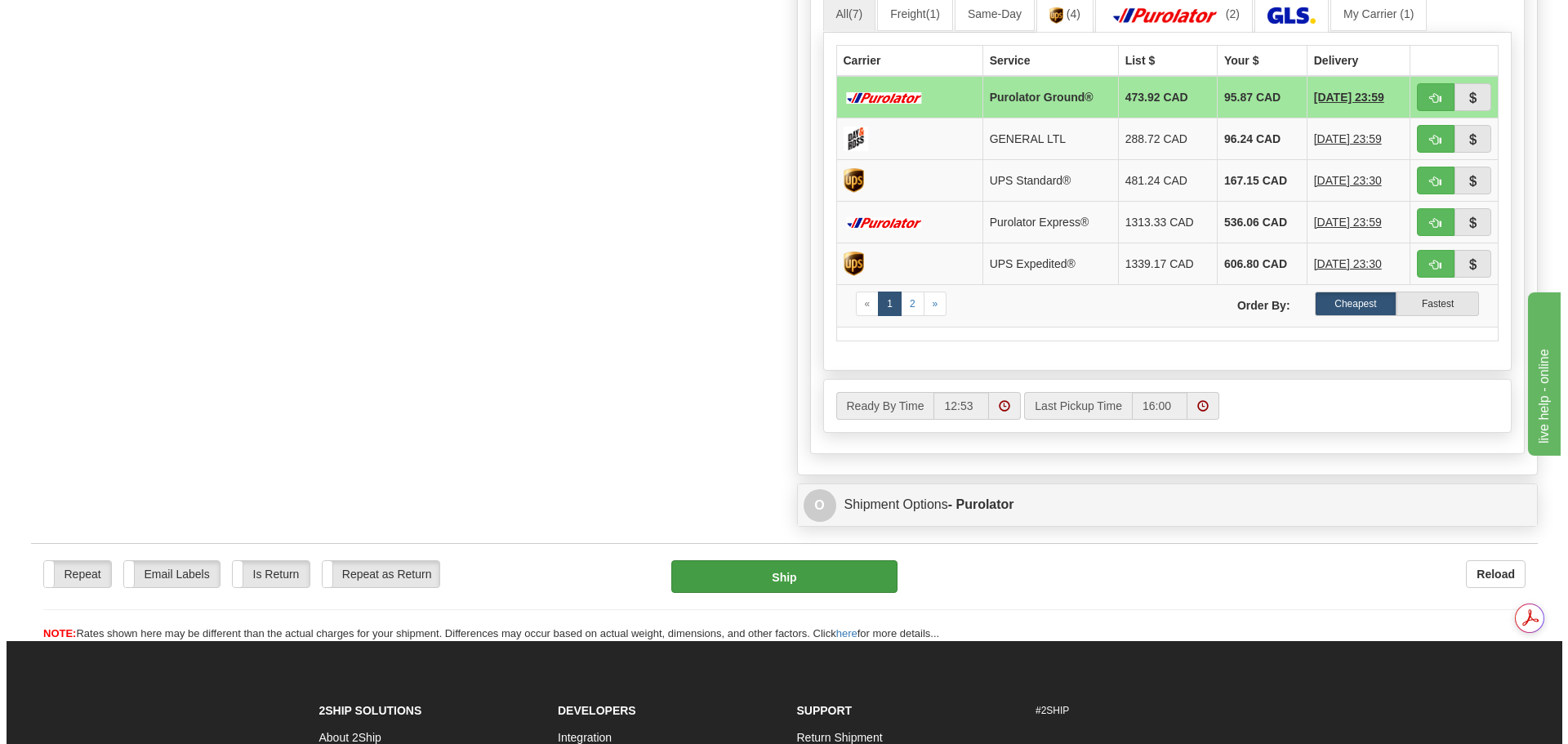
scroll to position [0, 0]
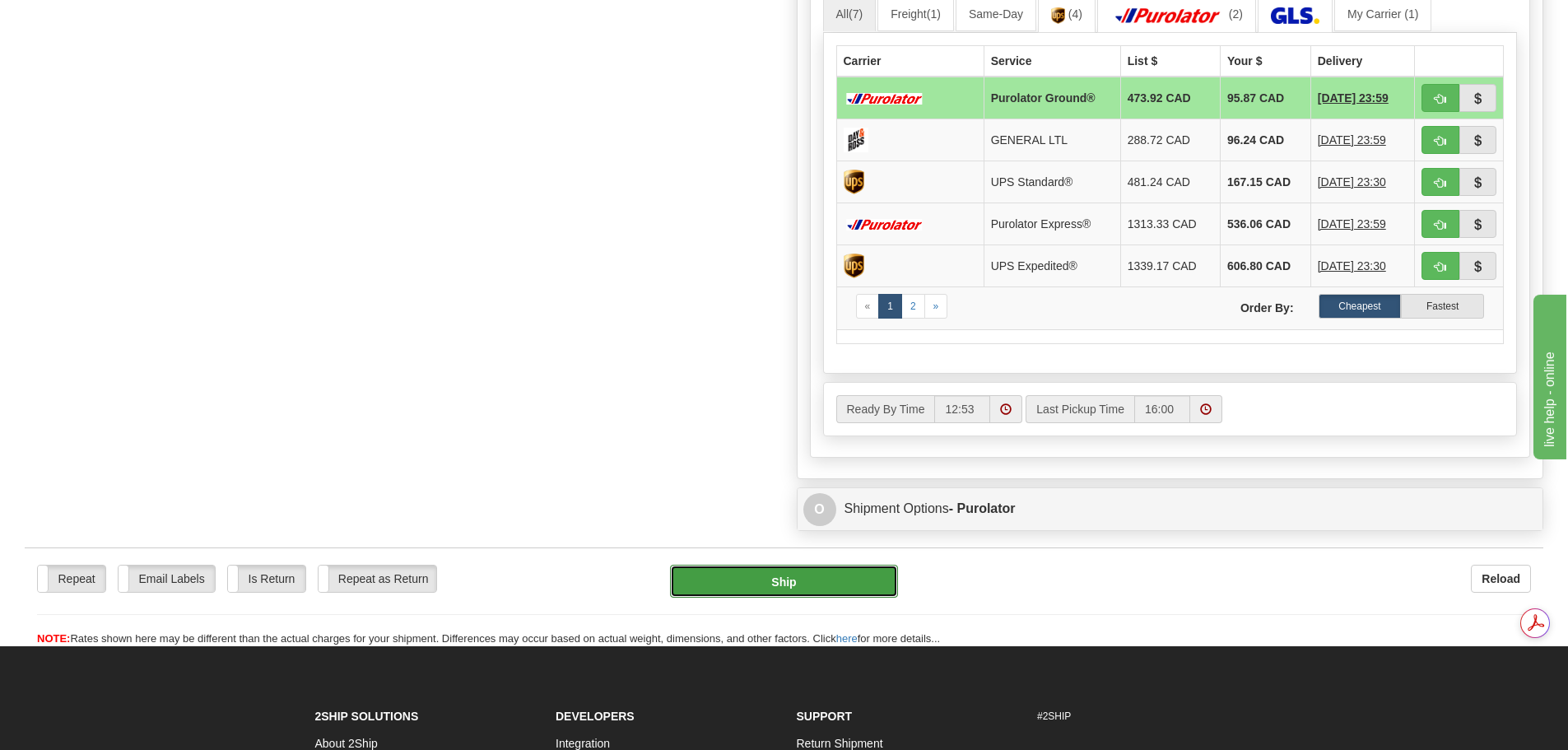
click at [784, 570] on button "Ship" at bounding box center [784, 581] width 228 height 33
type input "260"
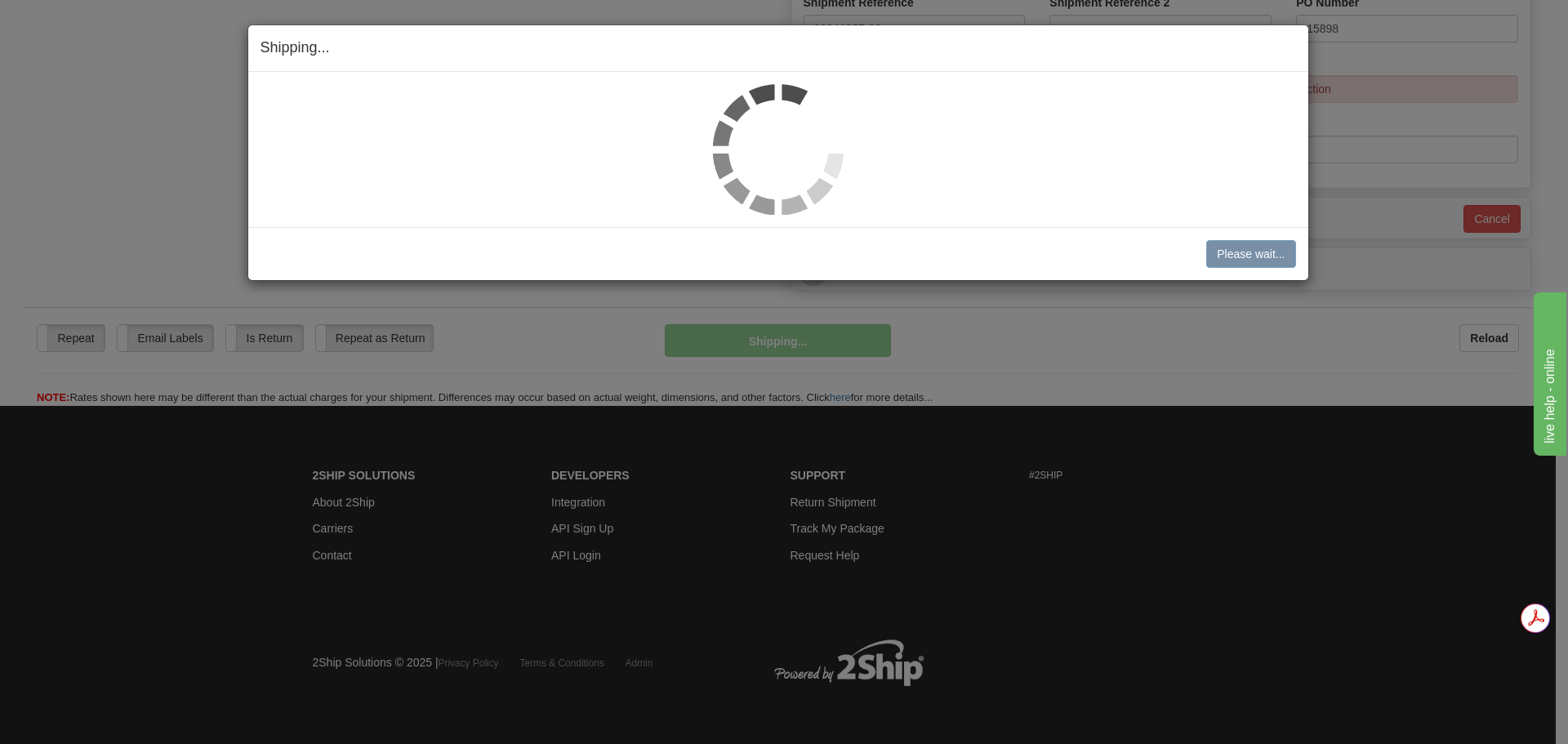
scroll to position [735, 0]
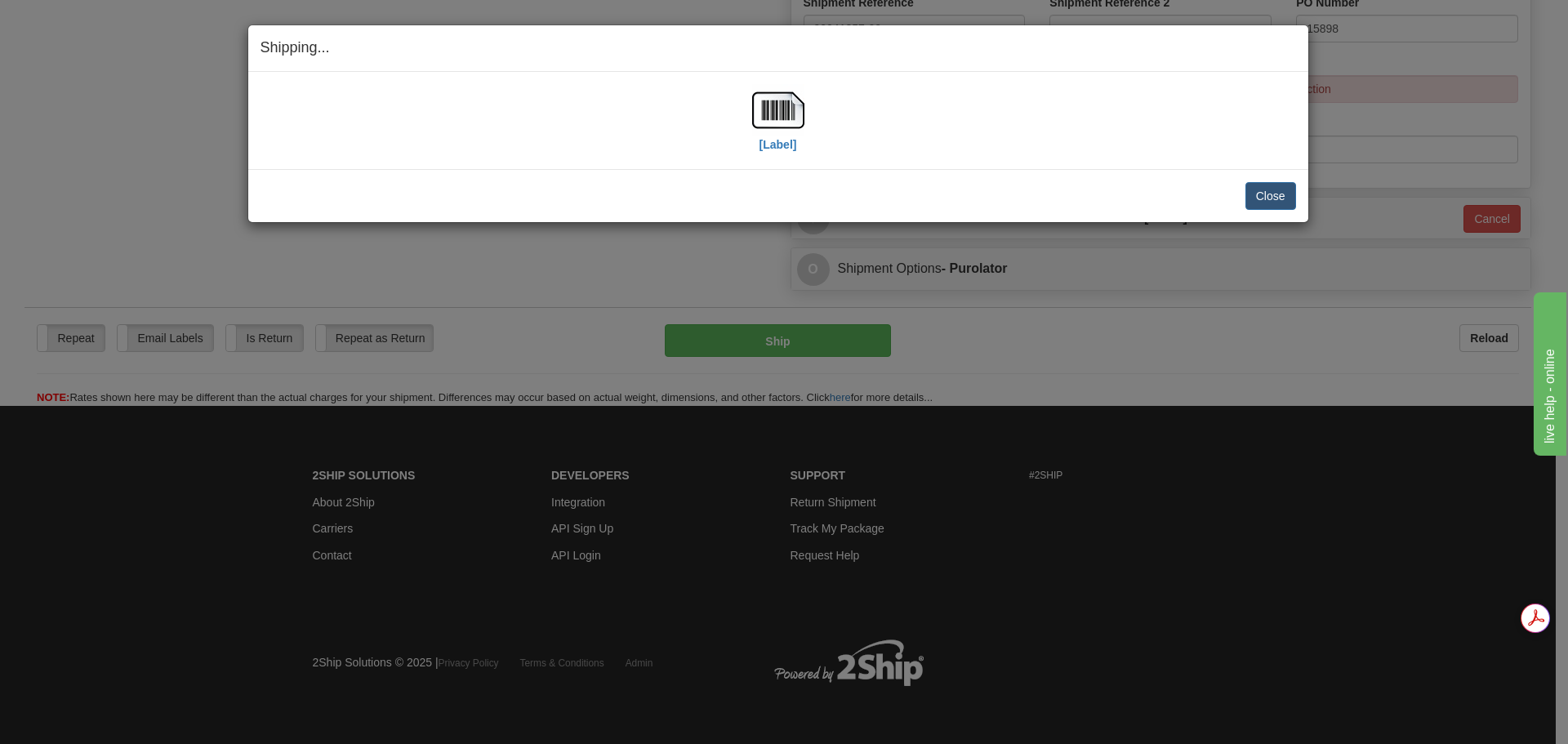
click at [751, 97] on div "[Label]" at bounding box center [778, 120] width 1036 height 73
click at [765, 105] on img at bounding box center [778, 110] width 53 height 53
click at [1272, 201] on button "Close" at bounding box center [1270, 195] width 51 height 28
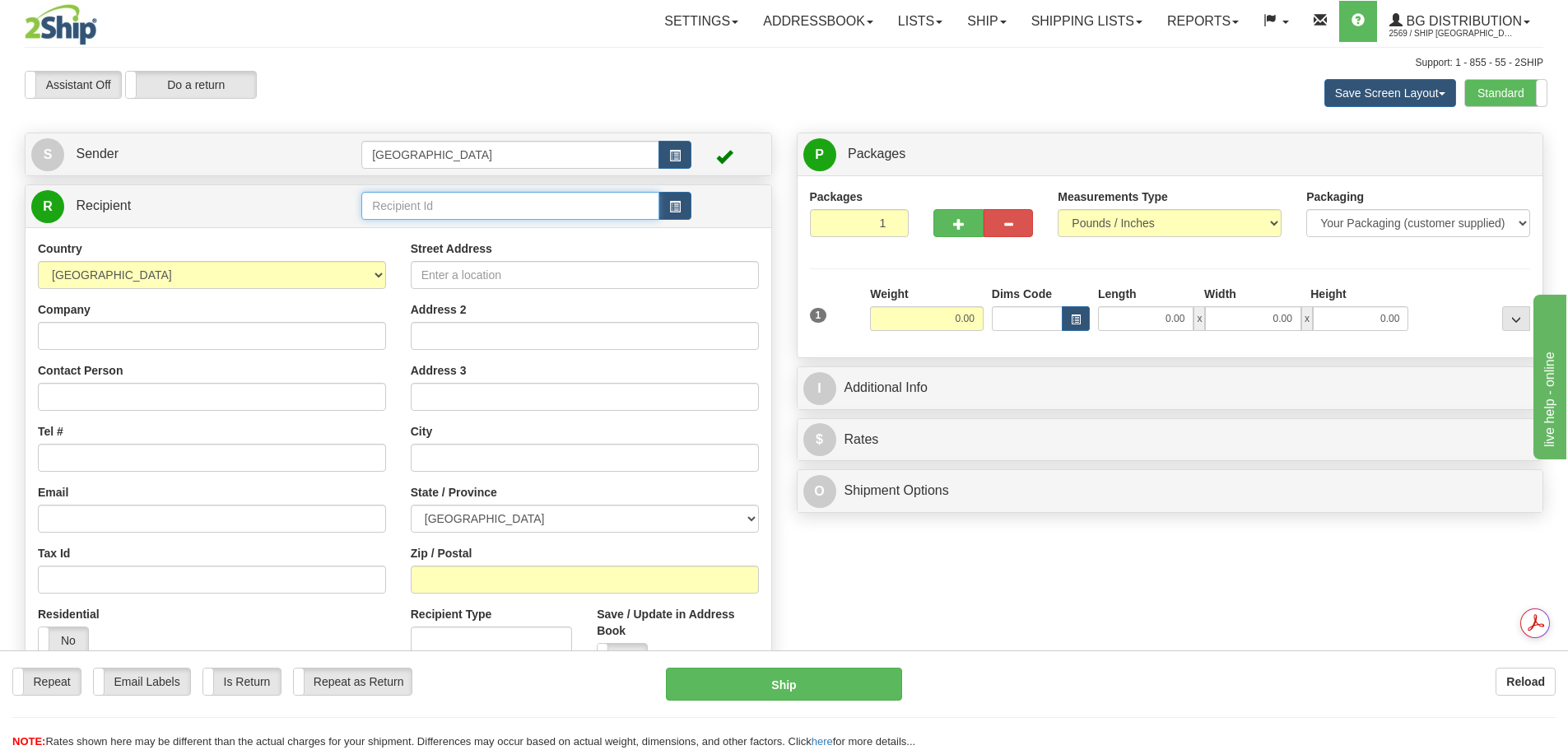
click at [490, 204] on input "text" at bounding box center [511, 206] width 298 height 28
click at [406, 235] on div "80021" at bounding box center [508, 231] width 282 height 18
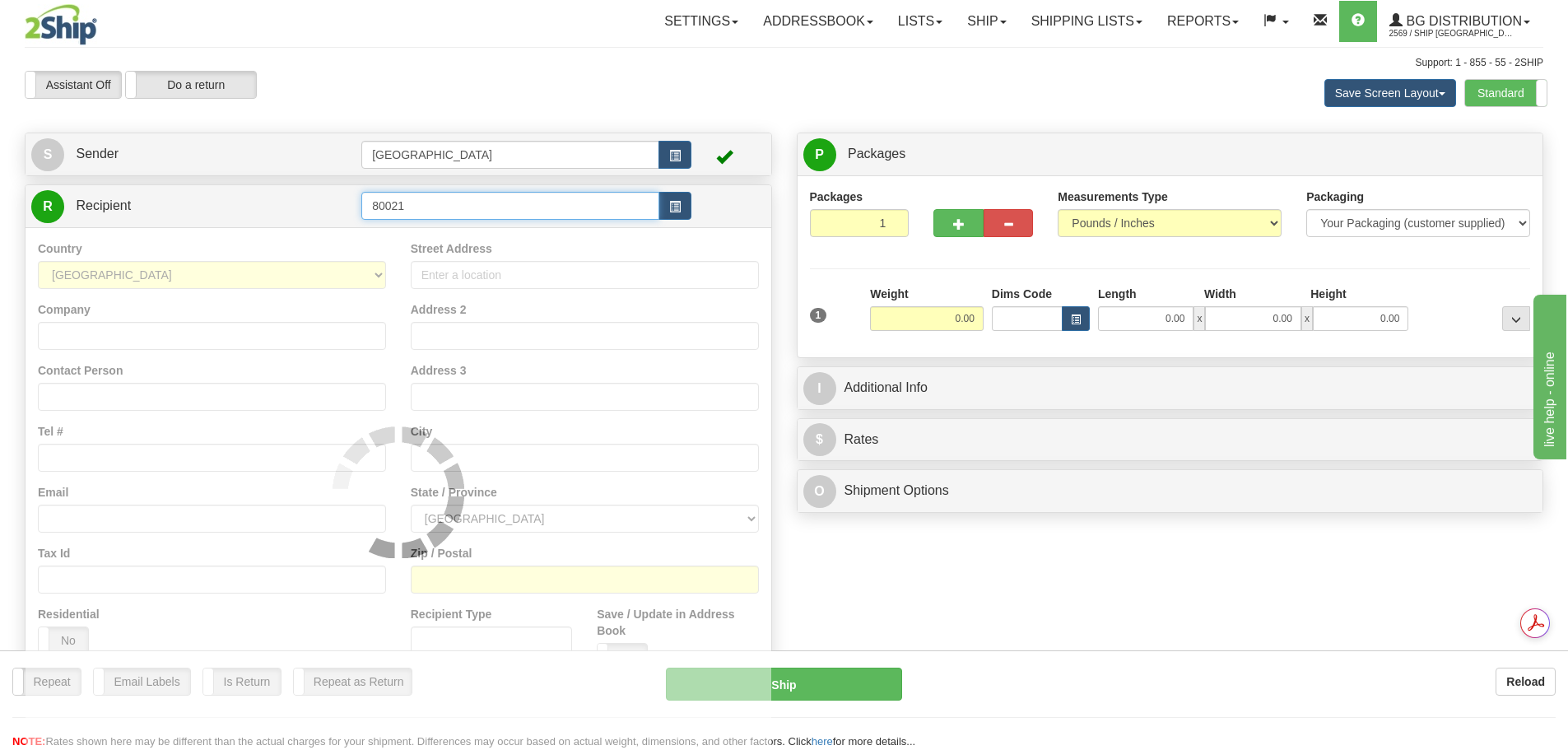
type input "80021"
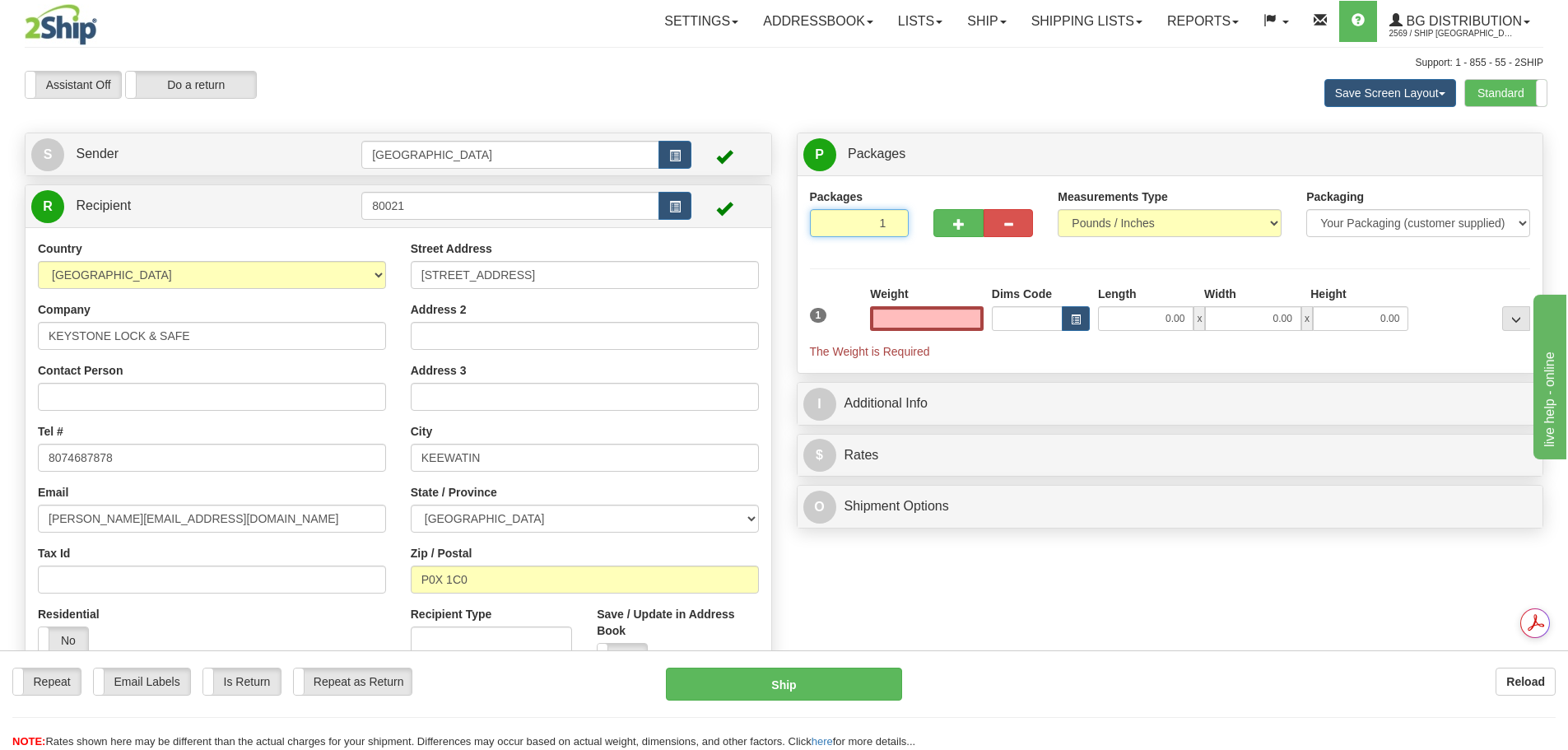
type input "2"
type input "0.00"
type input "2"
click at [890, 218] on input "2" at bounding box center [860, 223] width 100 height 28
drag, startPoint x: 929, startPoint y: 321, endPoint x: 1033, endPoint y: 293, distance: 107.7
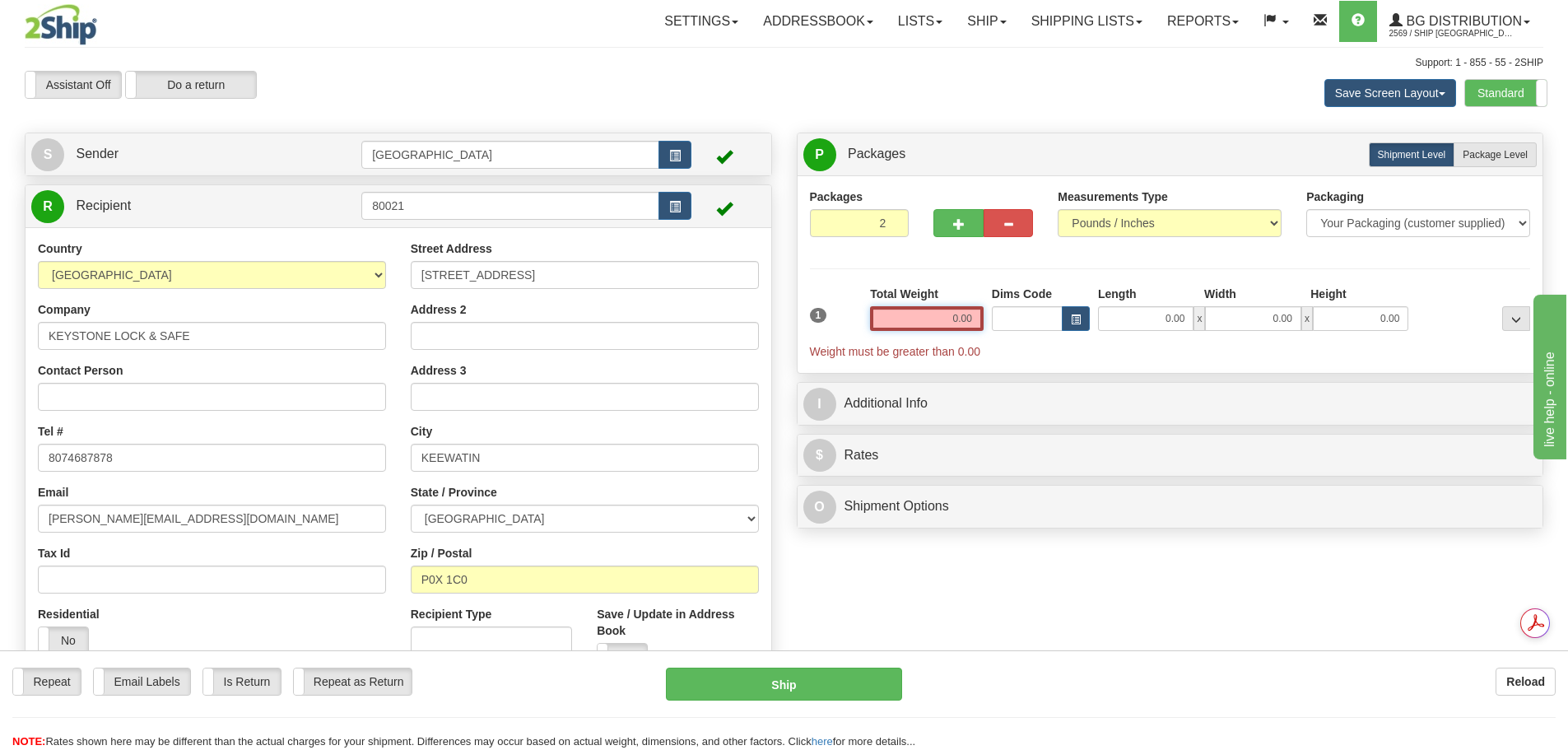
click at [1033, 293] on div "1 Total Weight 0.00 Dims Code x" at bounding box center [1171, 323] width 730 height 75
click at [1106, 283] on div "Packages 2 1 Measurements Type" at bounding box center [1170, 274] width 721 height 172
click at [1494, 145] on label "Package Level Pack.." at bounding box center [1495, 154] width 83 height 25
radio input "true"
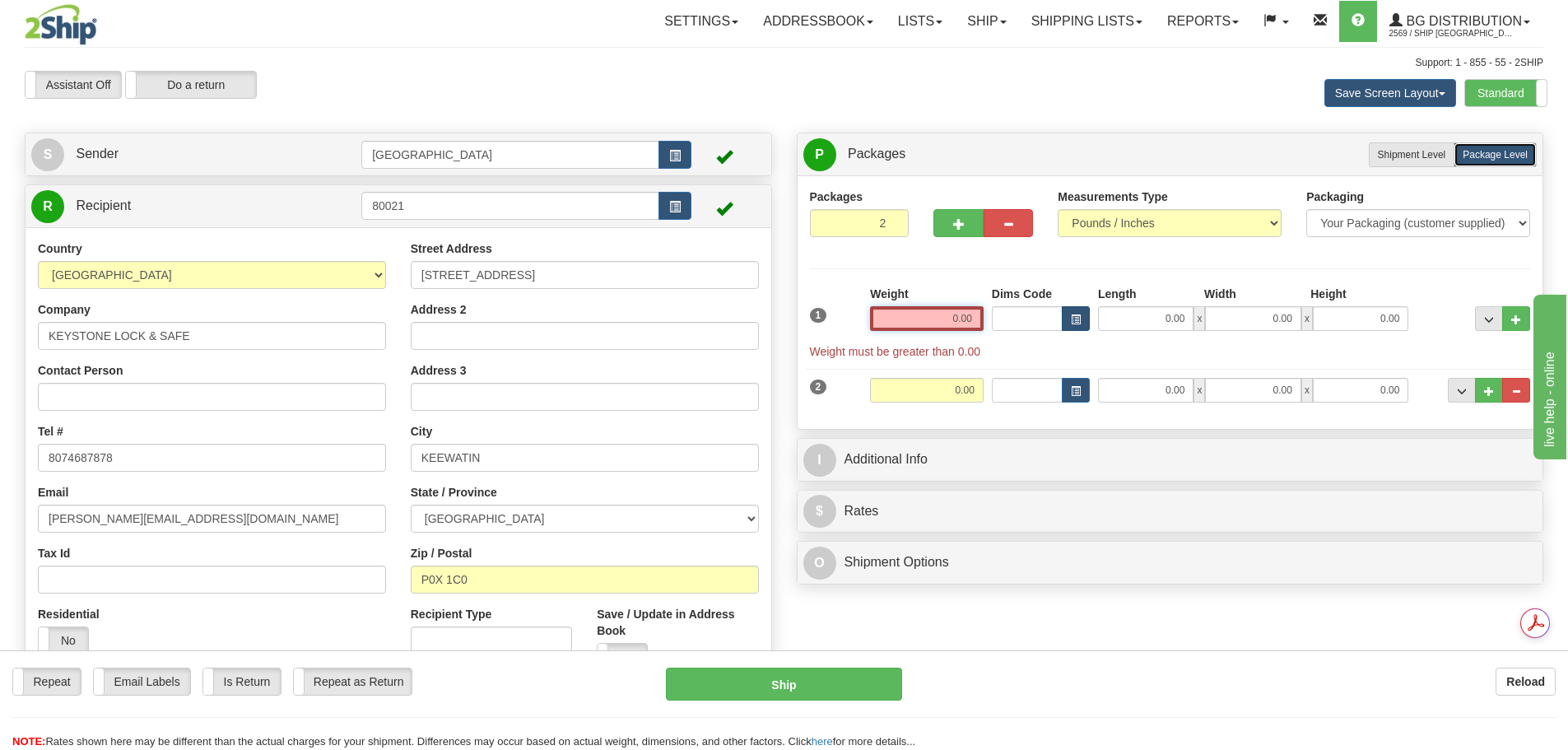
drag, startPoint x: 936, startPoint y: 319, endPoint x: 1079, endPoint y: 316, distance: 143.0
click at [1079, 316] on div "1 Weight 0.00 Dims Code 0.00" at bounding box center [1171, 323] width 730 height 75
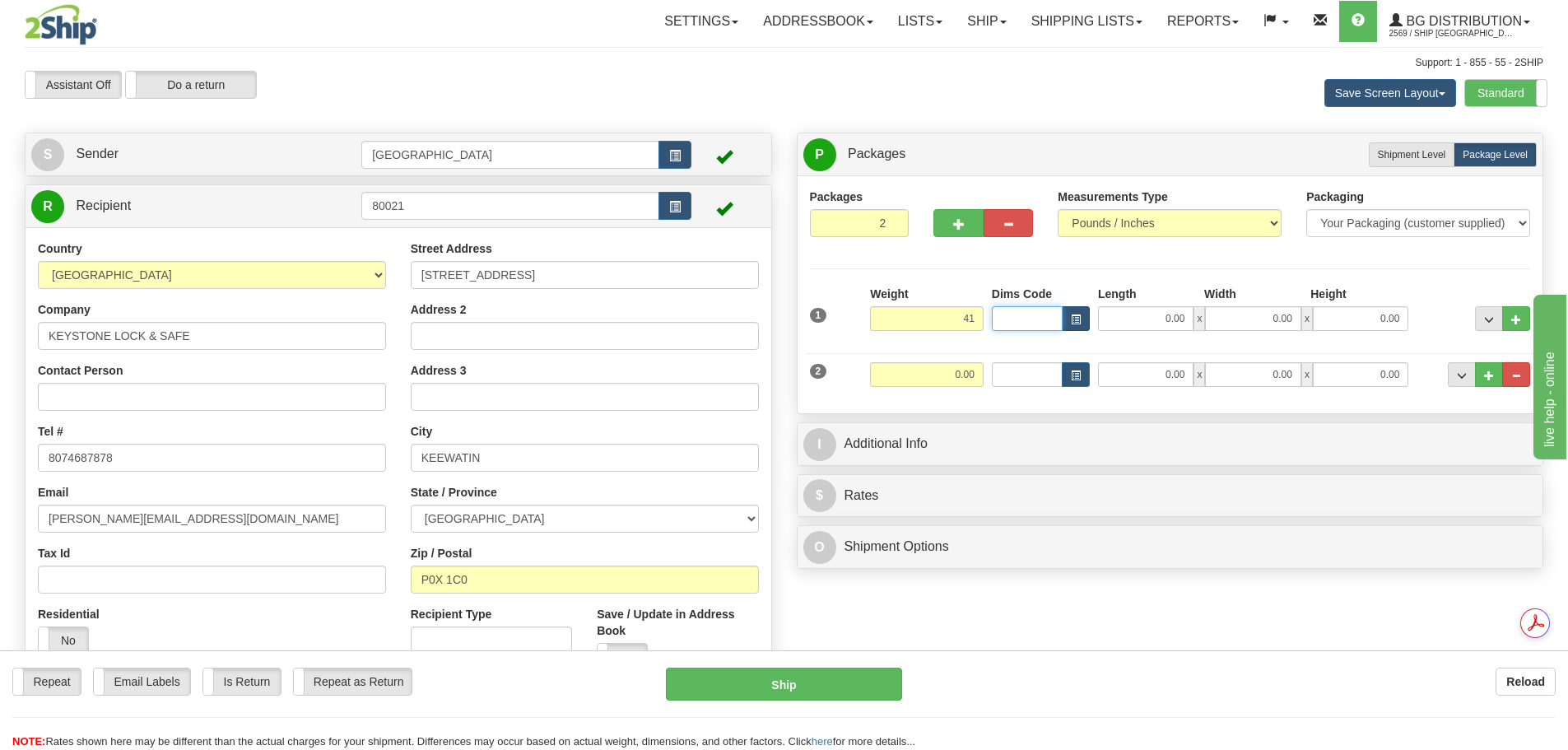
type input "41.00"
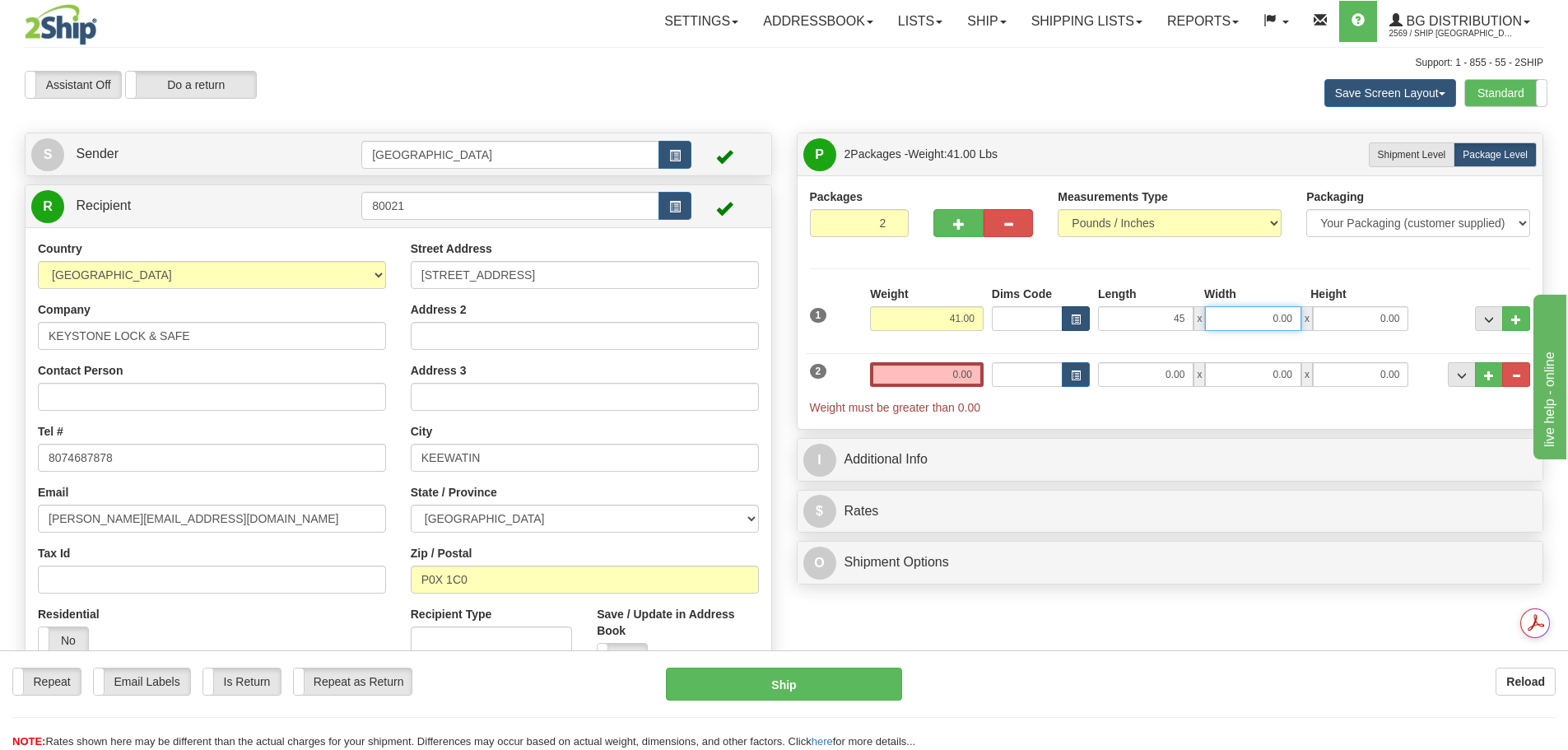
type input "45.00"
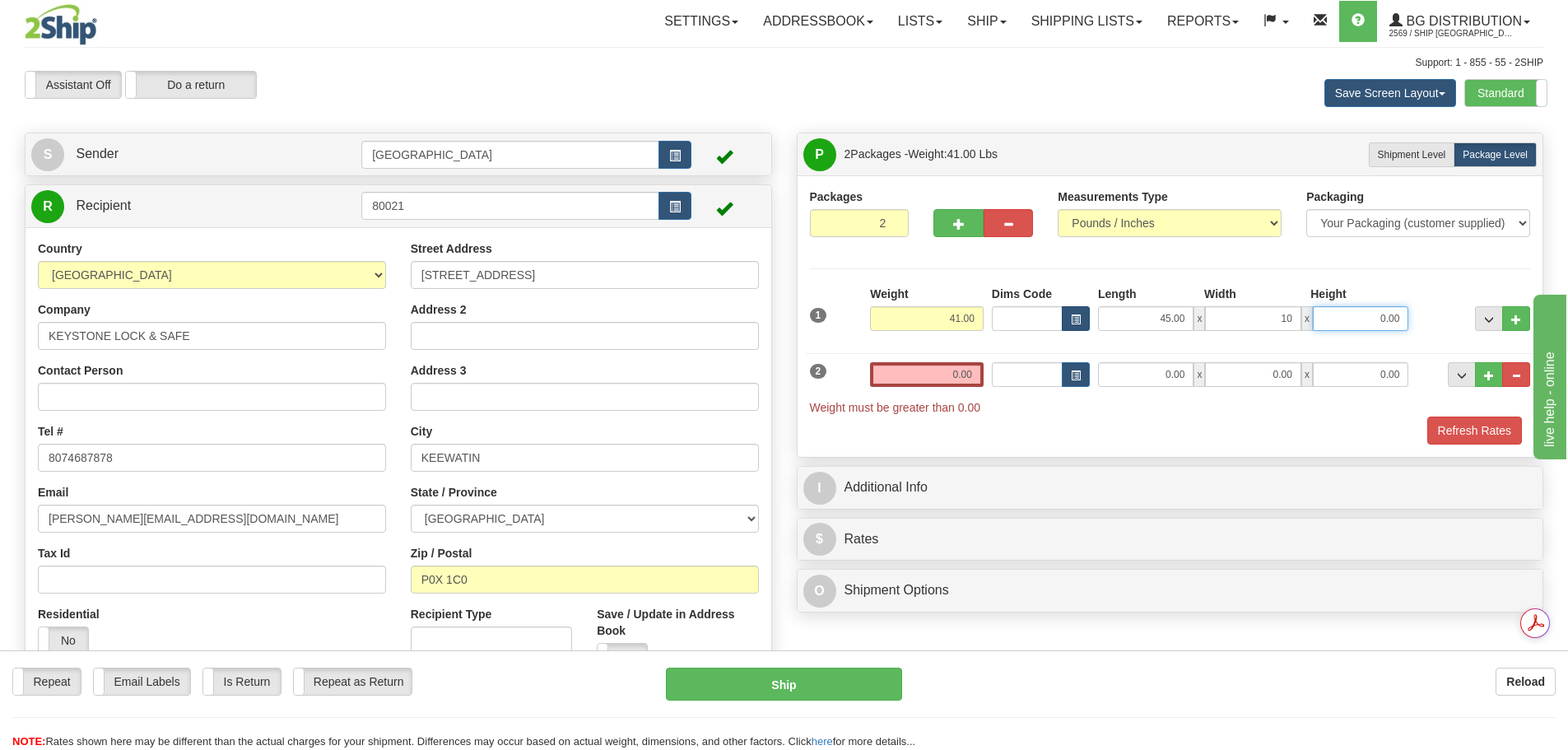
type input "10.00"
type input "8.00"
drag, startPoint x: 952, startPoint y: 366, endPoint x: 1045, endPoint y: 367, distance: 93.0
click at [1044, 367] on div "2 Weight 0.00 Dims Code Length Width Height" at bounding box center [1171, 380] width 730 height 71
type input "4.00"
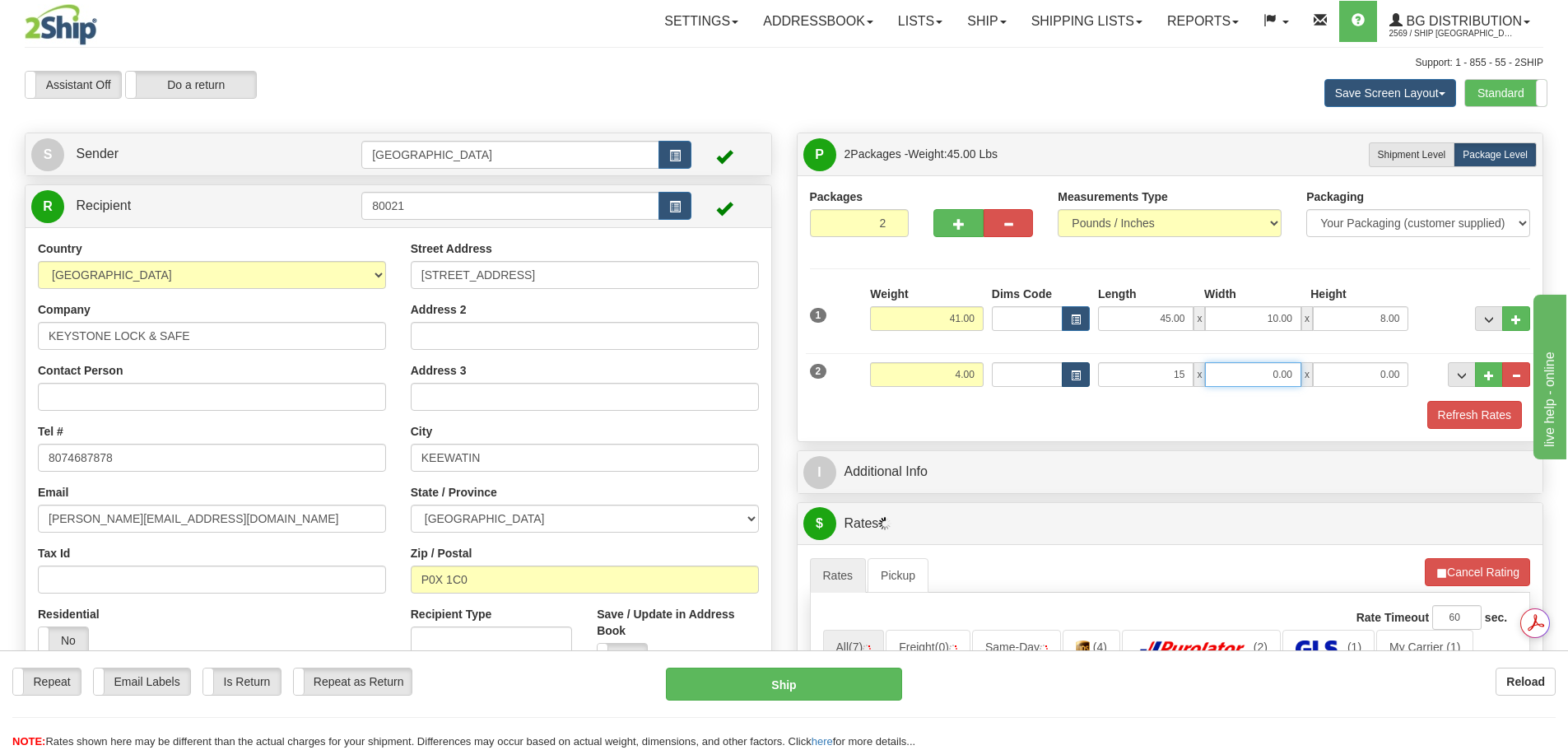
type input "15.00"
type input "9.00"
type input "10.00"
click at [1033, 399] on div at bounding box center [1171, 399] width 730 height 1
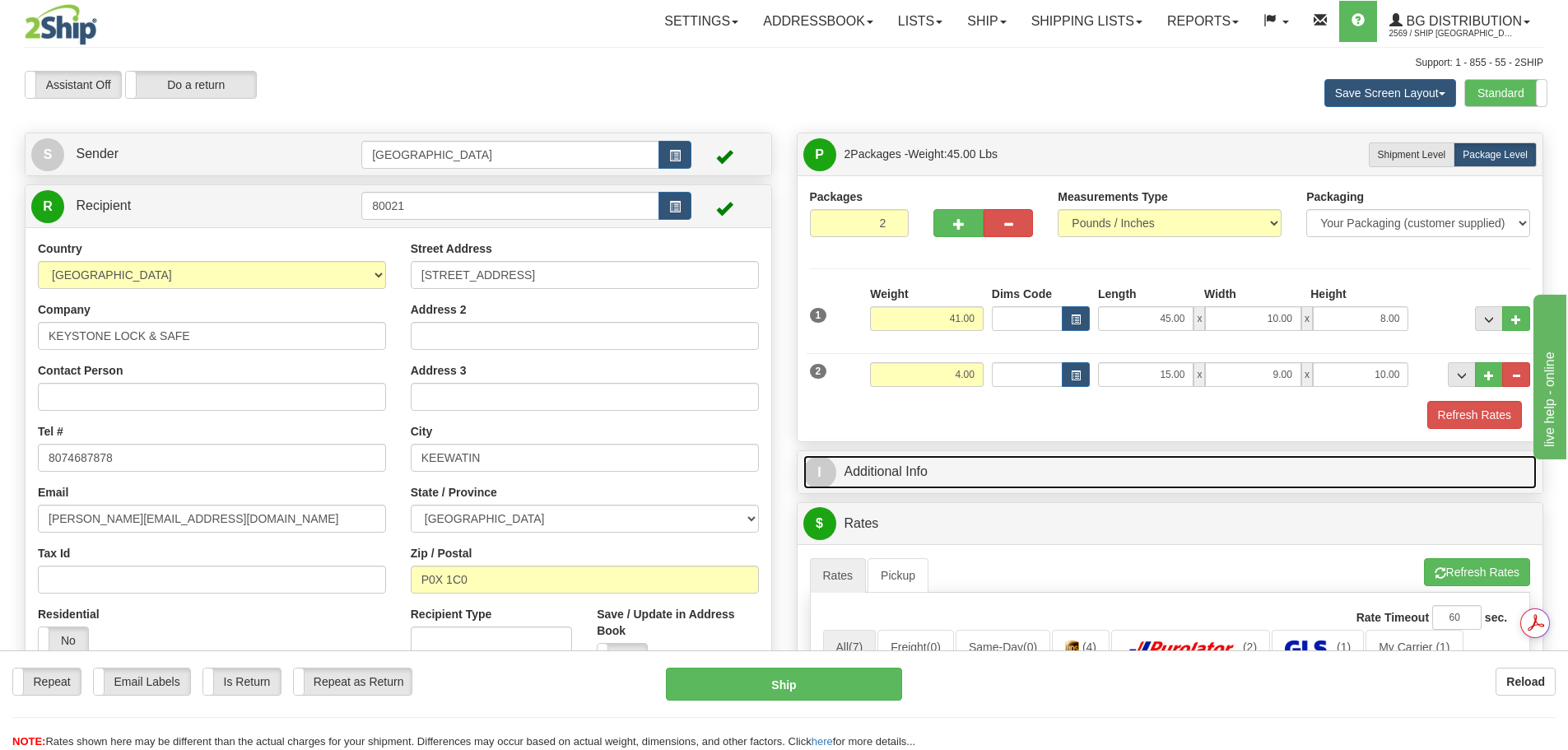
click at [914, 485] on link "I Additional Info" at bounding box center [1170, 472] width 734 height 33
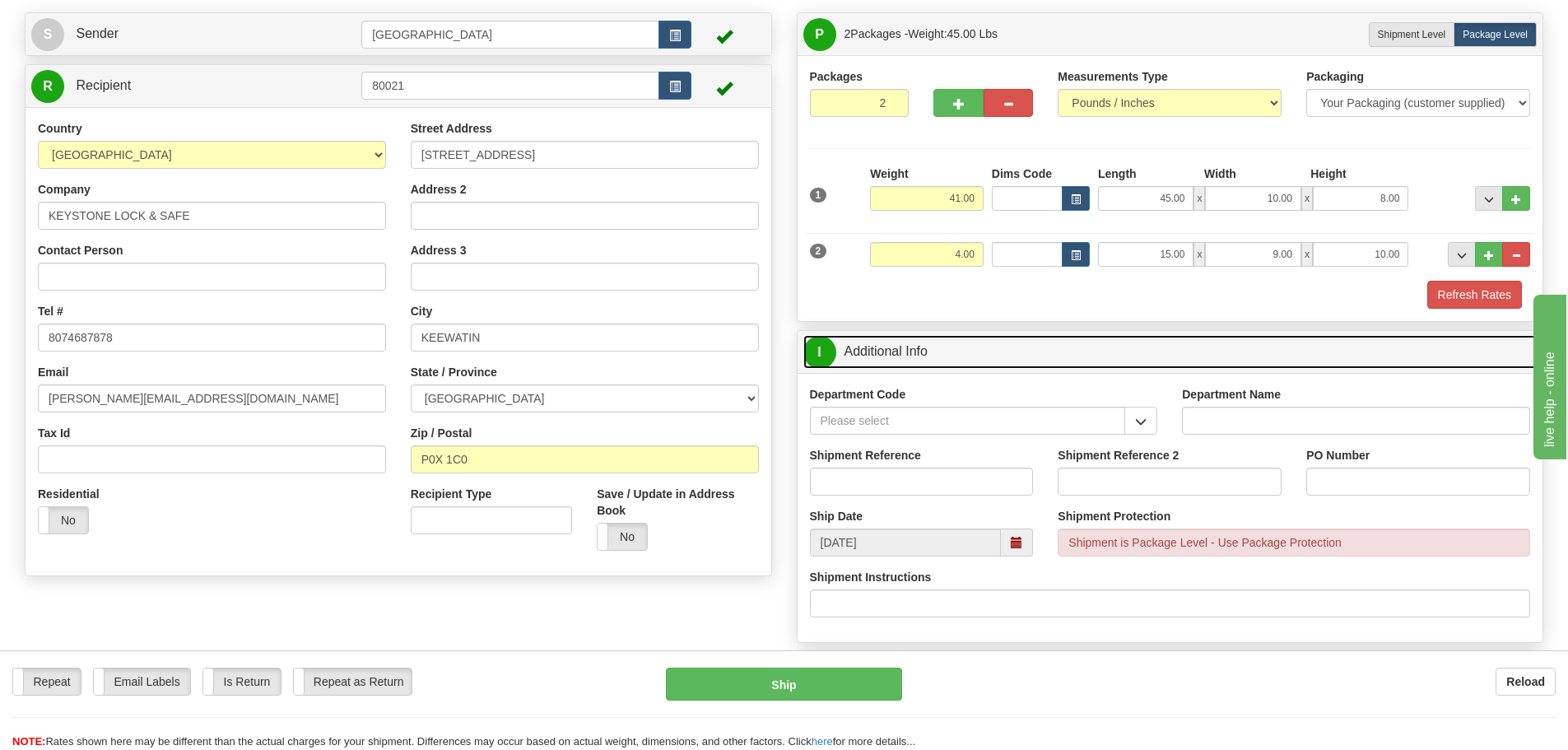
scroll to position [329, 0]
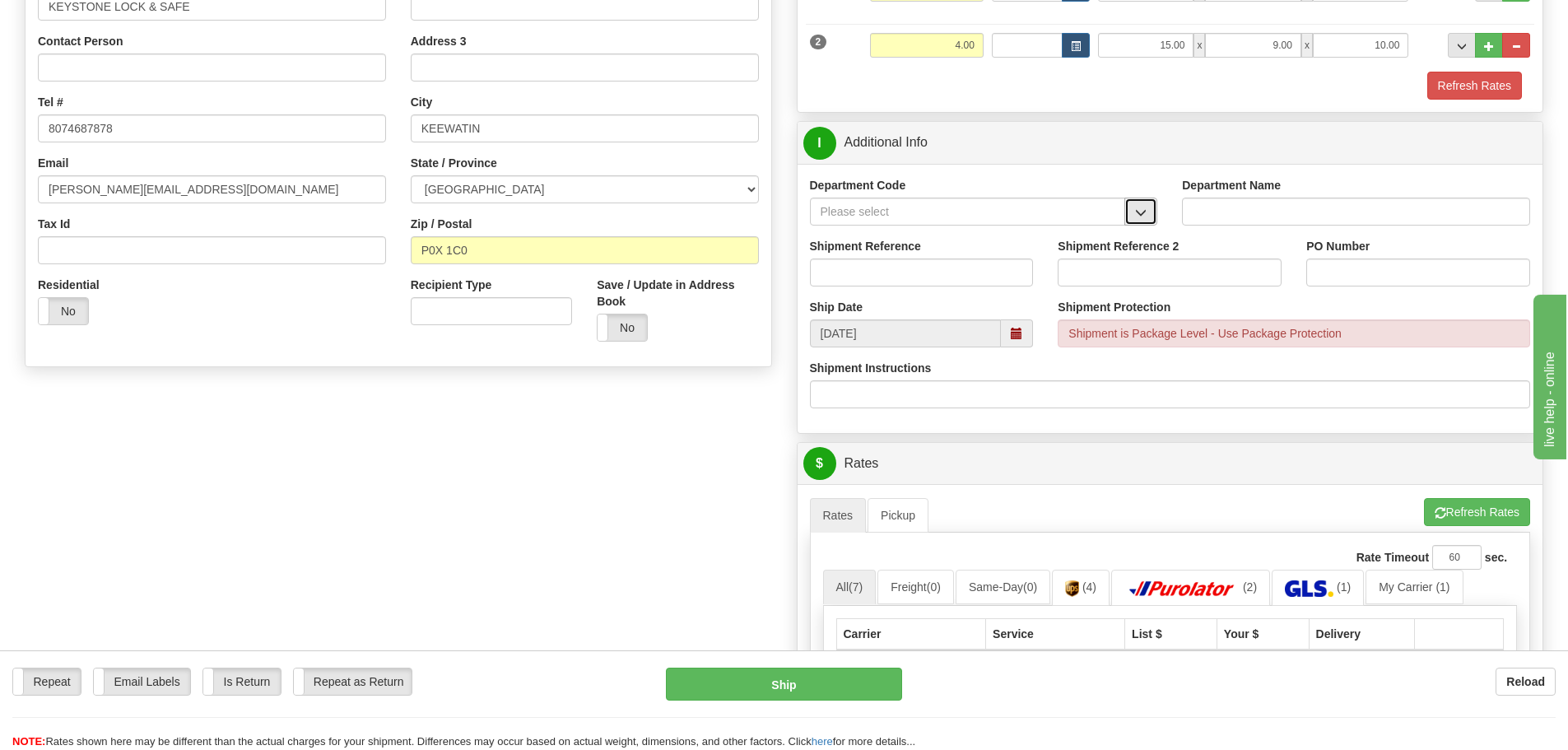
click at [1150, 215] on button "button" at bounding box center [1141, 211] width 33 height 28
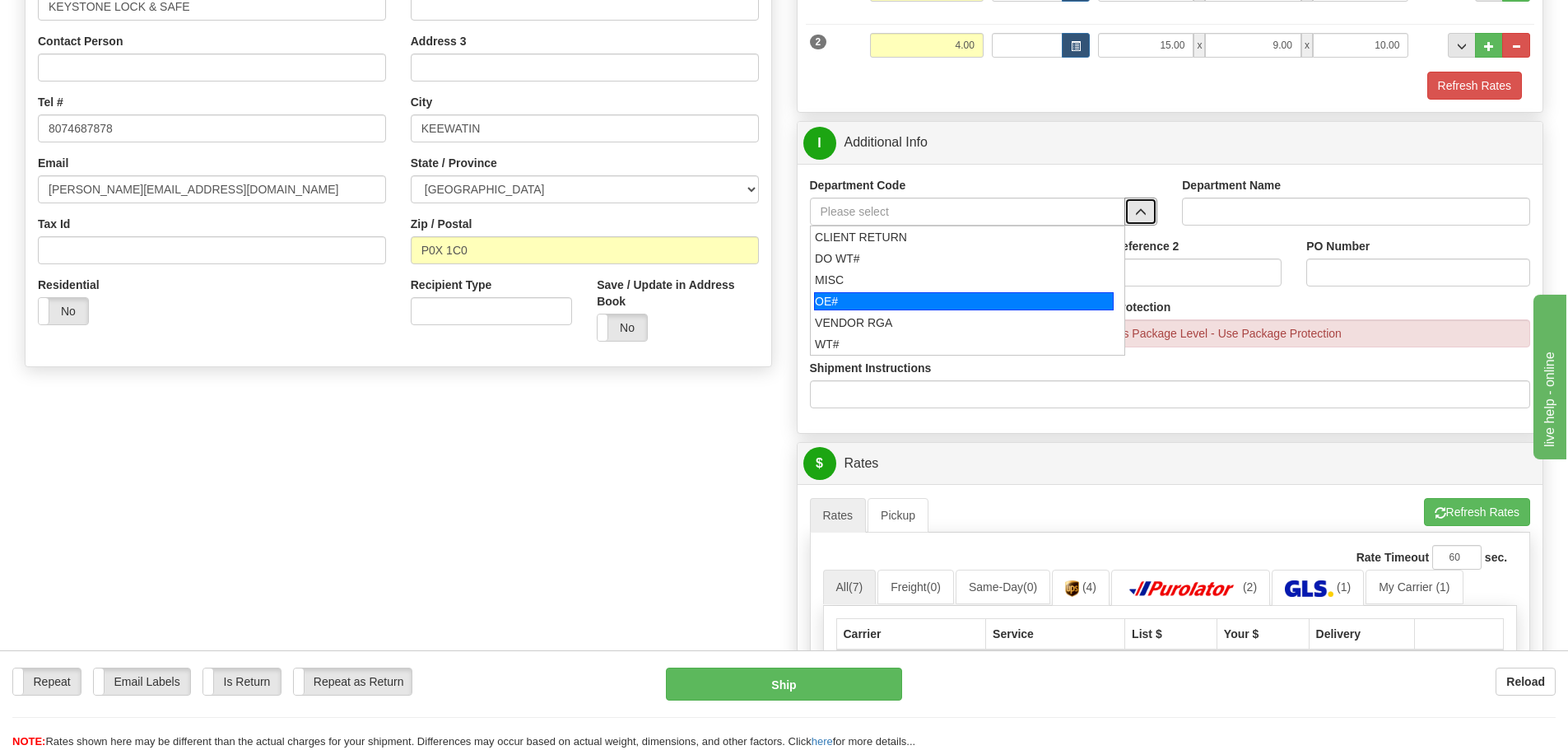
click at [1049, 297] on div "OE#" at bounding box center [964, 301] width 300 height 18
type input "OE#"
type input "ORDERS"
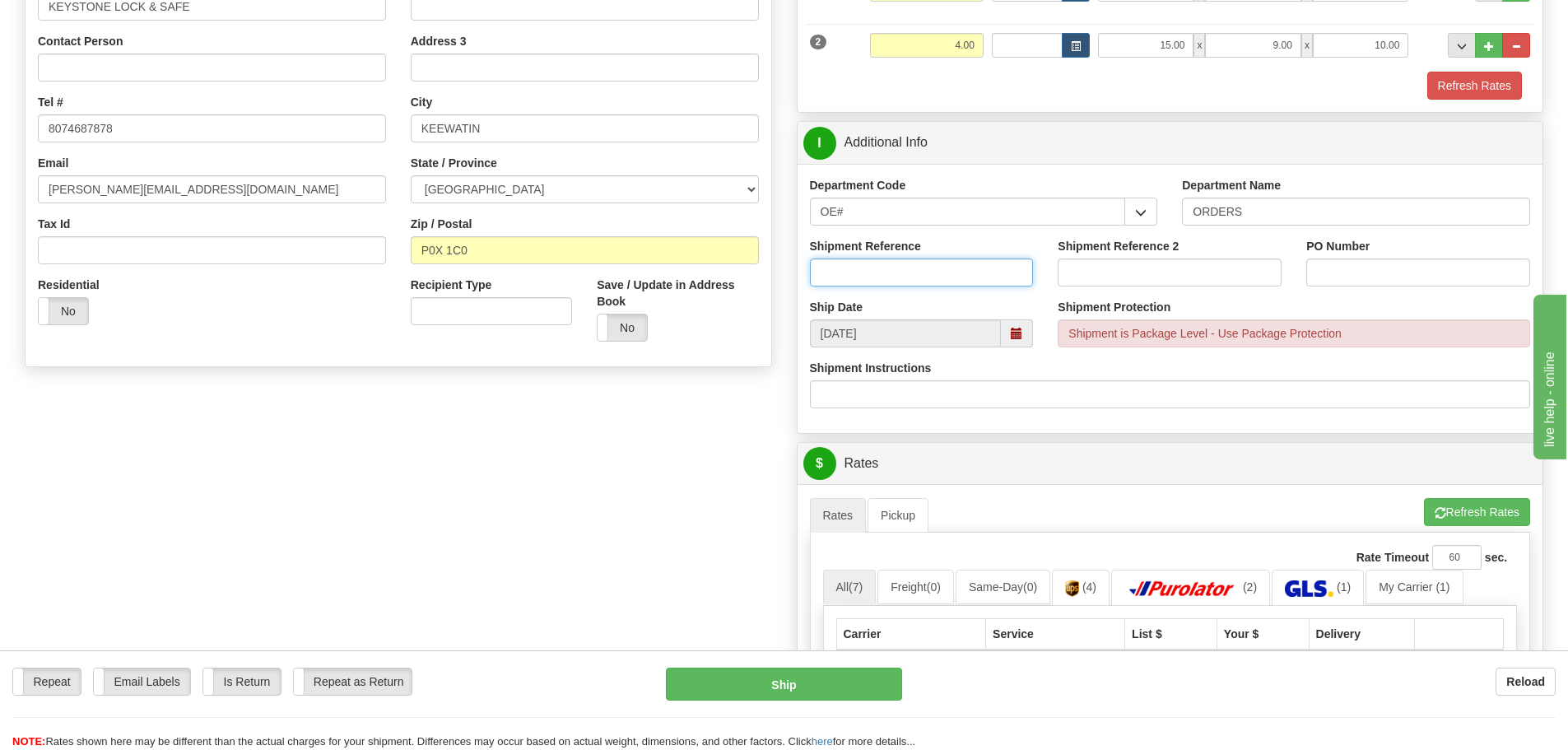
click at [932, 276] on input "Shipment Reference" at bounding box center [922, 273] width 224 height 28
type input "90041381-00"
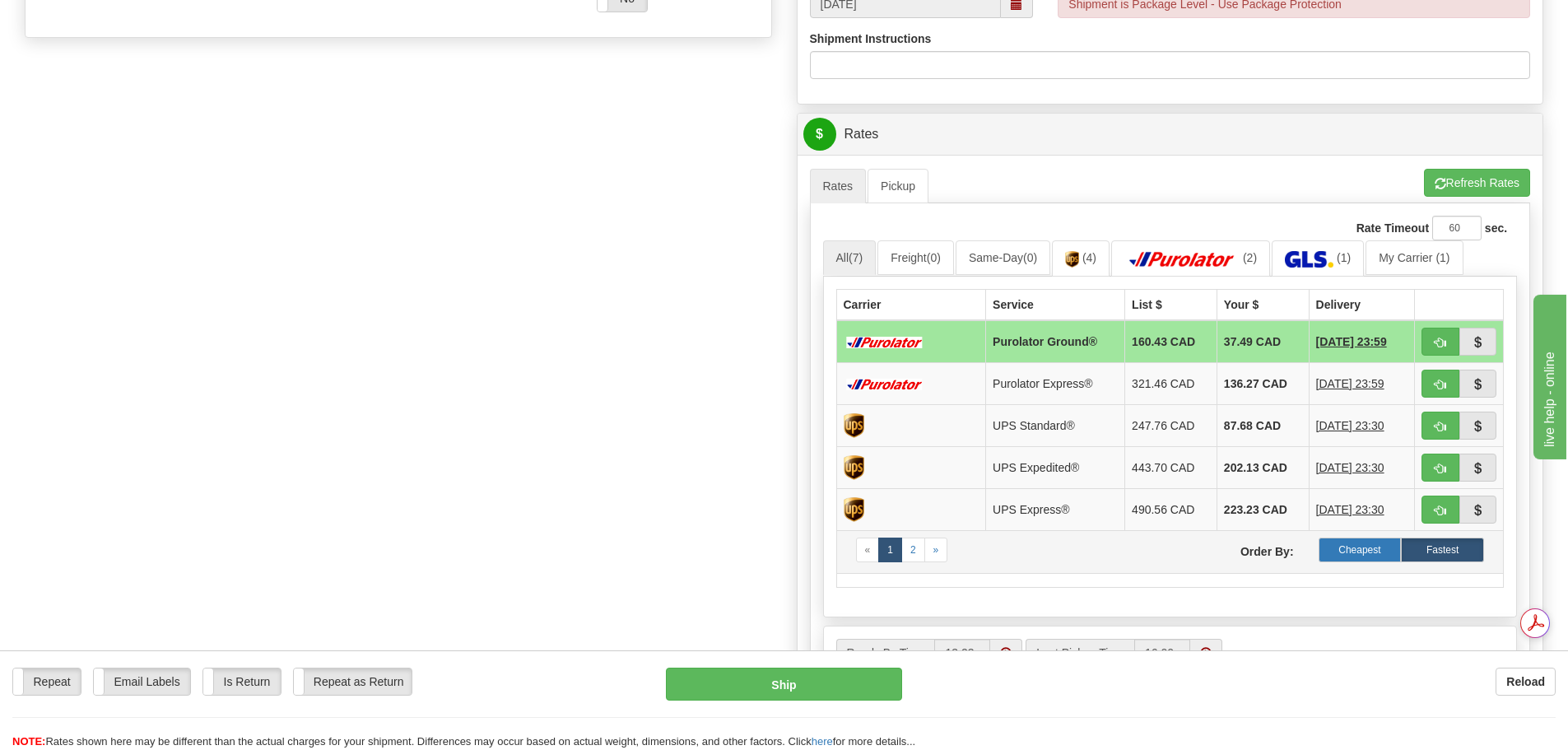
scroll to position [0, 0]
type input "[PERSON_NAME] AND [PERSON_NAME]"
click at [1371, 544] on label "Cheapest" at bounding box center [1360, 549] width 83 height 25
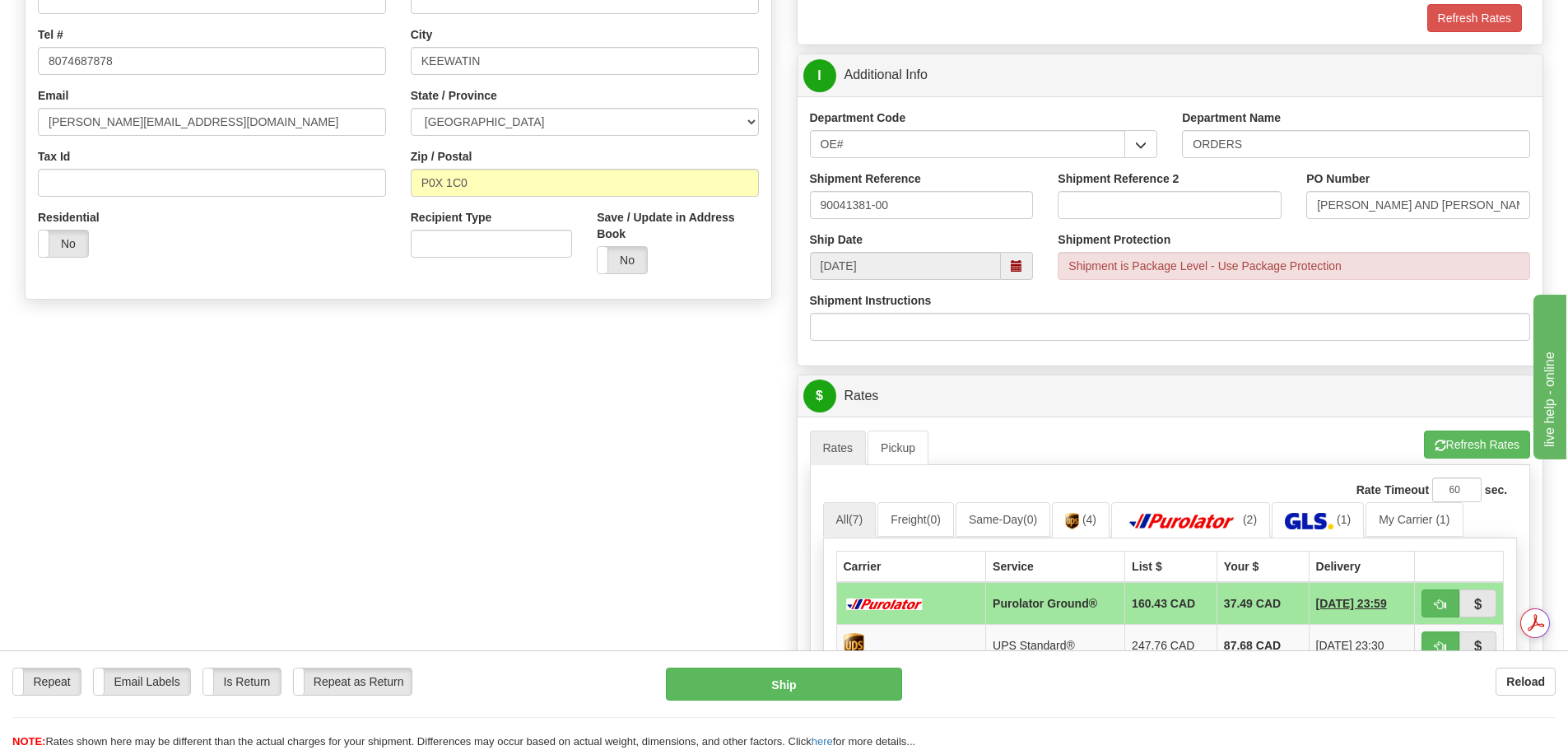
scroll to position [412, 0]
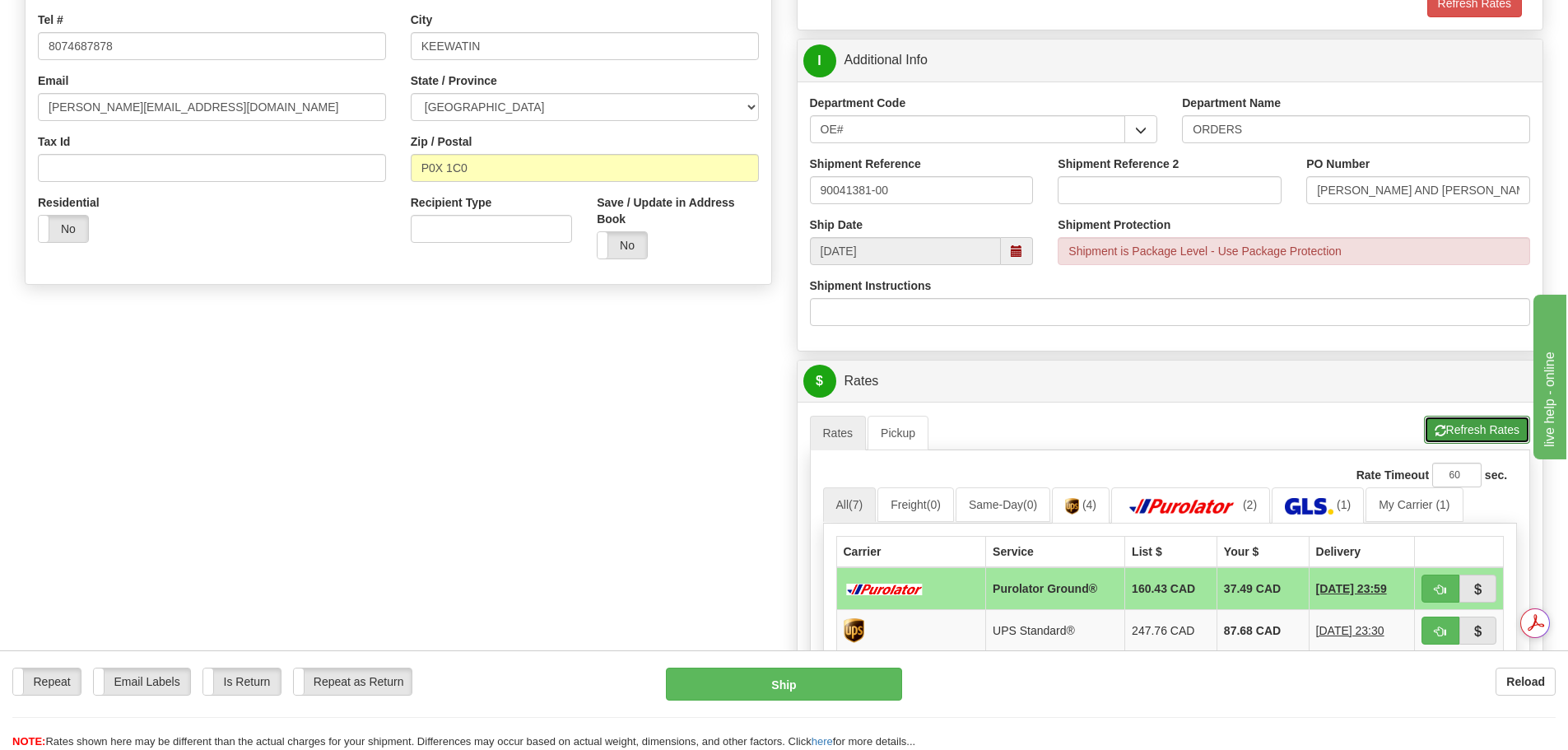
click at [1469, 433] on button "Refresh Rates" at bounding box center [1477, 429] width 106 height 28
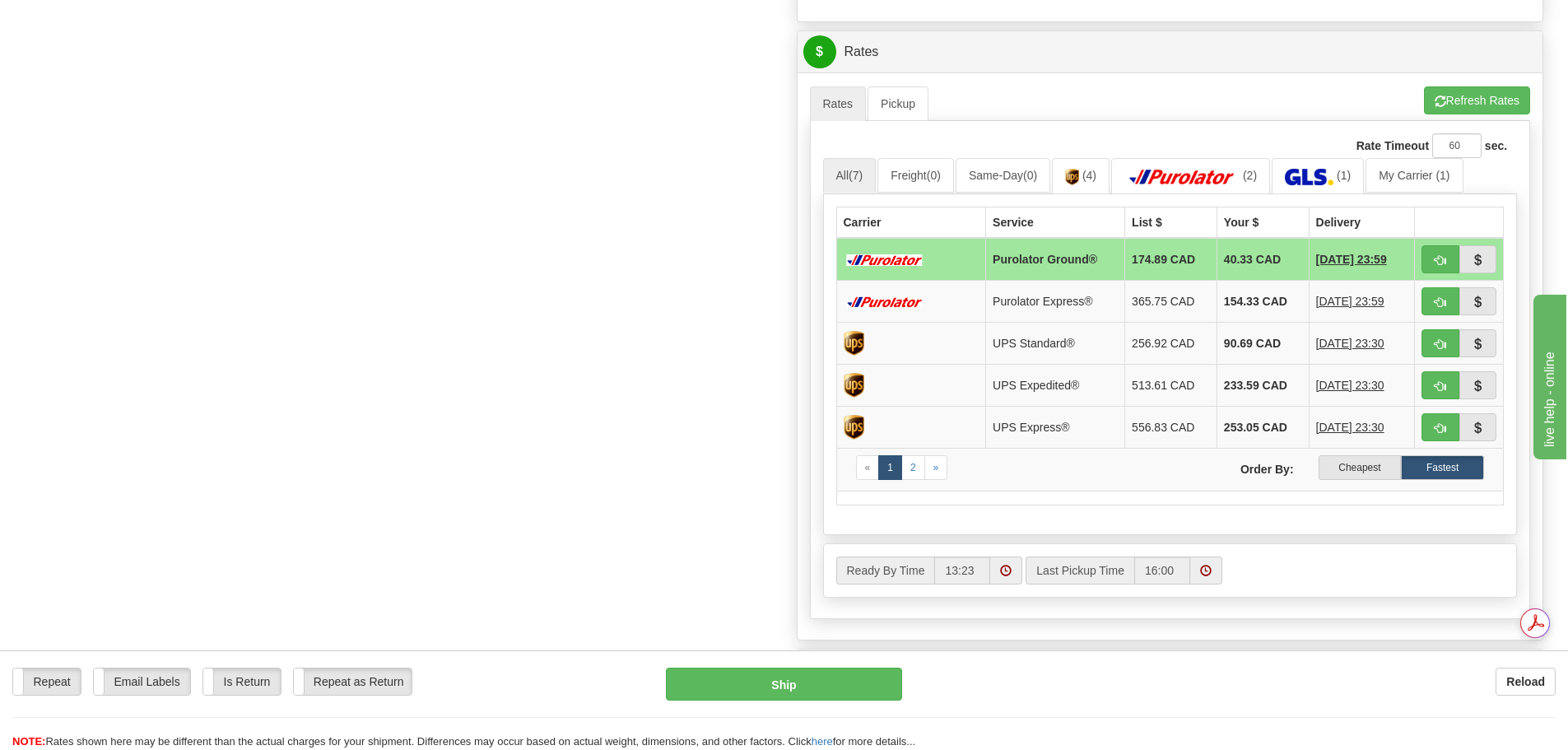
scroll to position [0, 0]
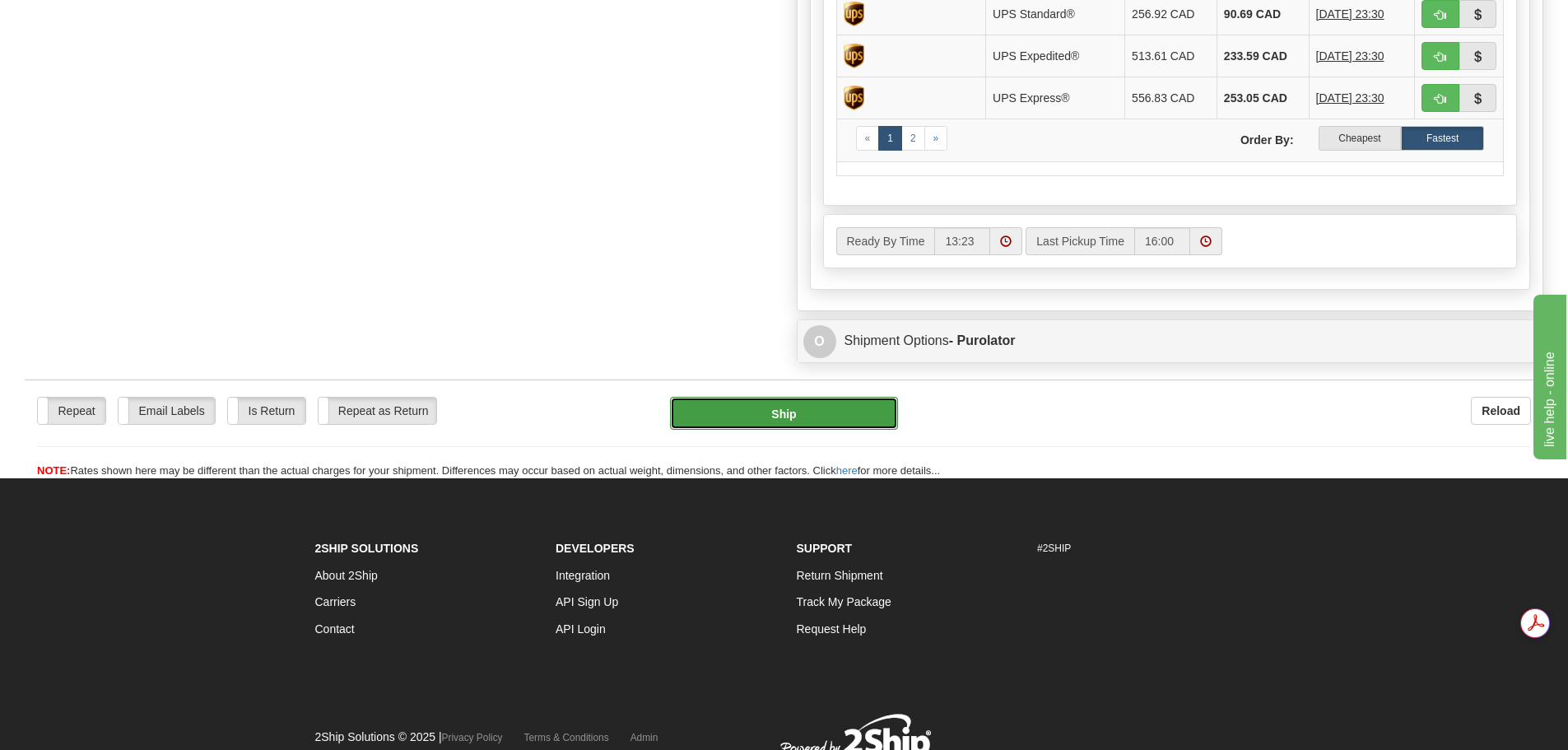
click at [807, 427] on button "Ship" at bounding box center [784, 414] width 228 height 33
type input "260"
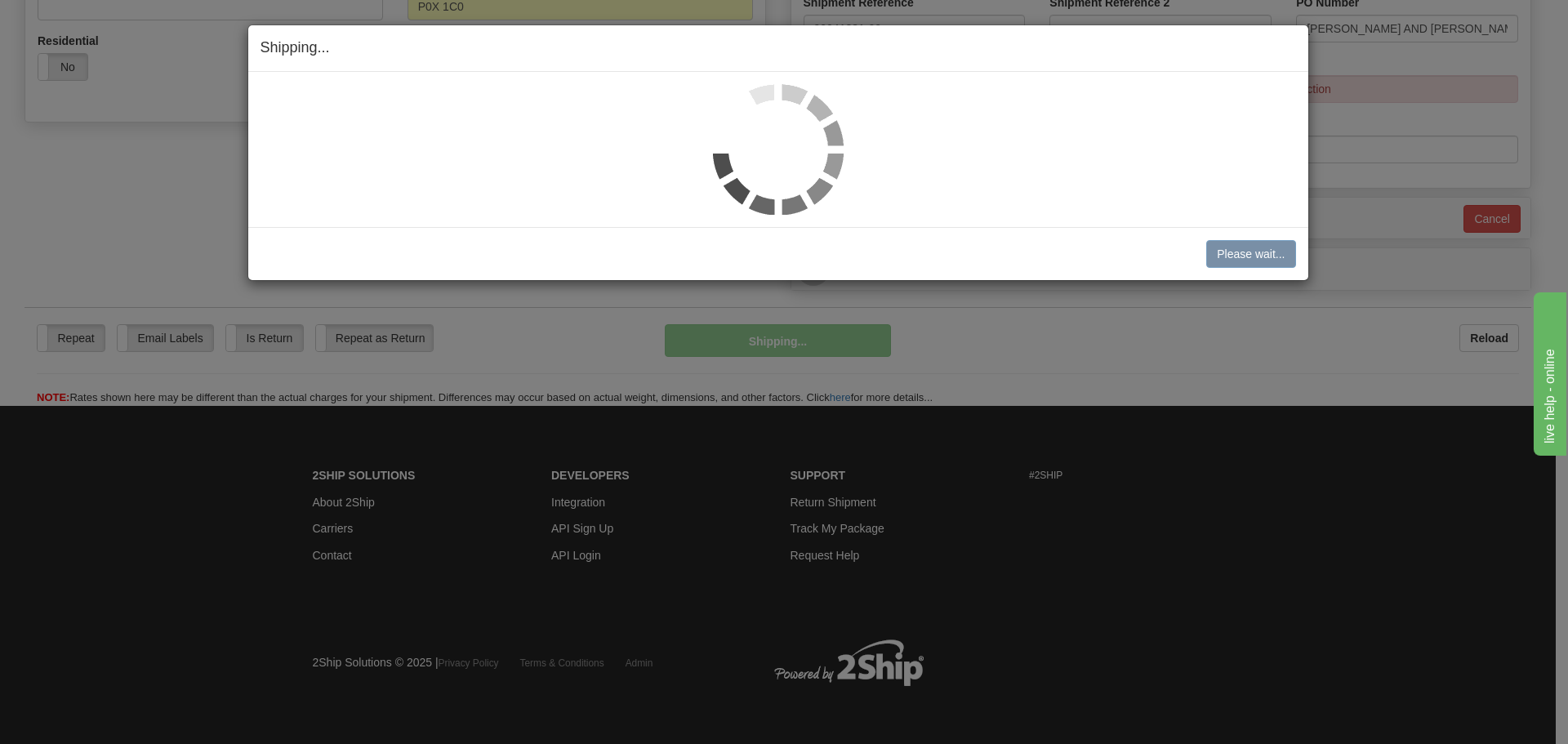
scroll to position [569, 0]
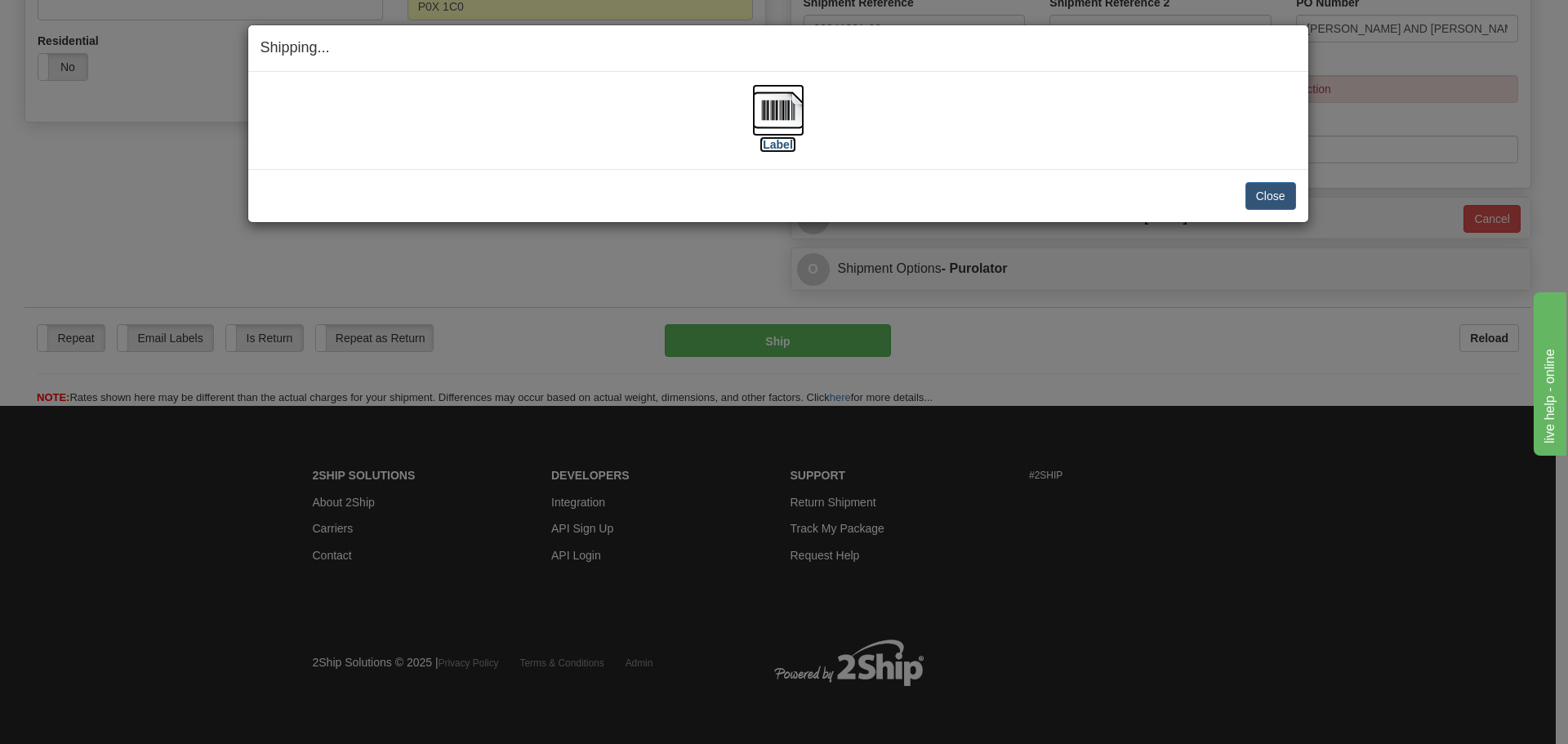
click at [797, 95] on img at bounding box center [778, 110] width 53 height 53
click at [1259, 197] on button "Close" at bounding box center [1270, 195] width 51 height 28
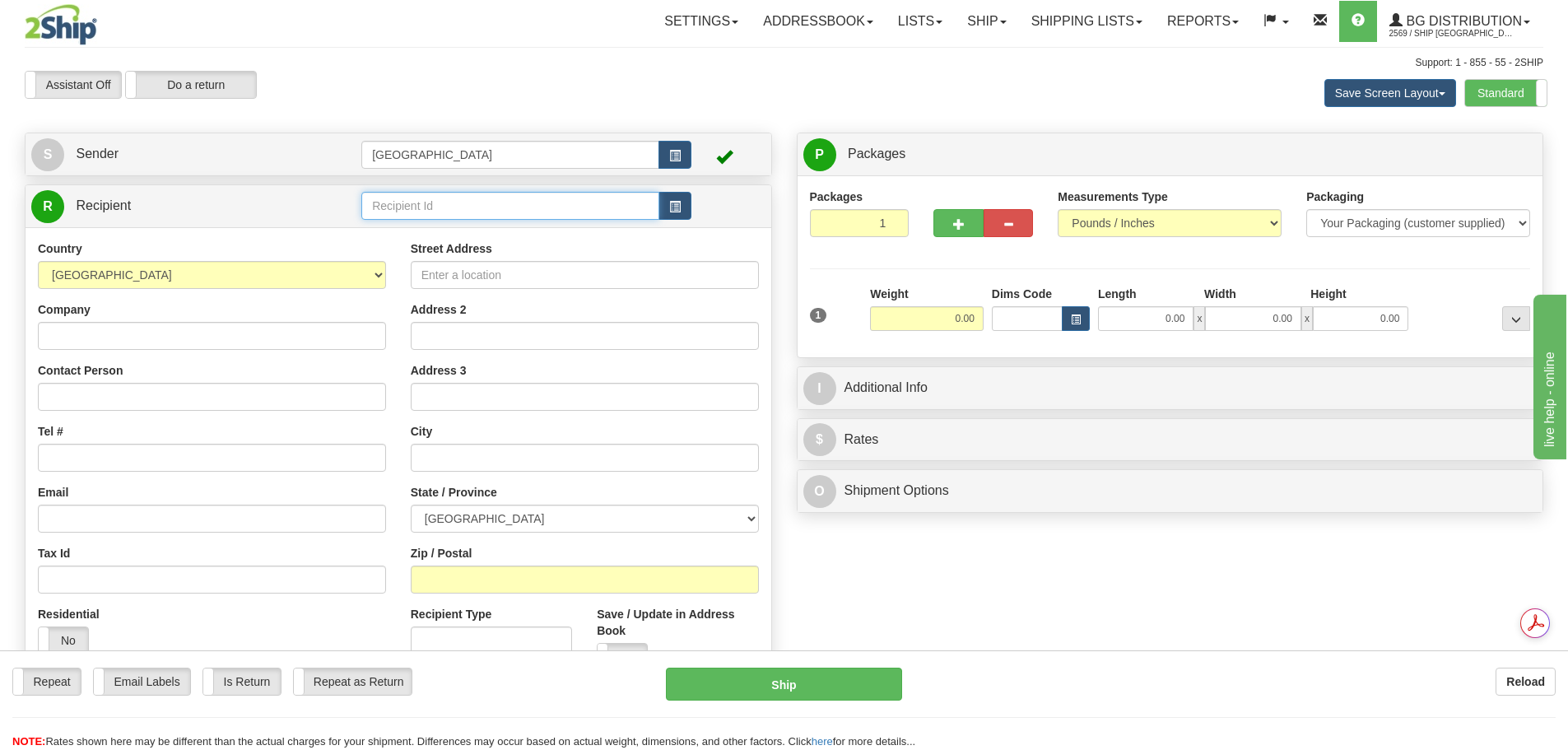
click at [446, 197] on input "text" at bounding box center [511, 206] width 298 height 28
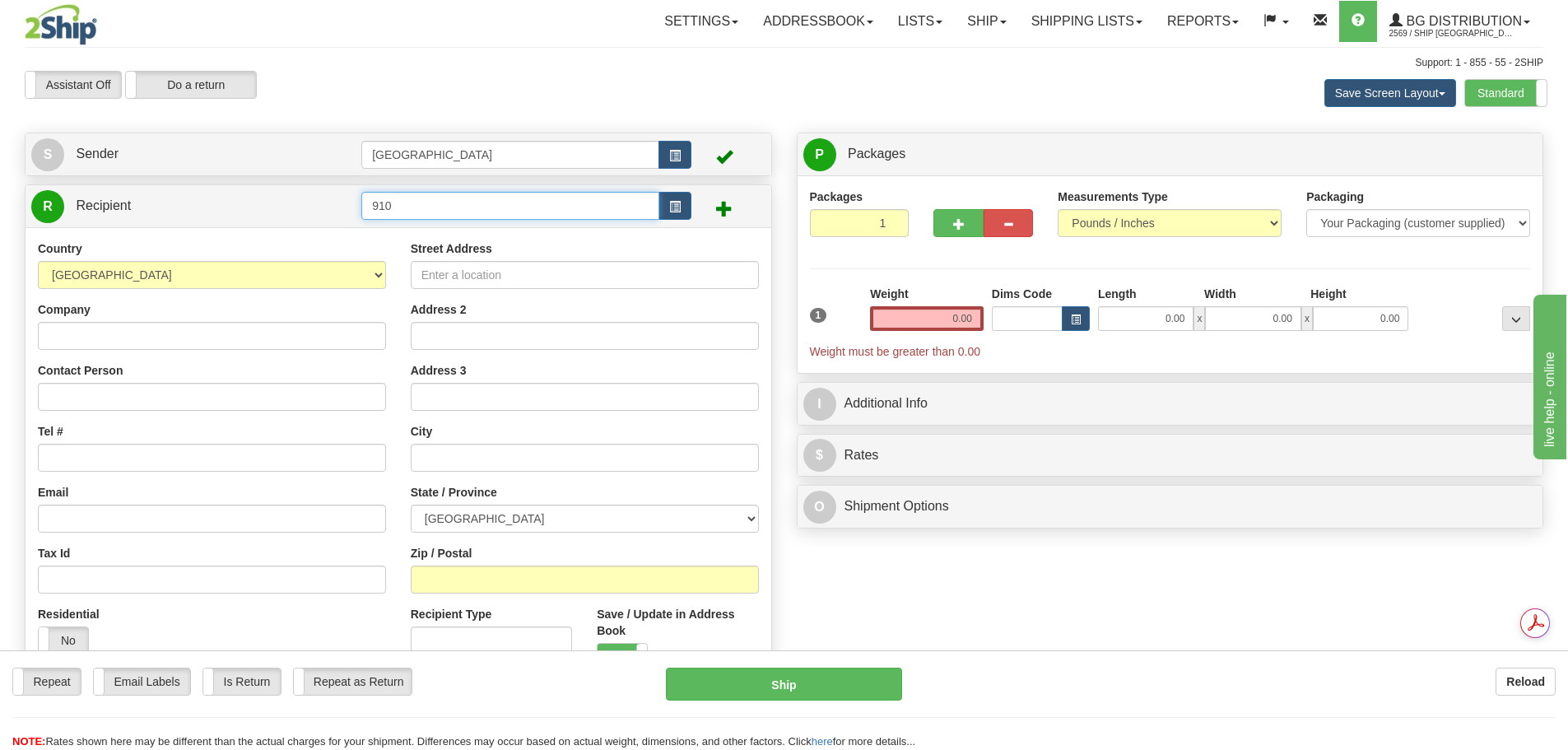
click at [405, 206] on input "910" at bounding box center [511, 206] width 298 height 28
click at [383, 232] on div "910976" at bounding box center [508, 231] width 282 height 18
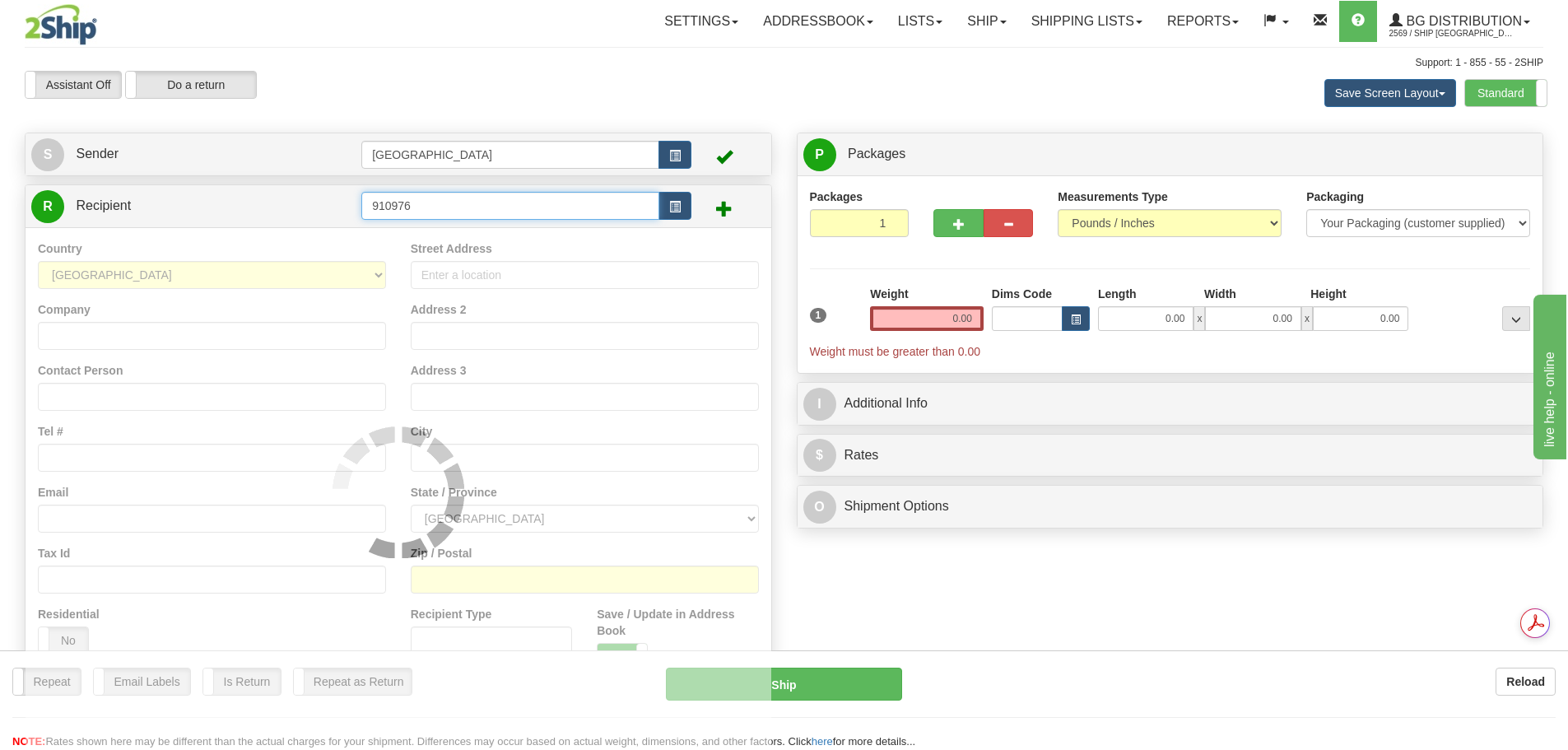
type input "910976"
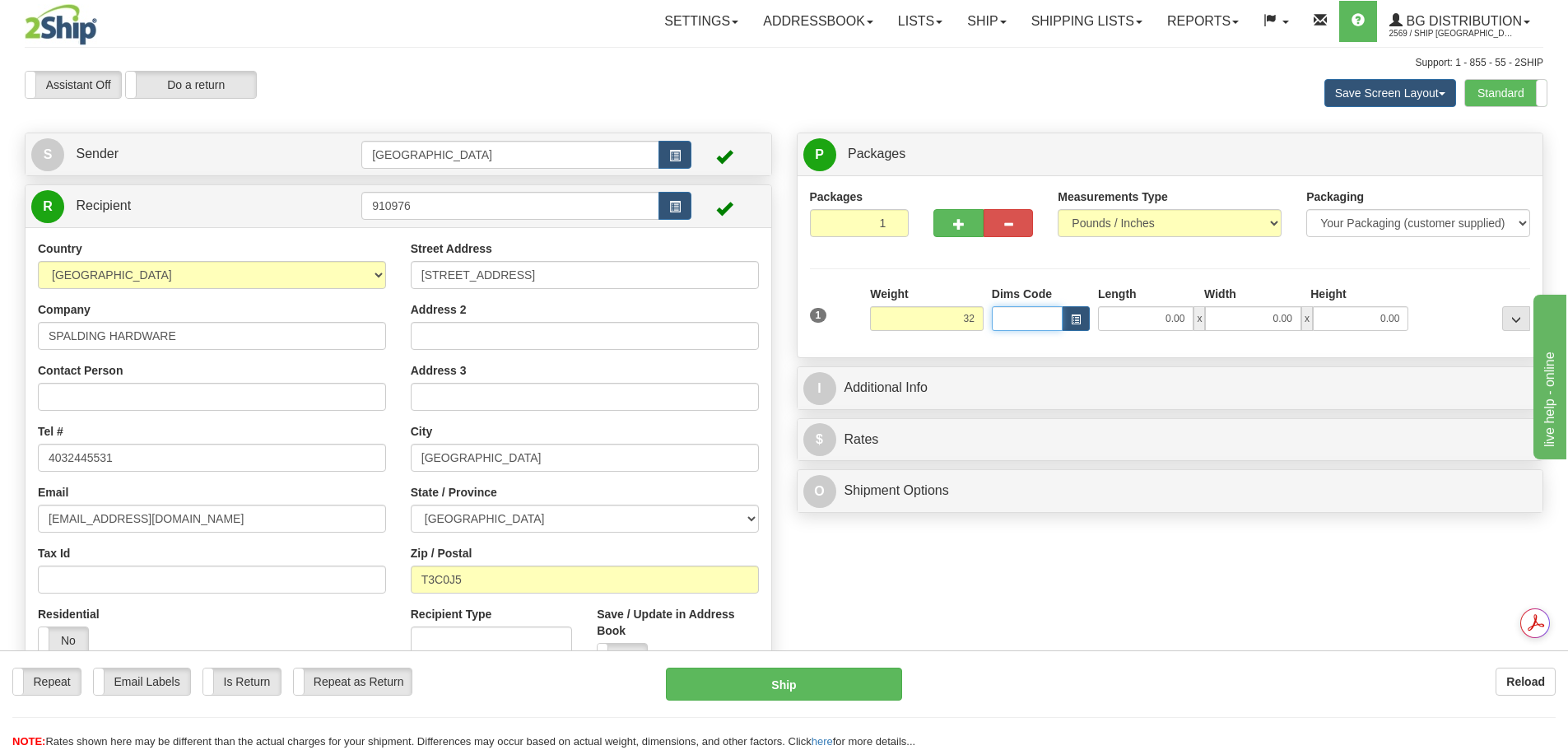
type input "32.00"
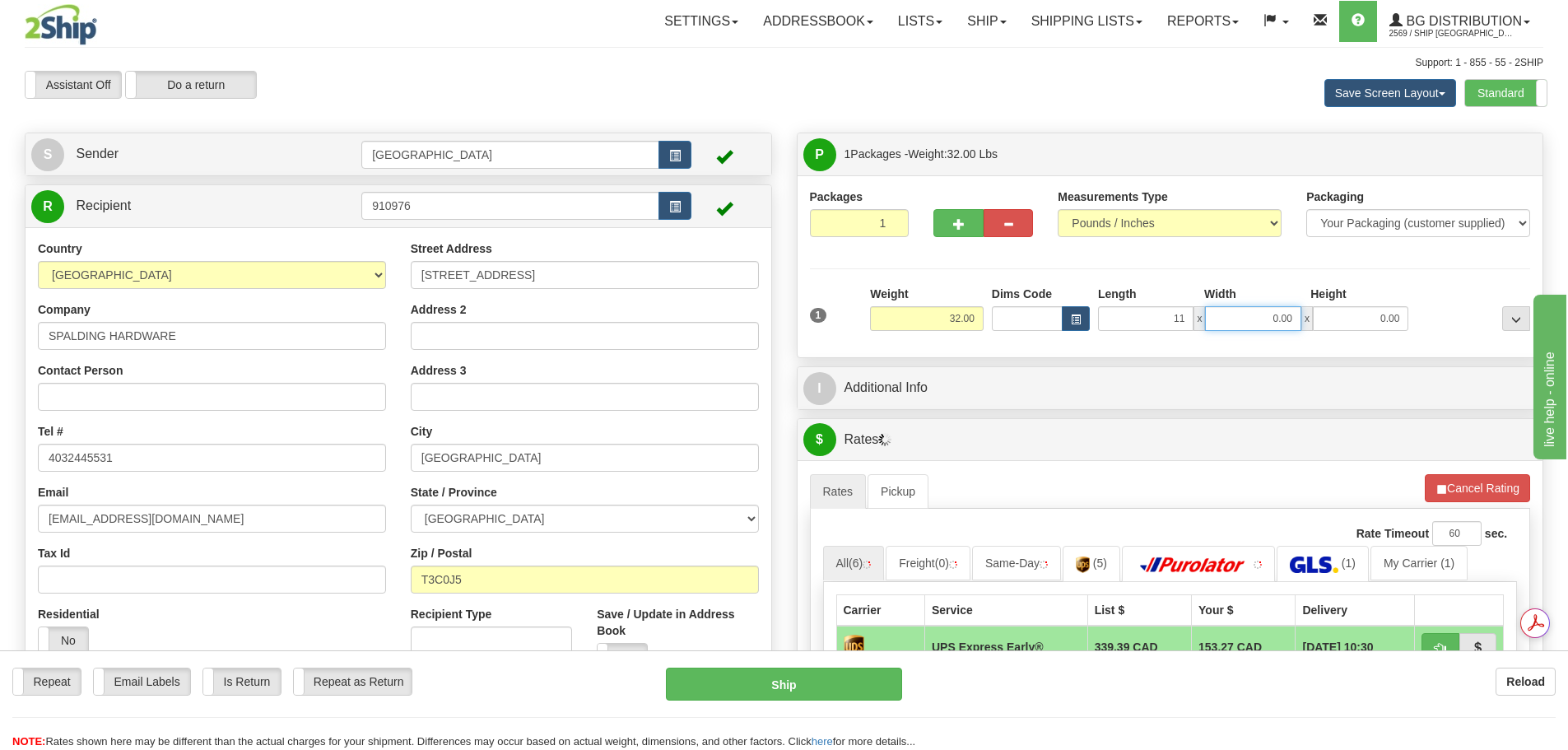
type input "11.00"
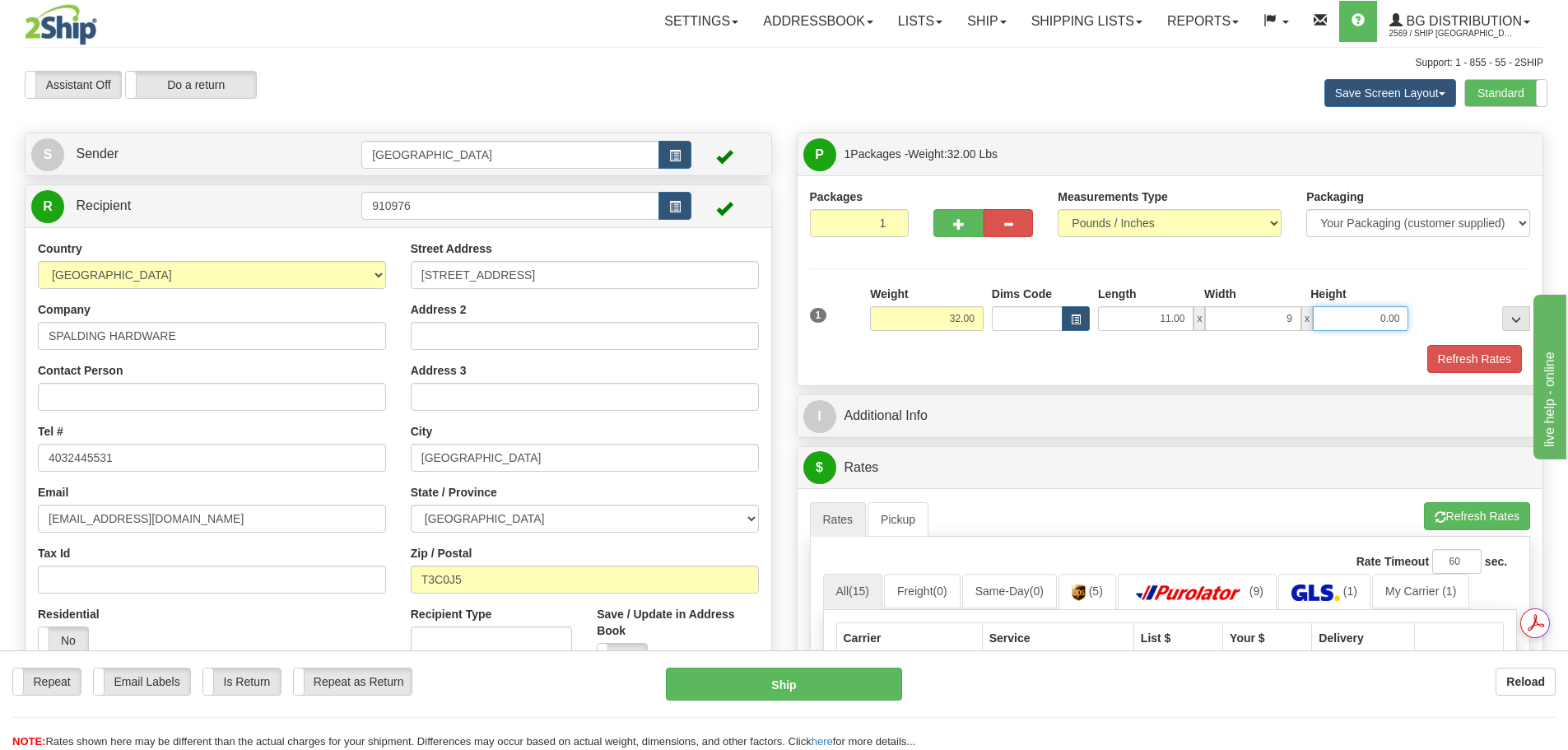
type input "9.00"
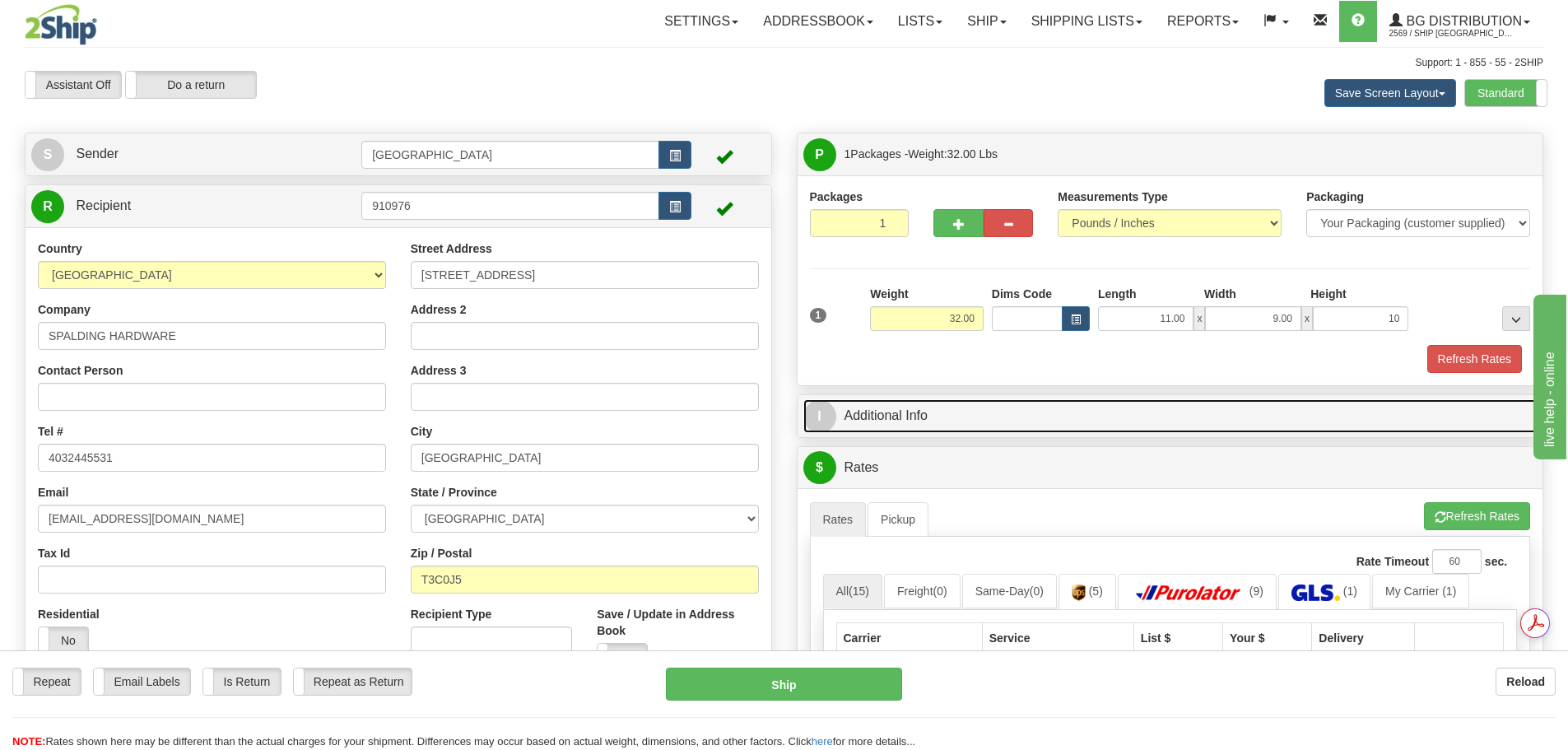
type input "10.00"
click at [1088, 408] on link "I Additional Info" at bounding box center [1170, 416] width 734 height 33
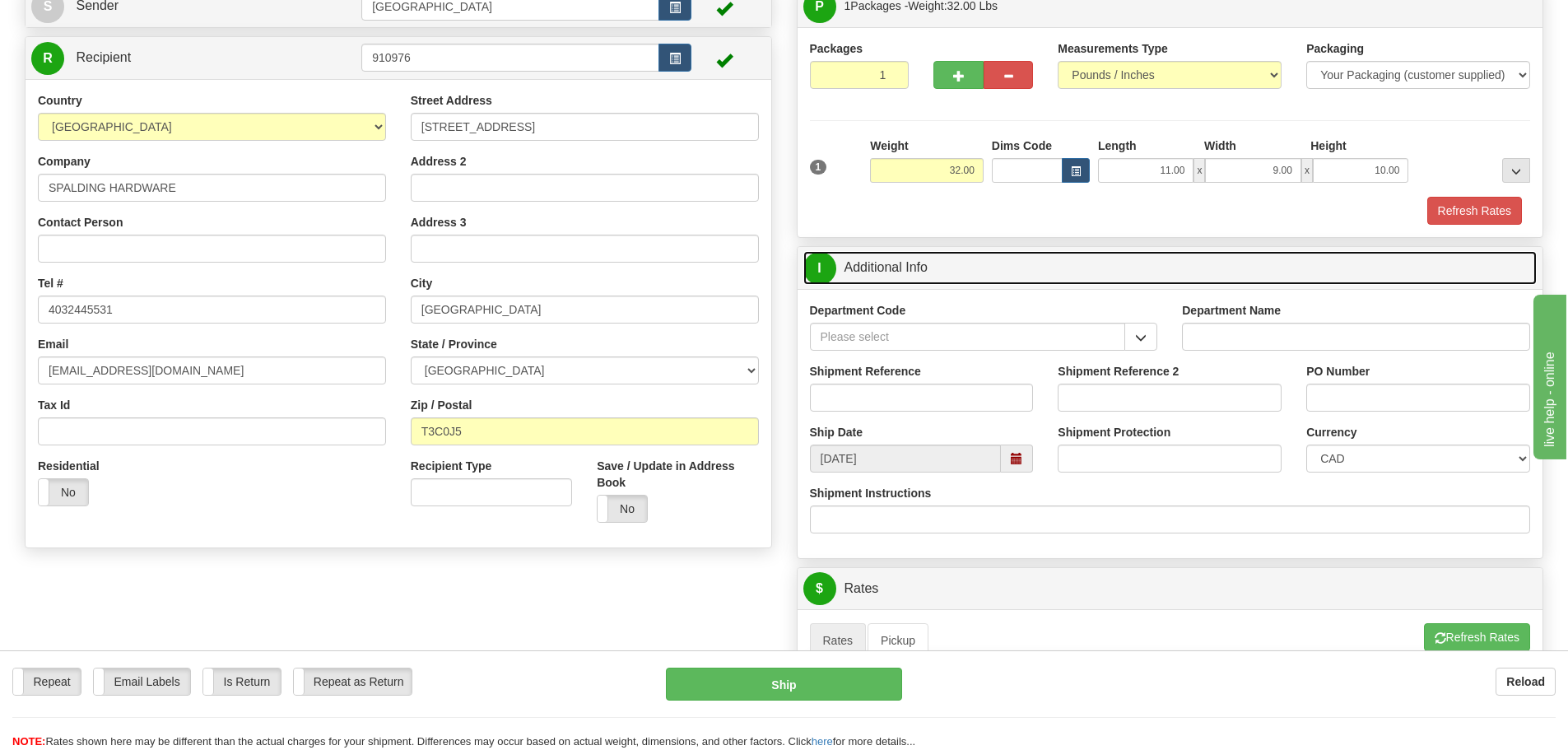
scroll to position [165, 0]
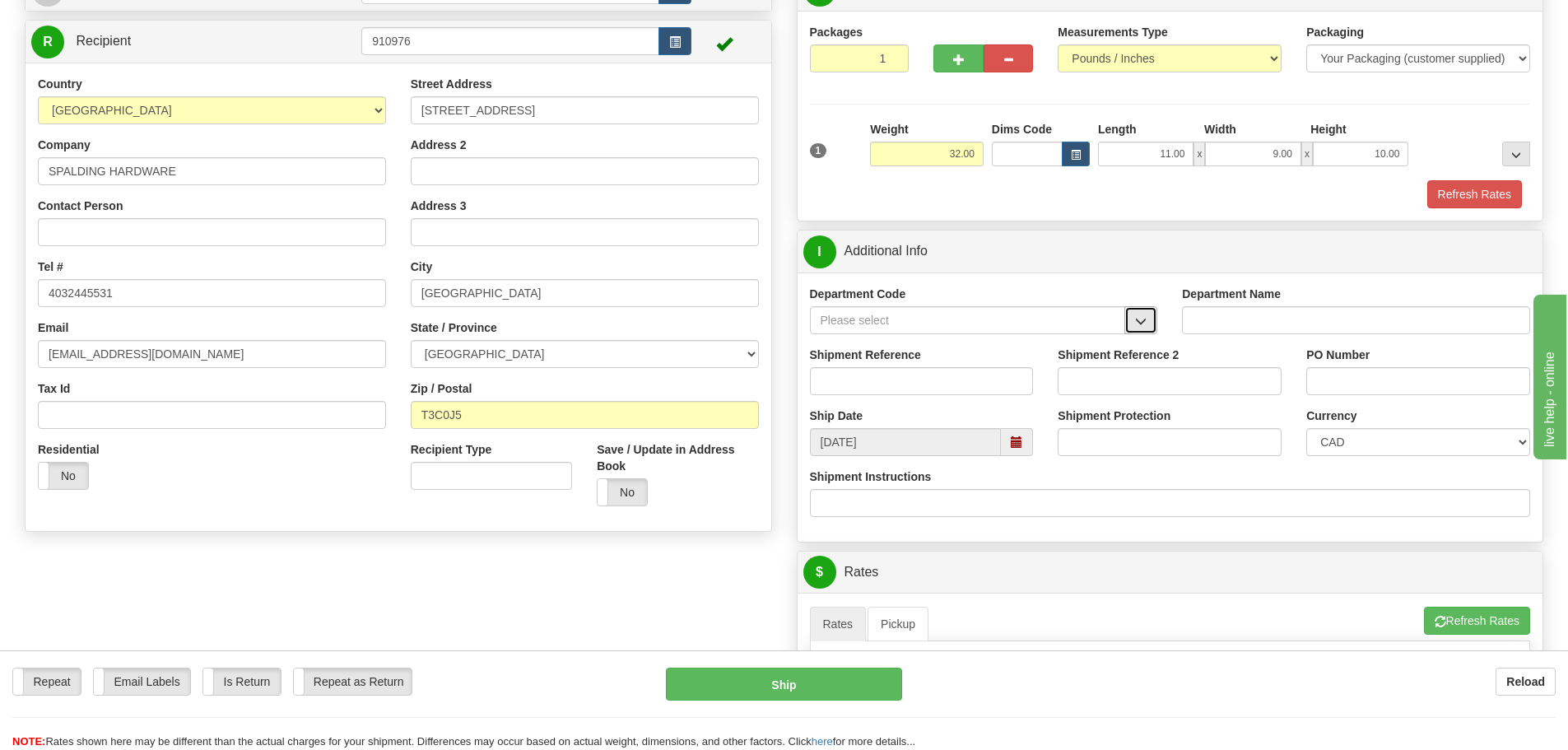
click at [1145, 317] on span "button" at bounding box center [1141, 321] width 12 height 11
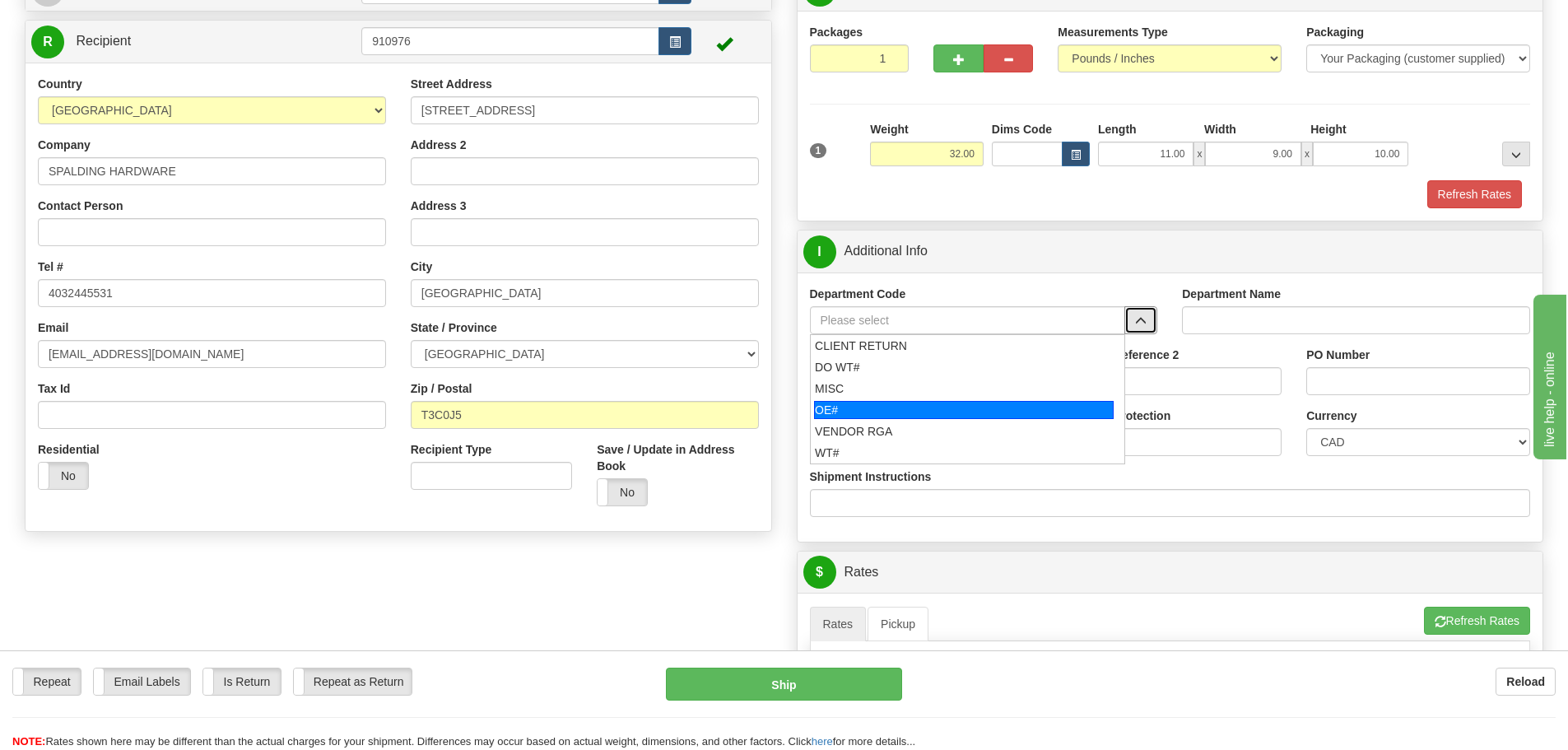
click at [1036, 399] on li "OE#" at bounding box center [968, 410] width 315 height 22
type input "OE#"
type input "ORDERS"
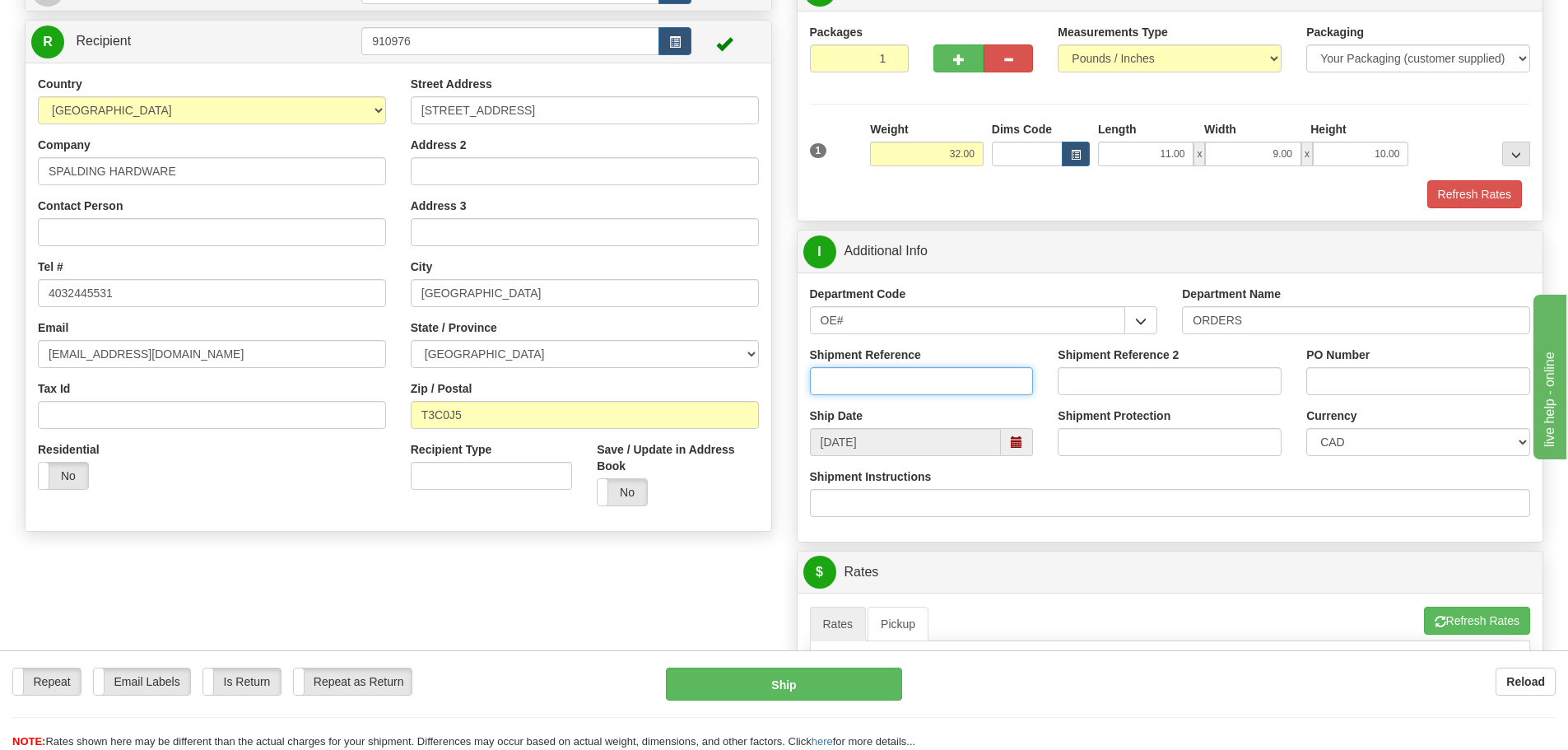
click at [973, 387] on input "Shipment Reference" at bounding box center [922, 380] width 224 height 28
type input "90041121-00"
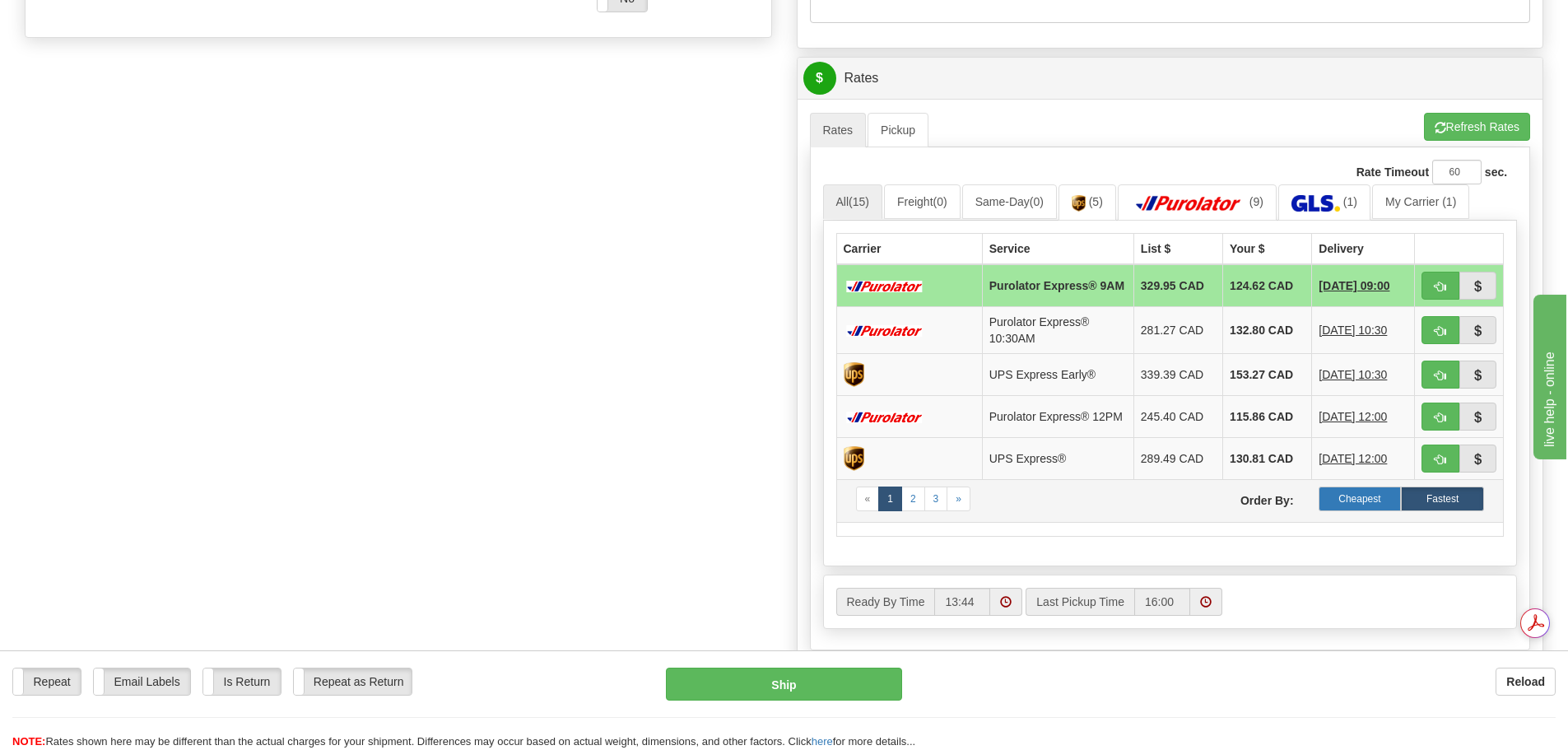
scroll to position [0, 0]
type input "693840"
click at [1374, 511] on label "Cheapest" at bounding box center [1360, 498] width 83 height 25
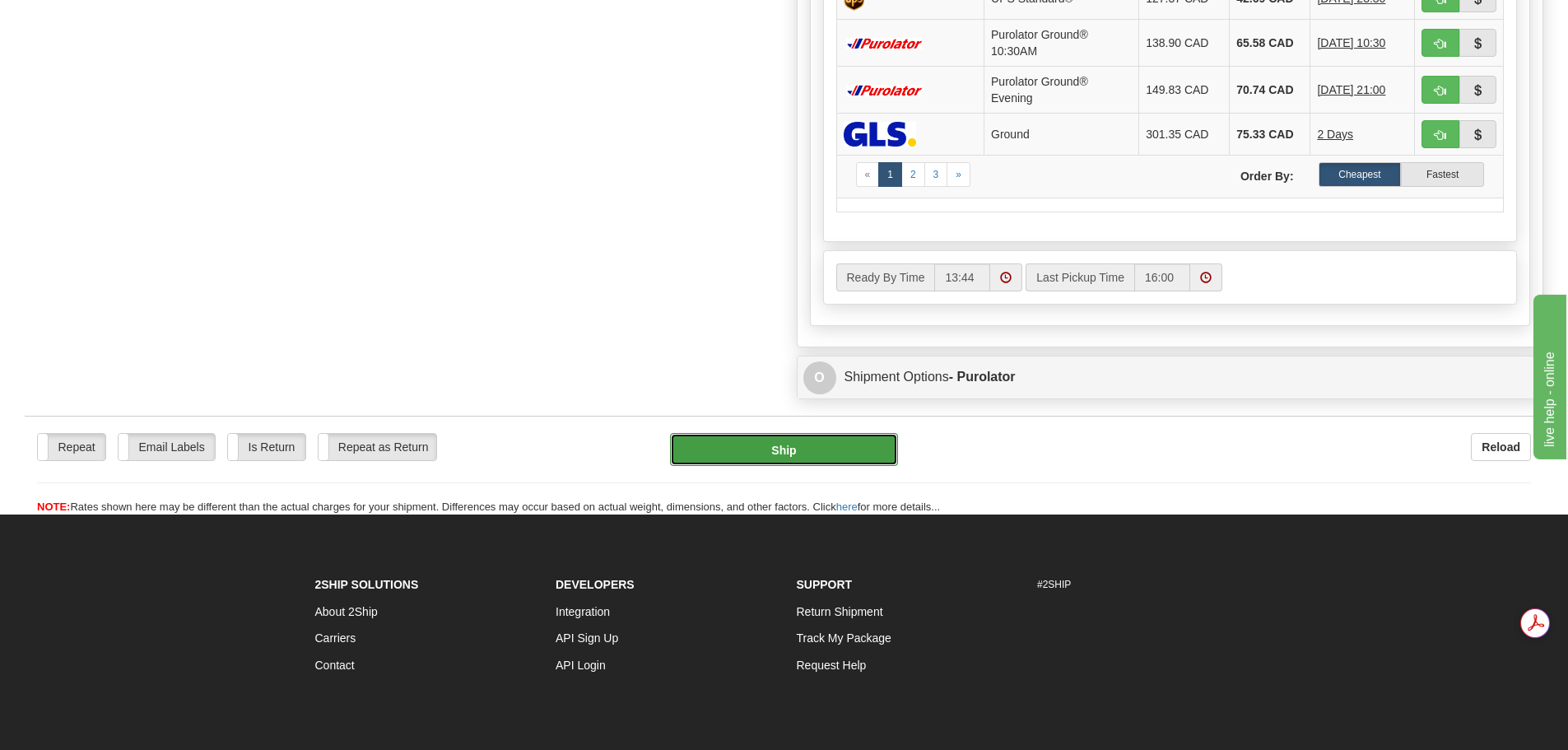
click at [778, 452] on button "Ship" at bounding box center [784, 450] width 228 height 33
type input "260"
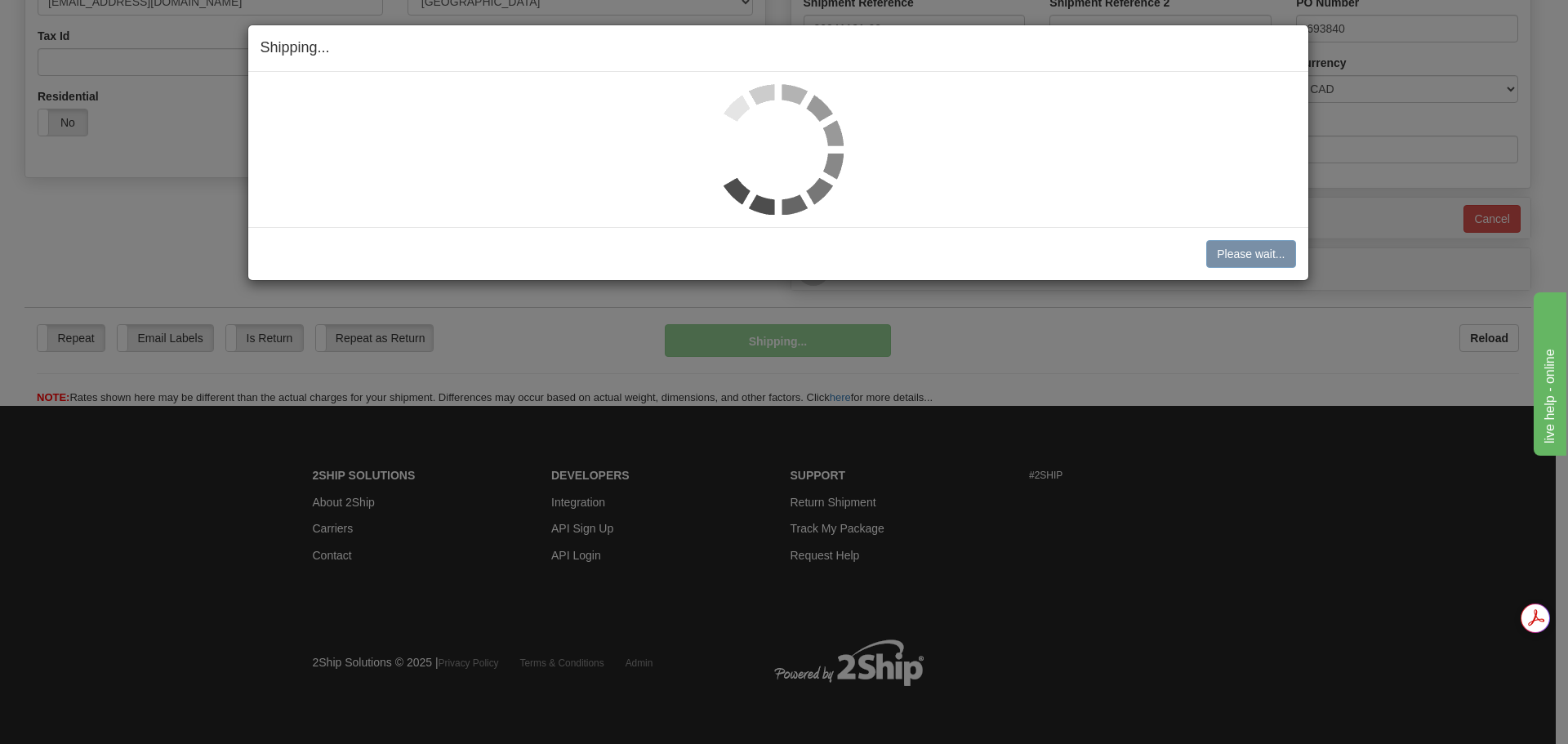
scroll to position [514, 0]
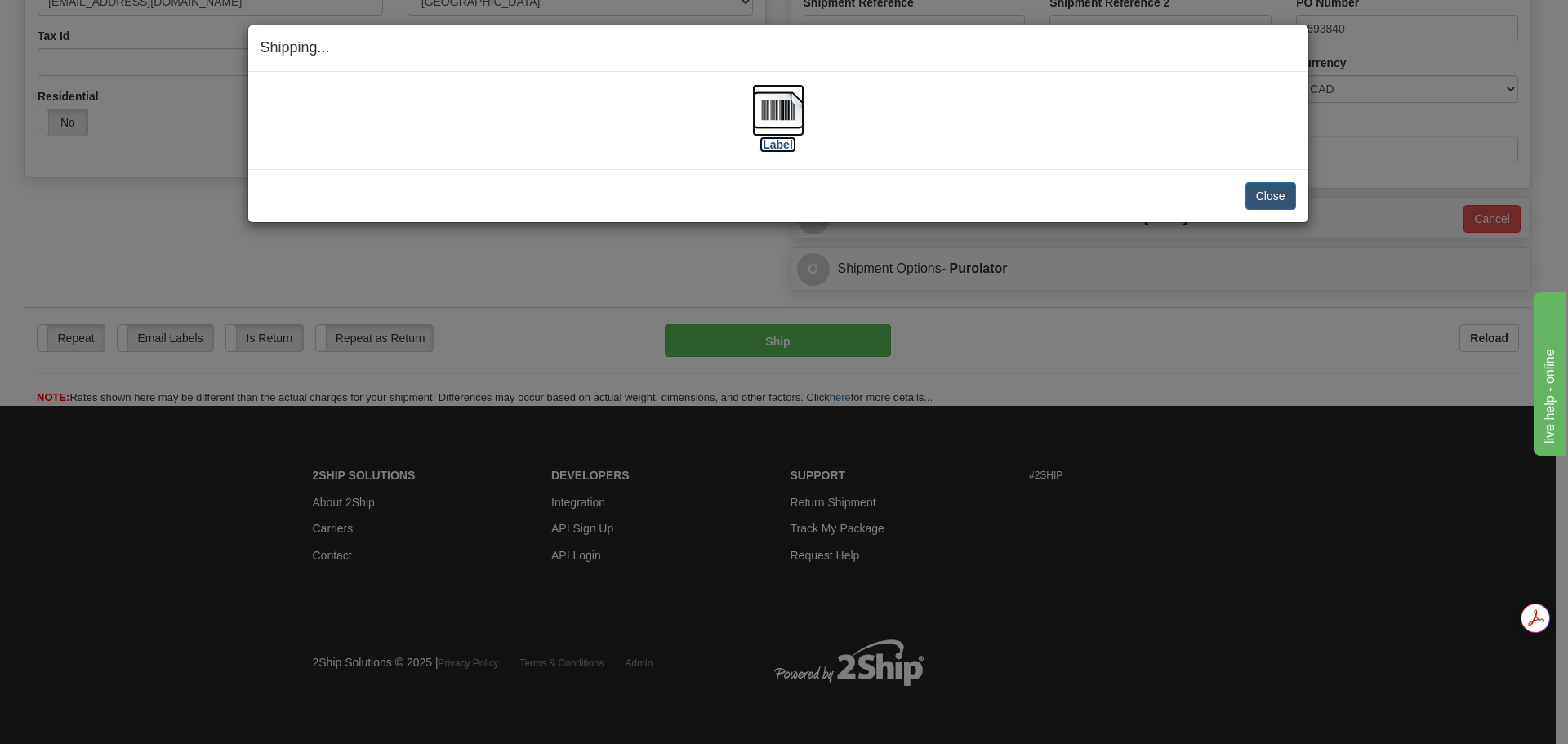
click at [798, 101] on img at bounding box center [778, 110] width 53 height 53
